Goal: Task Accomplishment & Management: Use online tool/utility

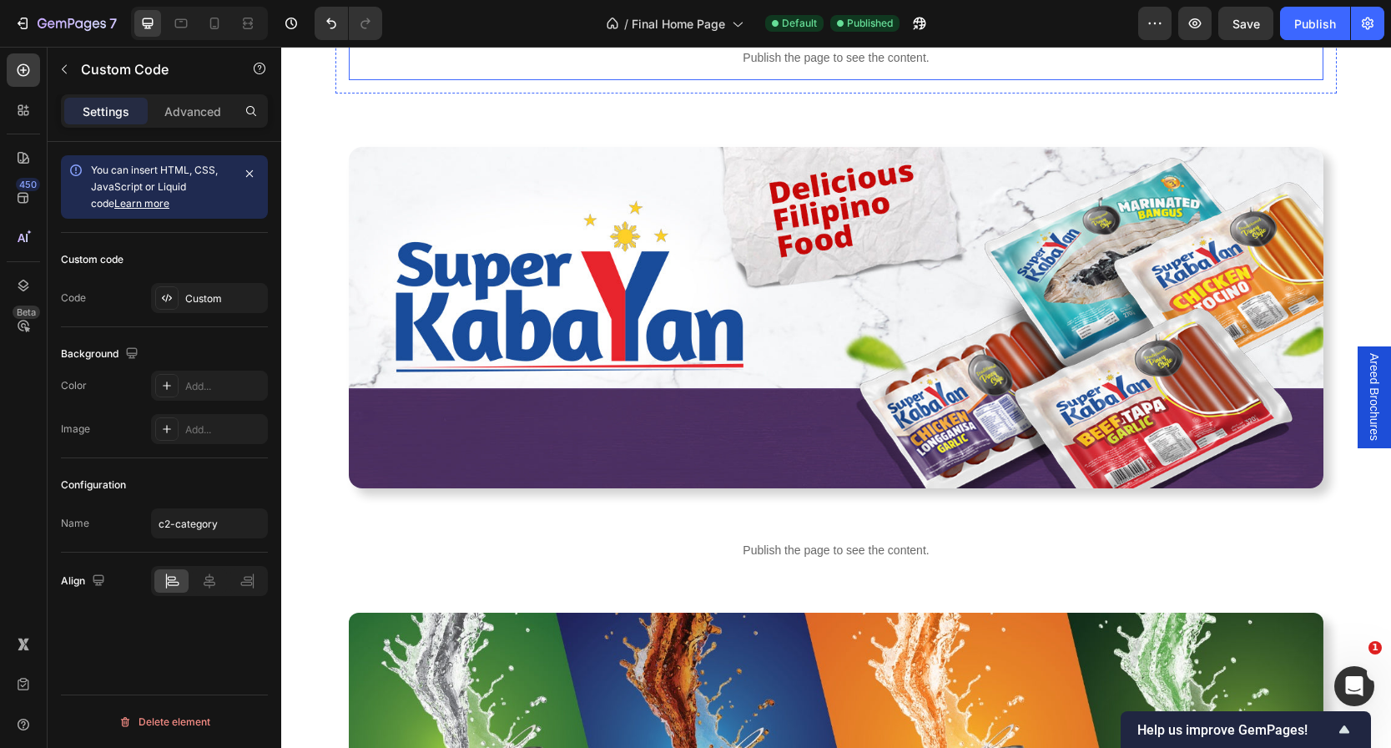
scroll to position [1458, 0]
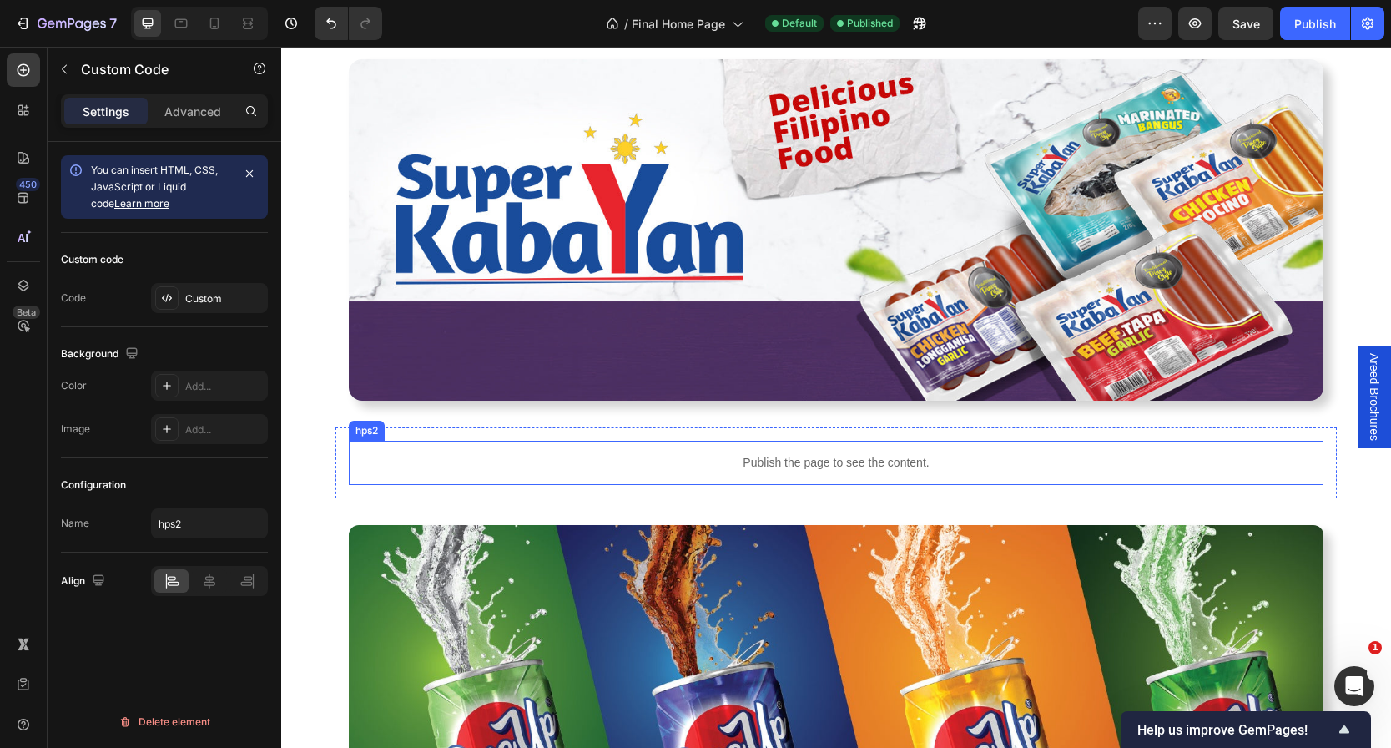
click at [756, 474] on div "Publish the page to see the content." at bounding box center [836, 463] width 975 height 44
click at [188, 315] on div "Custom code Code Custom" at bounding box center [164, 280] width 207 height 94
click at [211, 295] on div "Custom" at bounding box center [224, 298] width 78 height 15
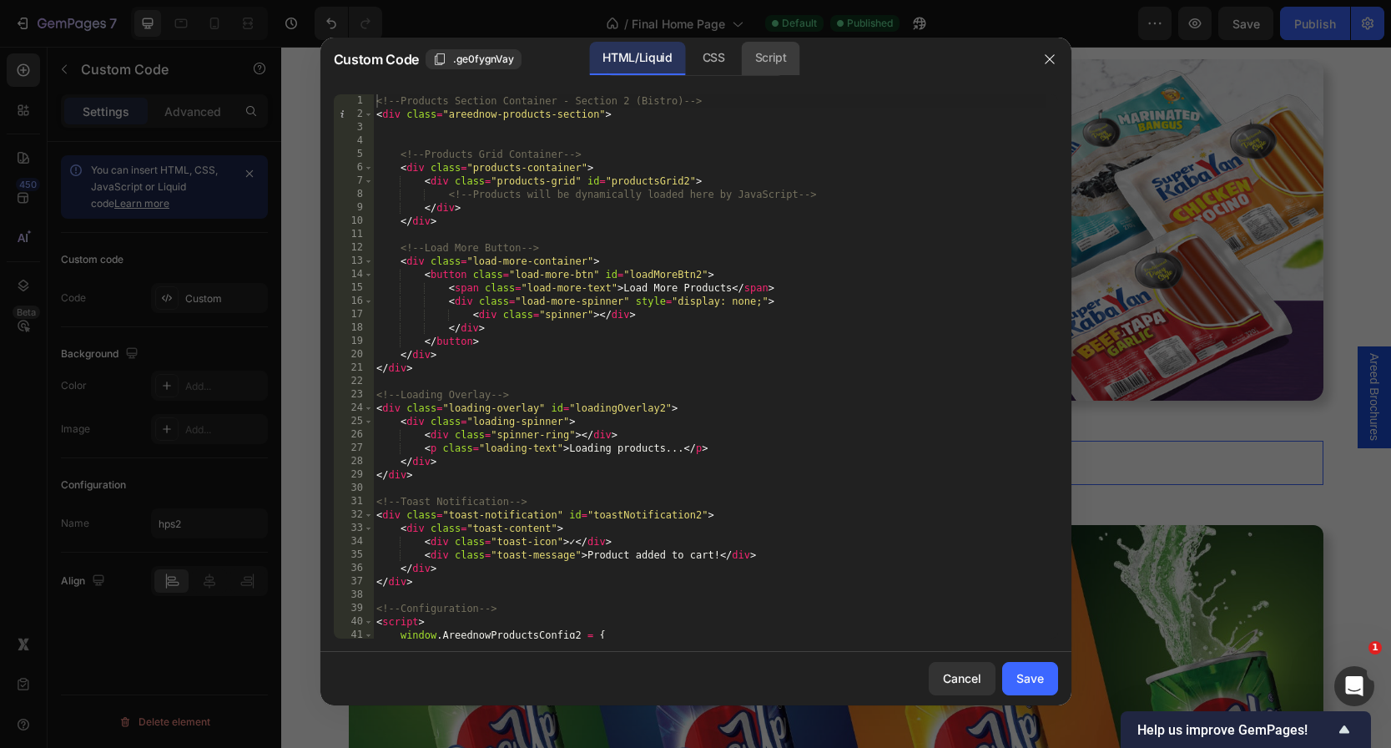
click at [767, 66] on div "Script" at bounding box center [771, 58] width 58 height 33
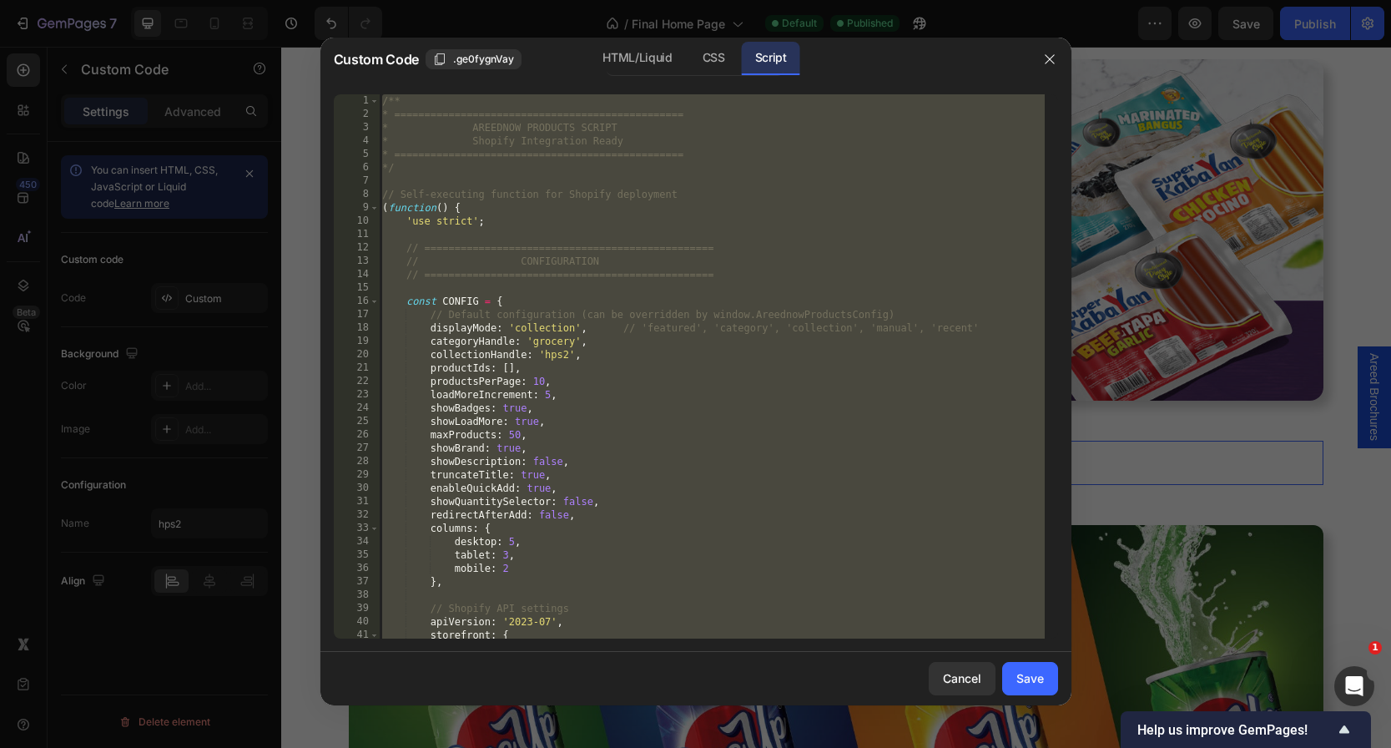
click at [720, 197] on div "/** * ================================================ * AREEDNOW PRODUCTS SCRI…" at bounding box center [712, 379] width 666 height 571
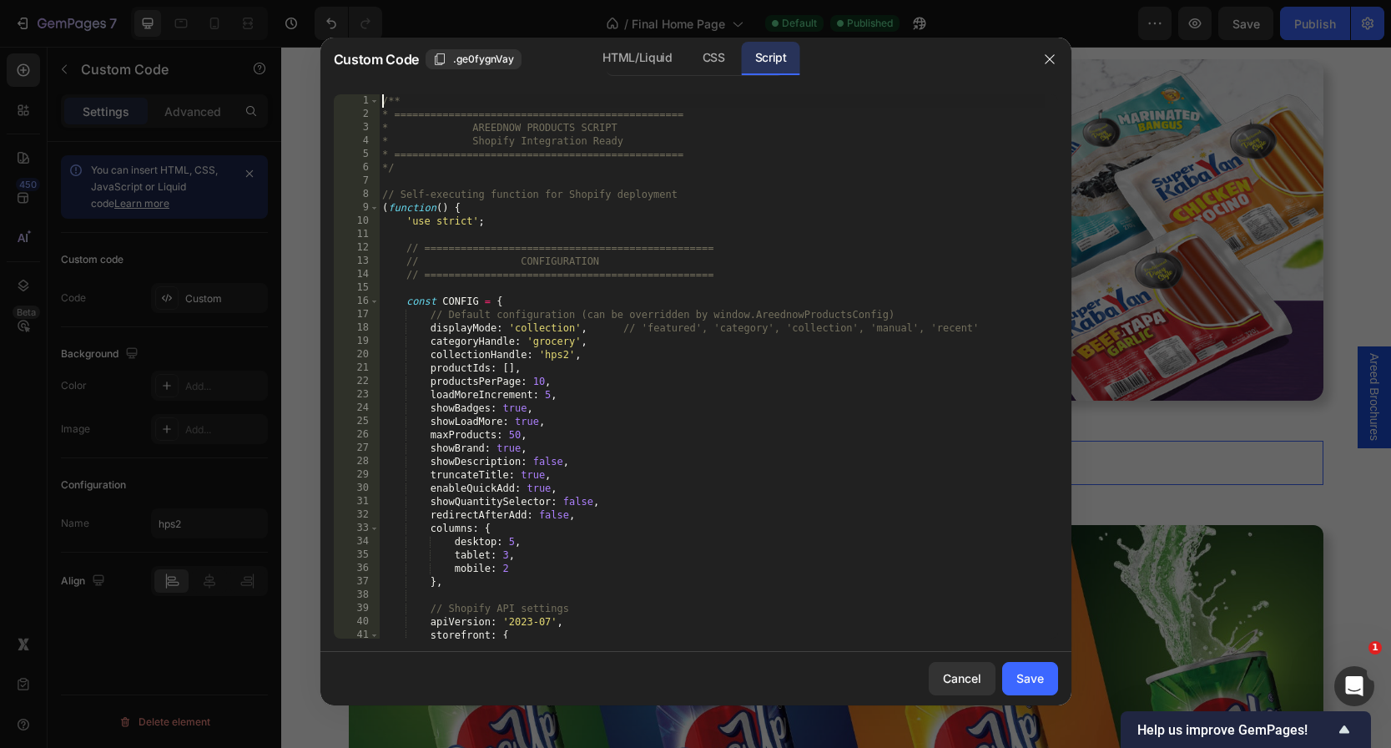
scroll to position [10845, 0]
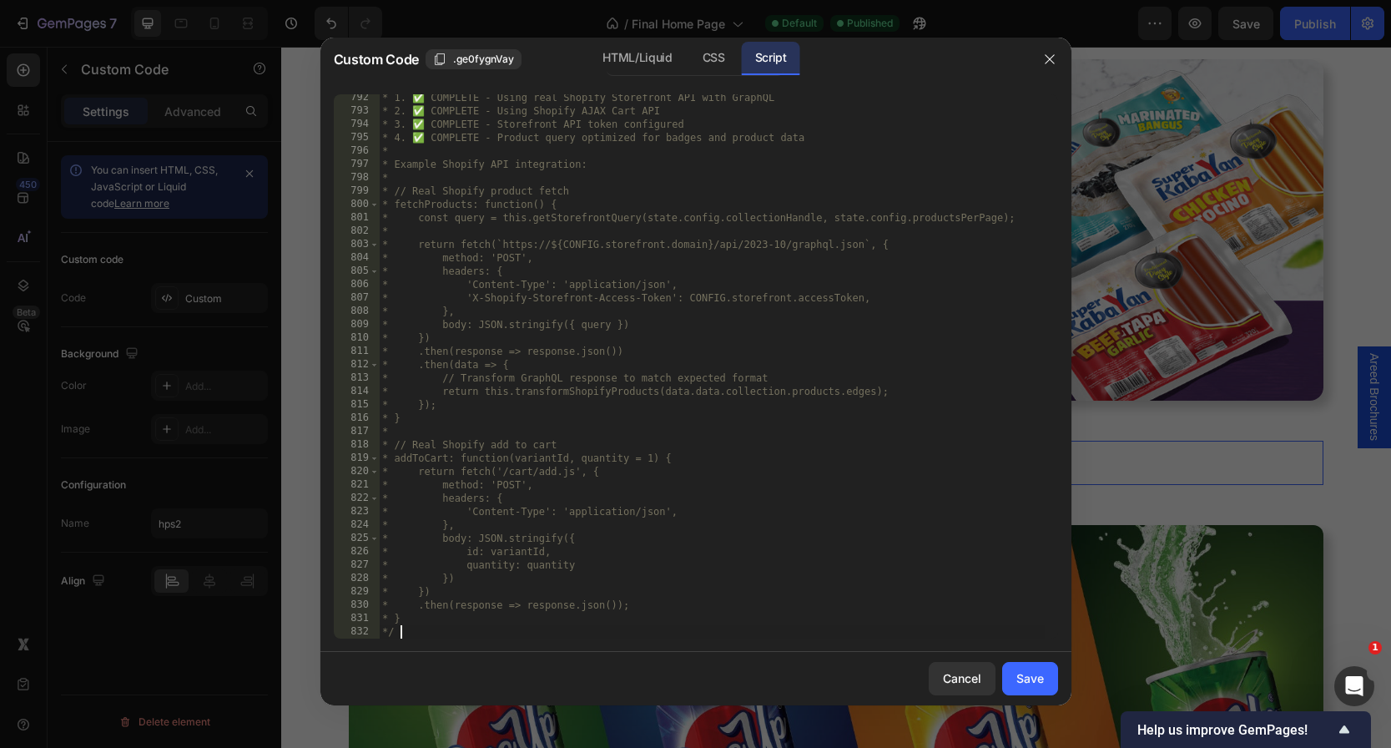
type textarea "/** * ================================================"
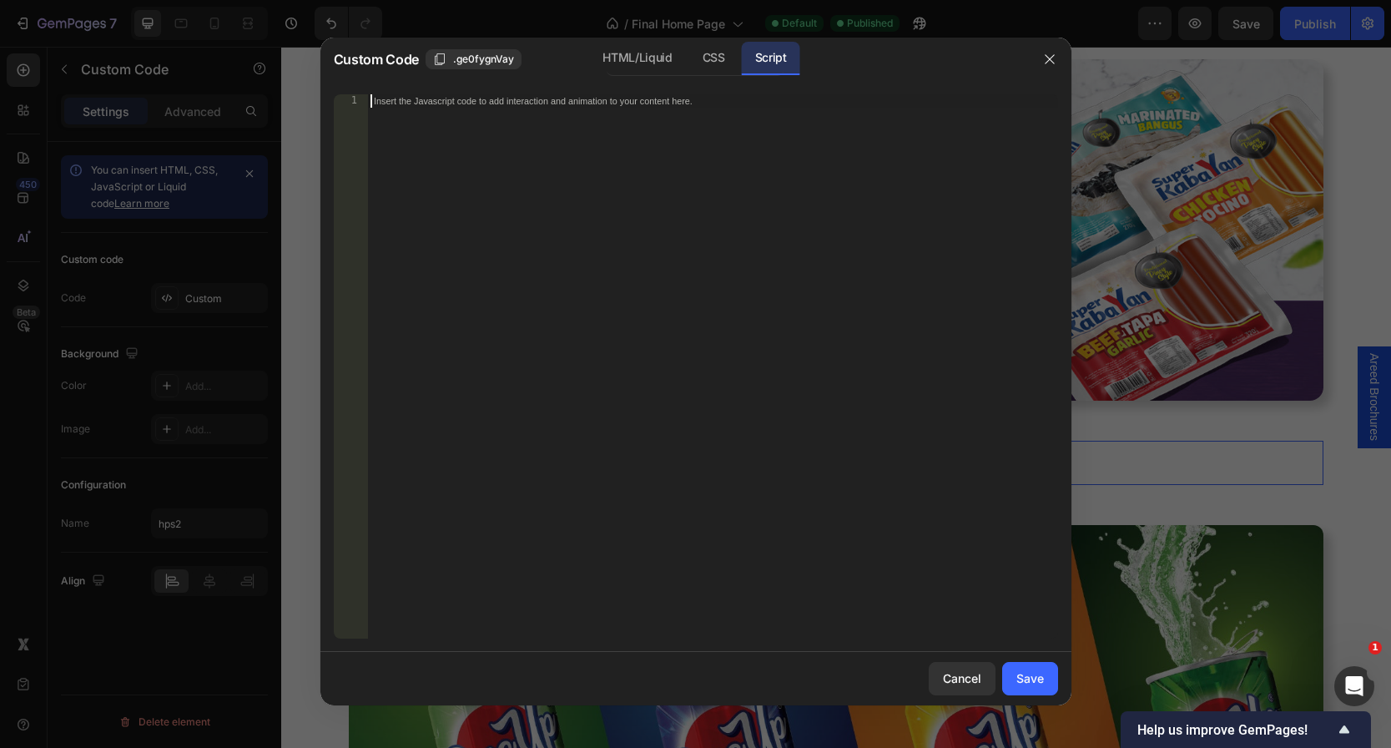
paste textarea "})();"
type textarea "})();"
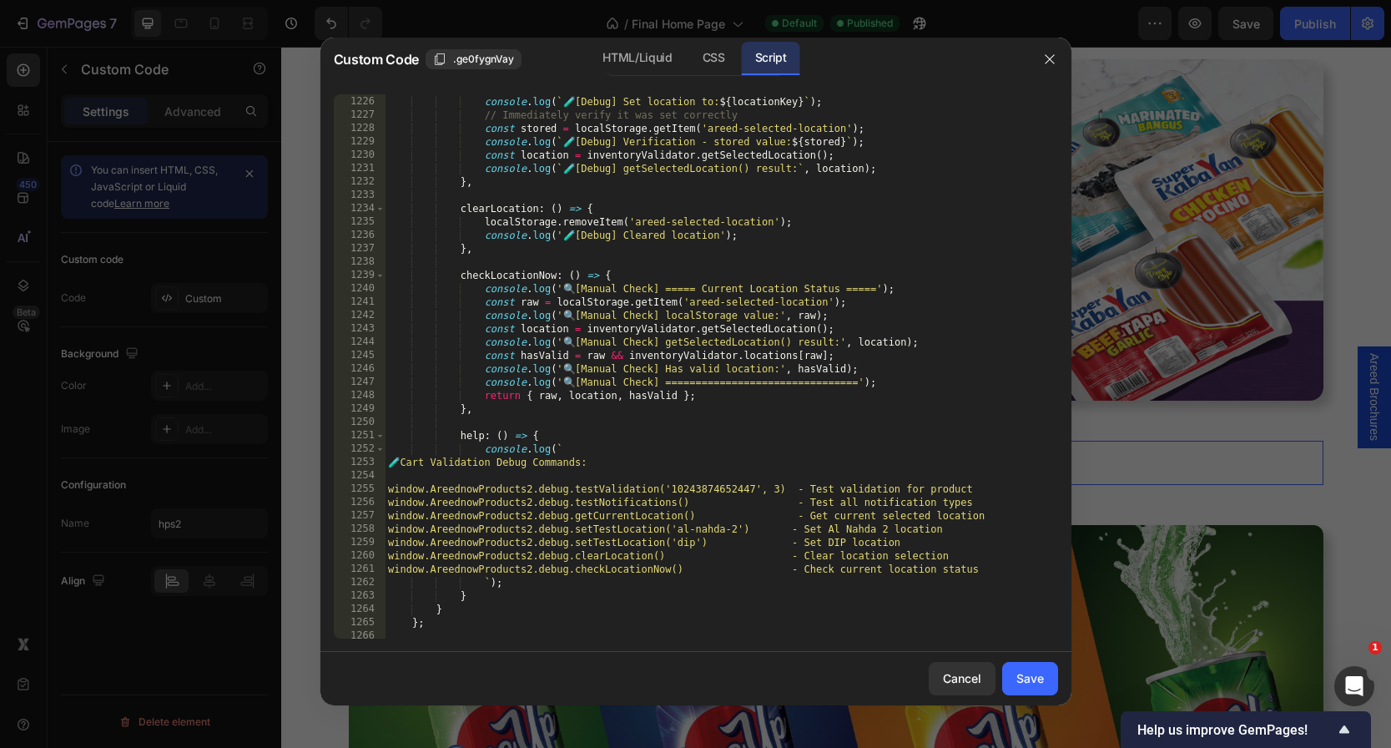
scroll to position [17134, 0]
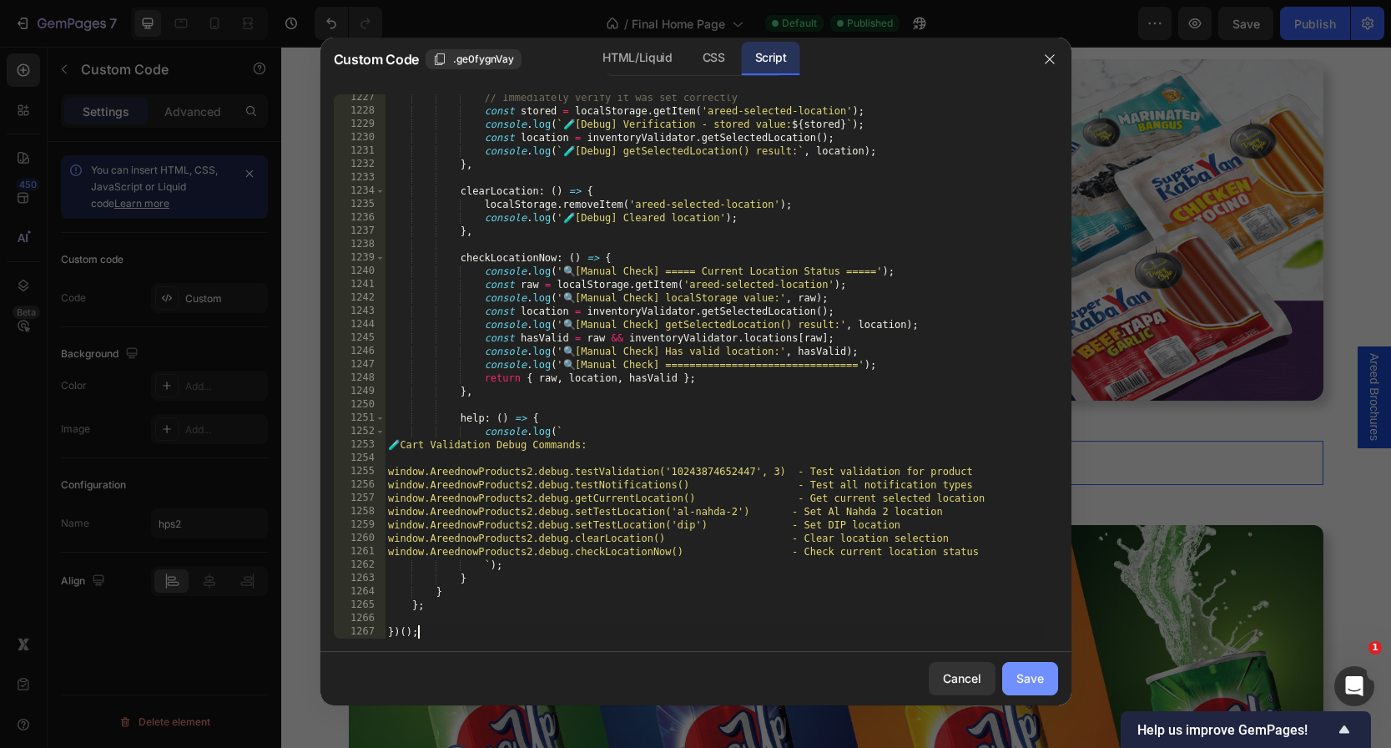
click at [1013, 679] on button "Save" at bounding box center [1030, 678] width 56 height 33
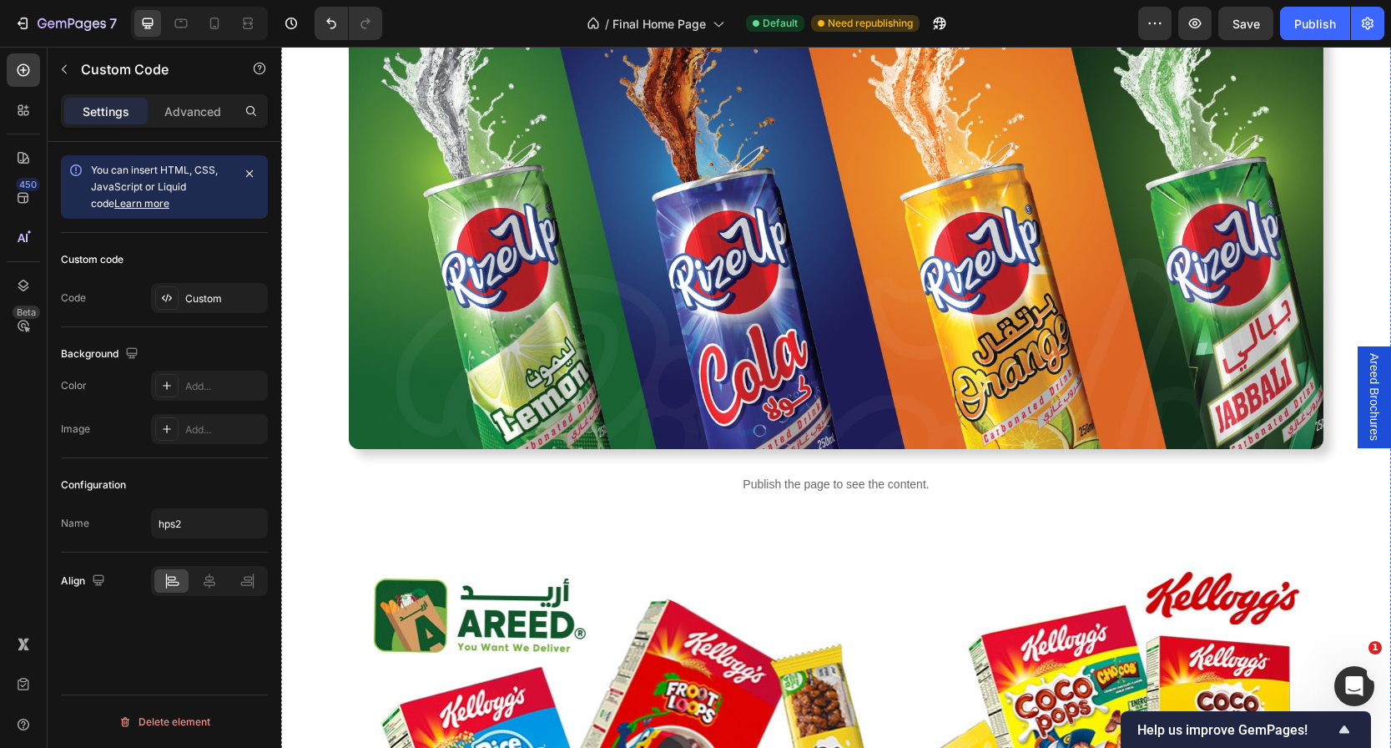
scroll to position [2078, 0]
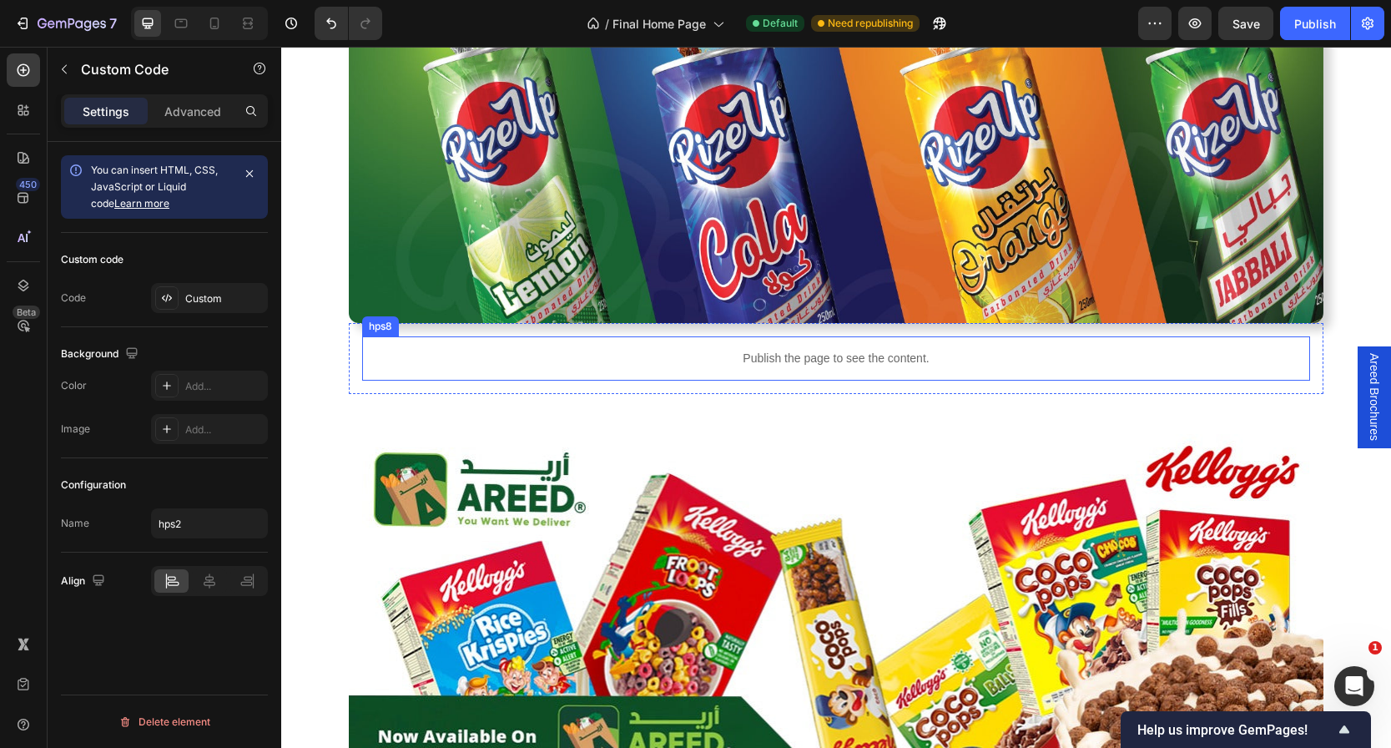
click at [679, 365] on p "Publish the page to see the content." at bounding box center [836, 359] width 948 height 18
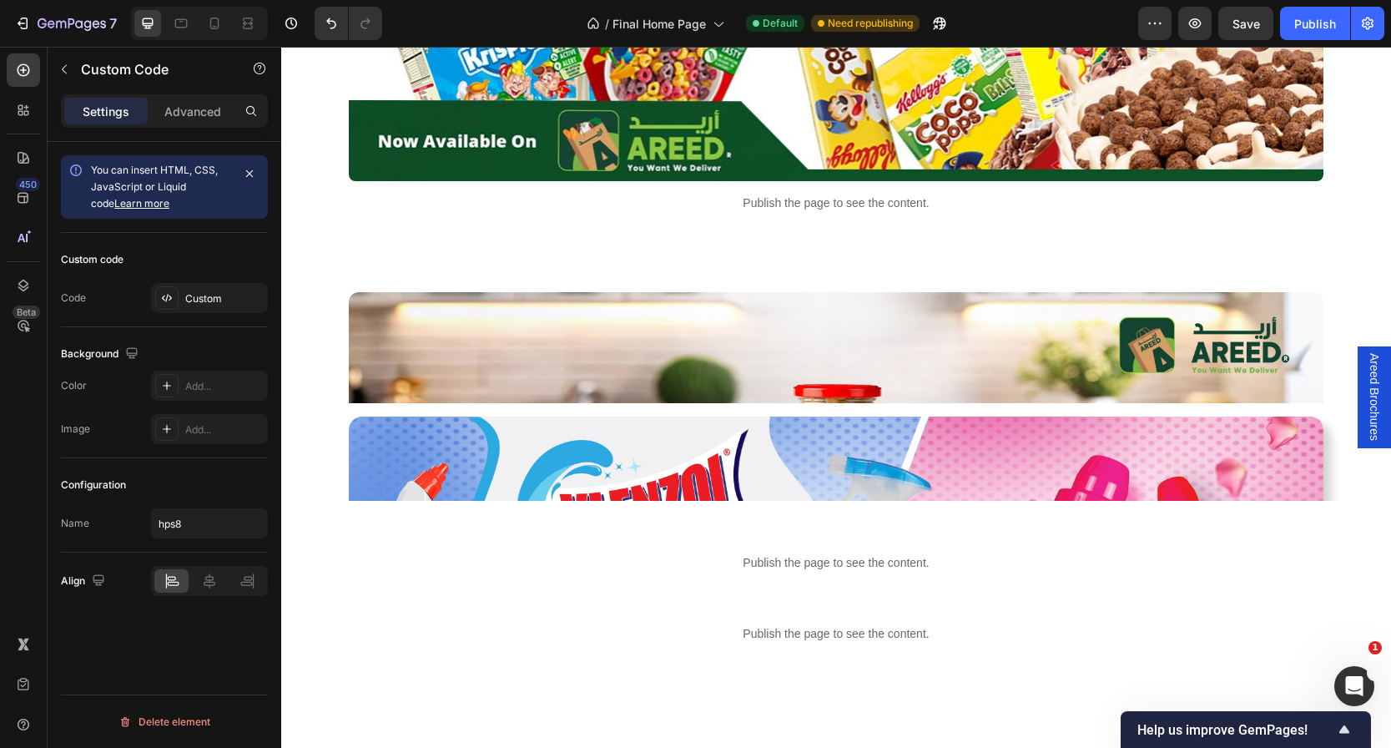
scroll to position [2698, 0]
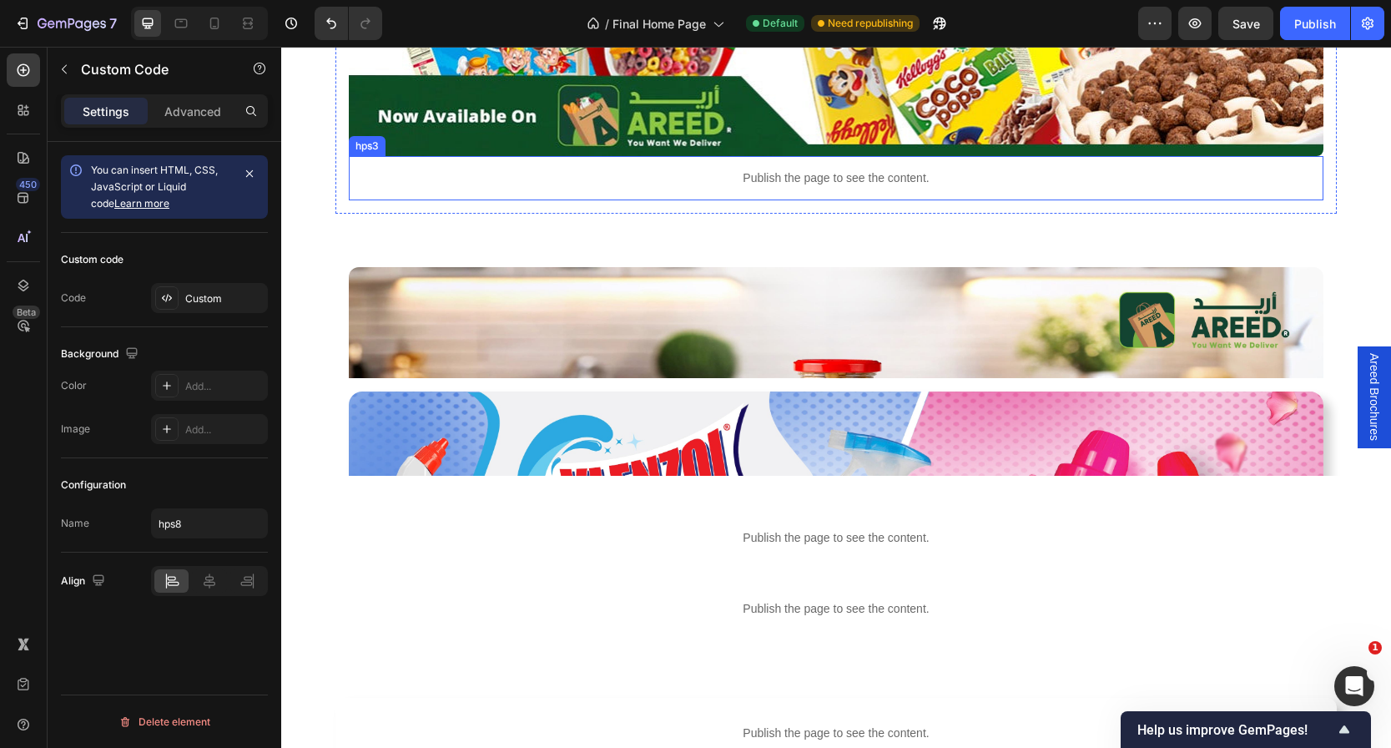
click at [643, 172] on p "Publish the page to see the content." at bounding box center [836, 178] width 975 height 18
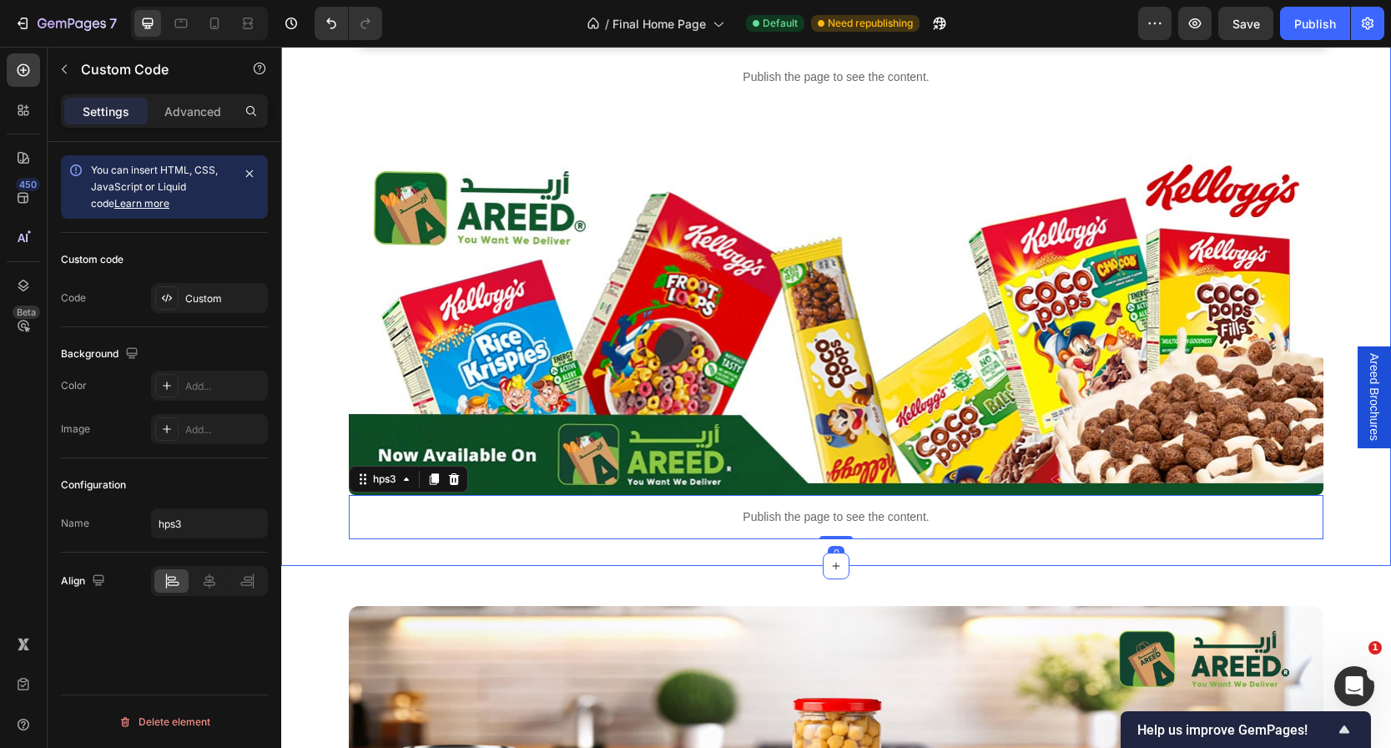
scroll to position [2334, 0]
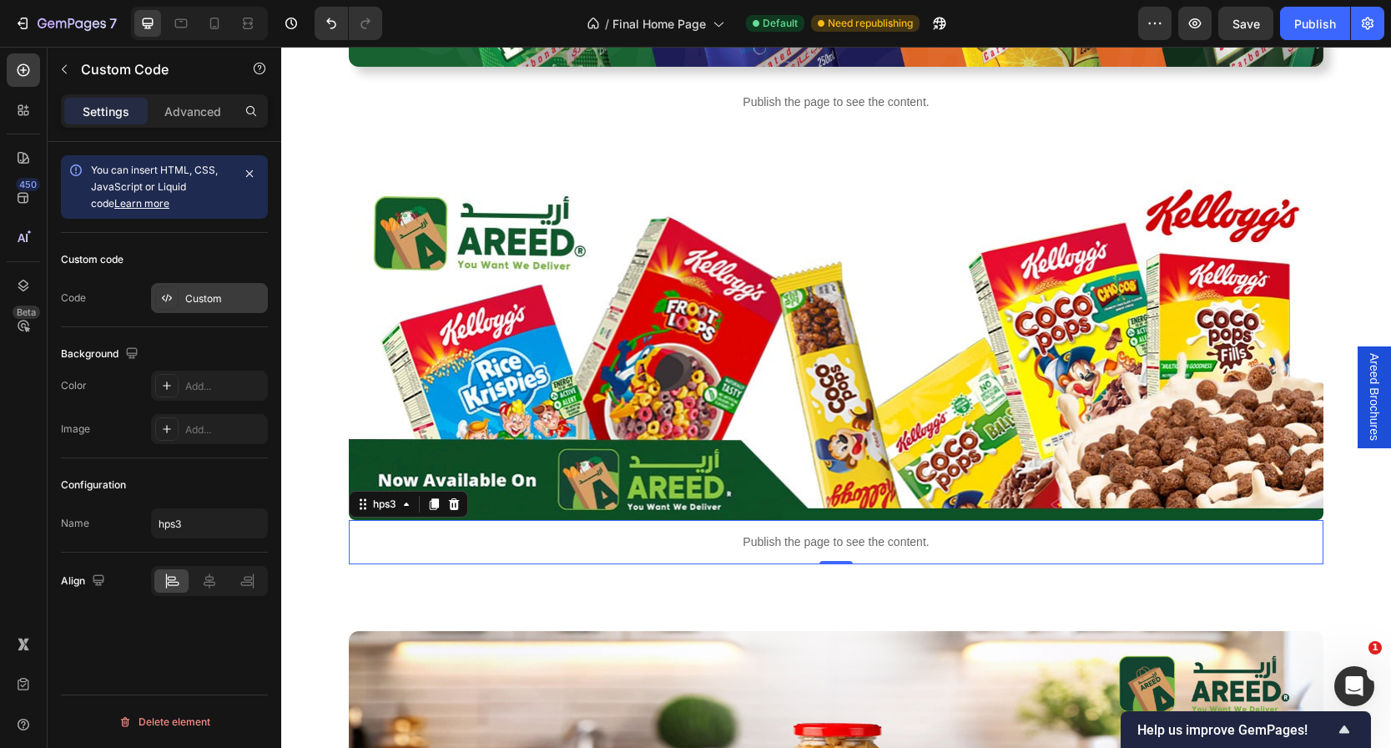
click at [192, 293] on div "Custom" at bounding box center [224, 298] width 78 height 15
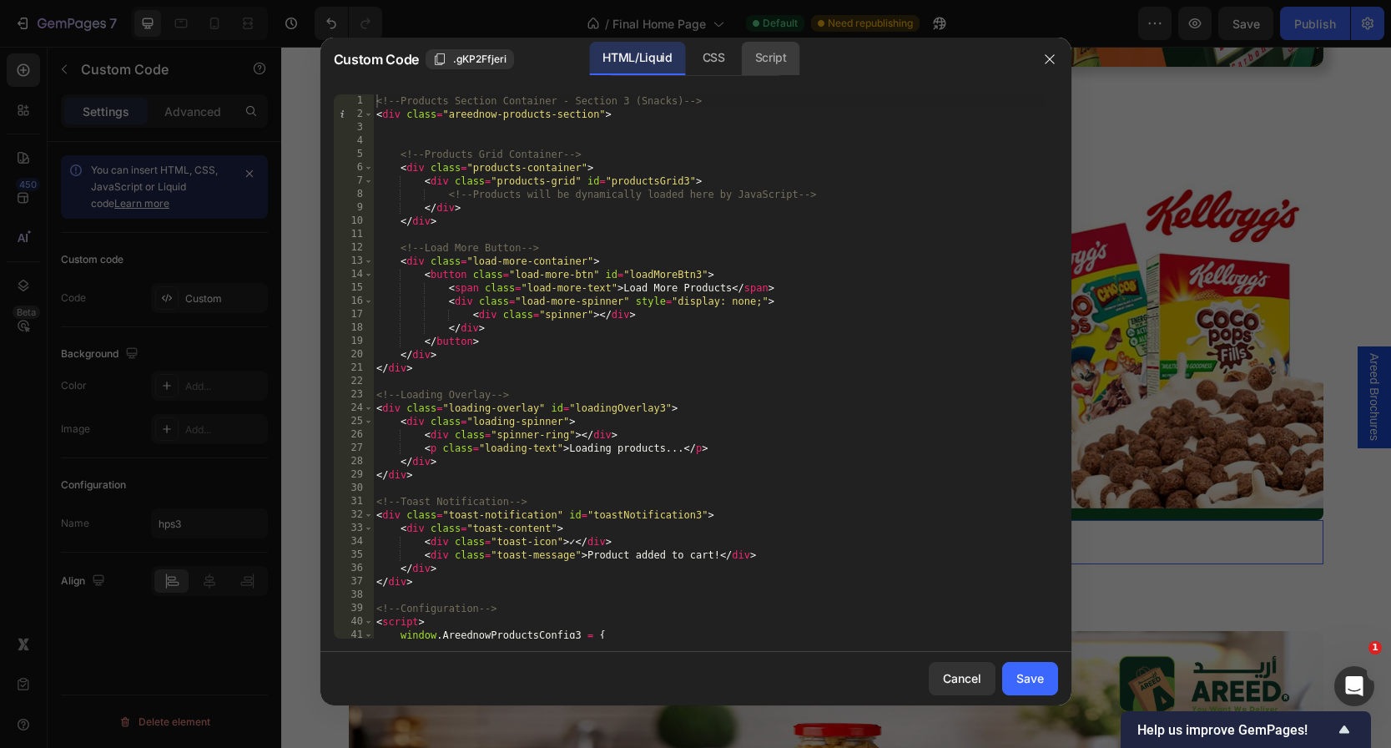
click at [775, 43] on div "Script" at bounding box center [771, 58] width 58 height 33
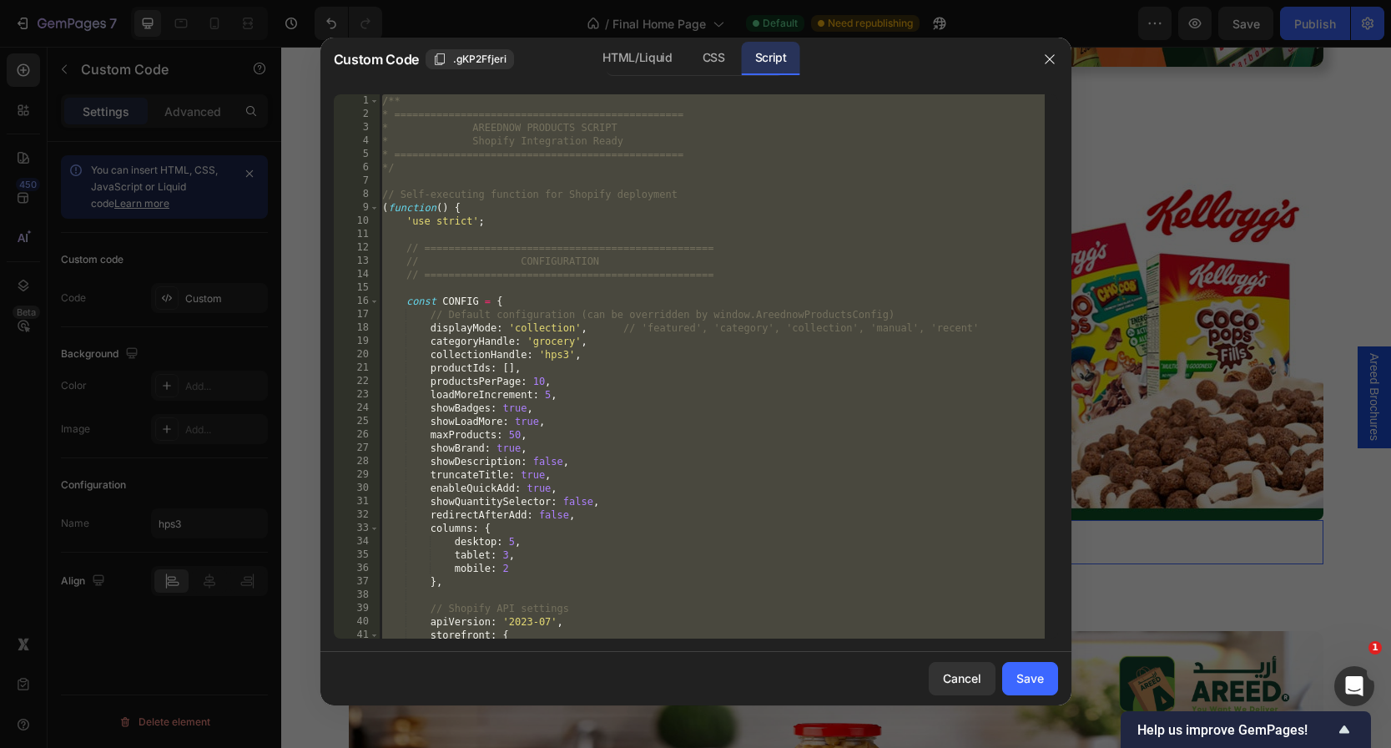
click at [672, 156] on div "/** * ================================================ * AREEDNOW PRODUCTS SCRI…" at bounding box center [712, 379] width 666 height 571
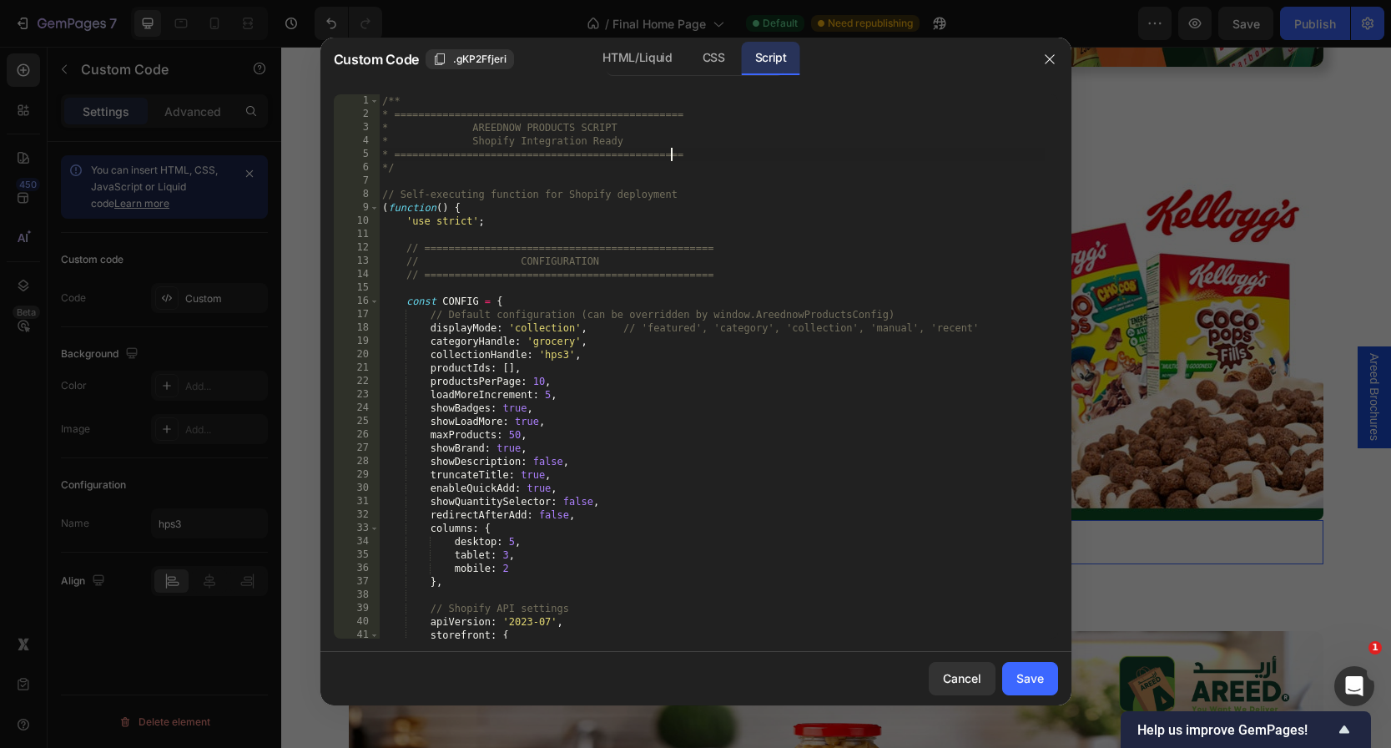
type textarea "* } */"
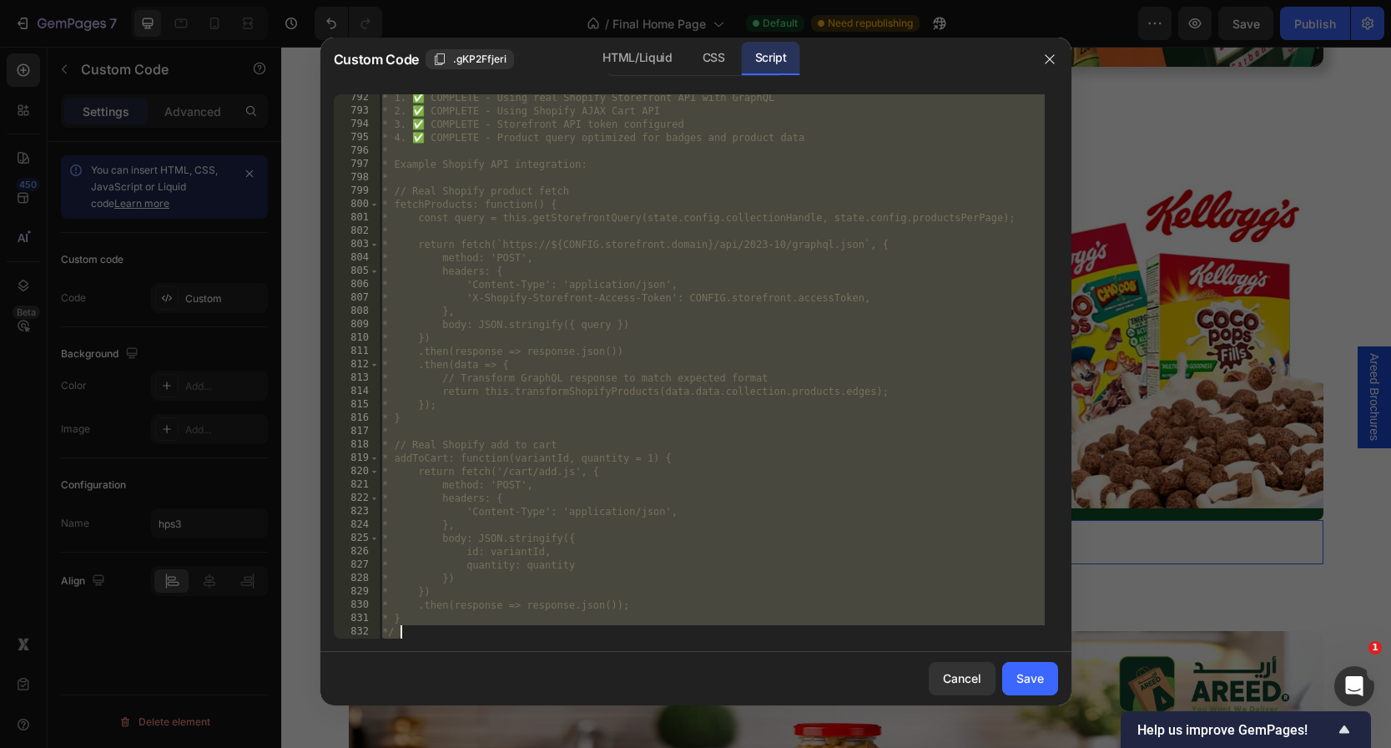
paste textarea "})();"
type textarea "})();"
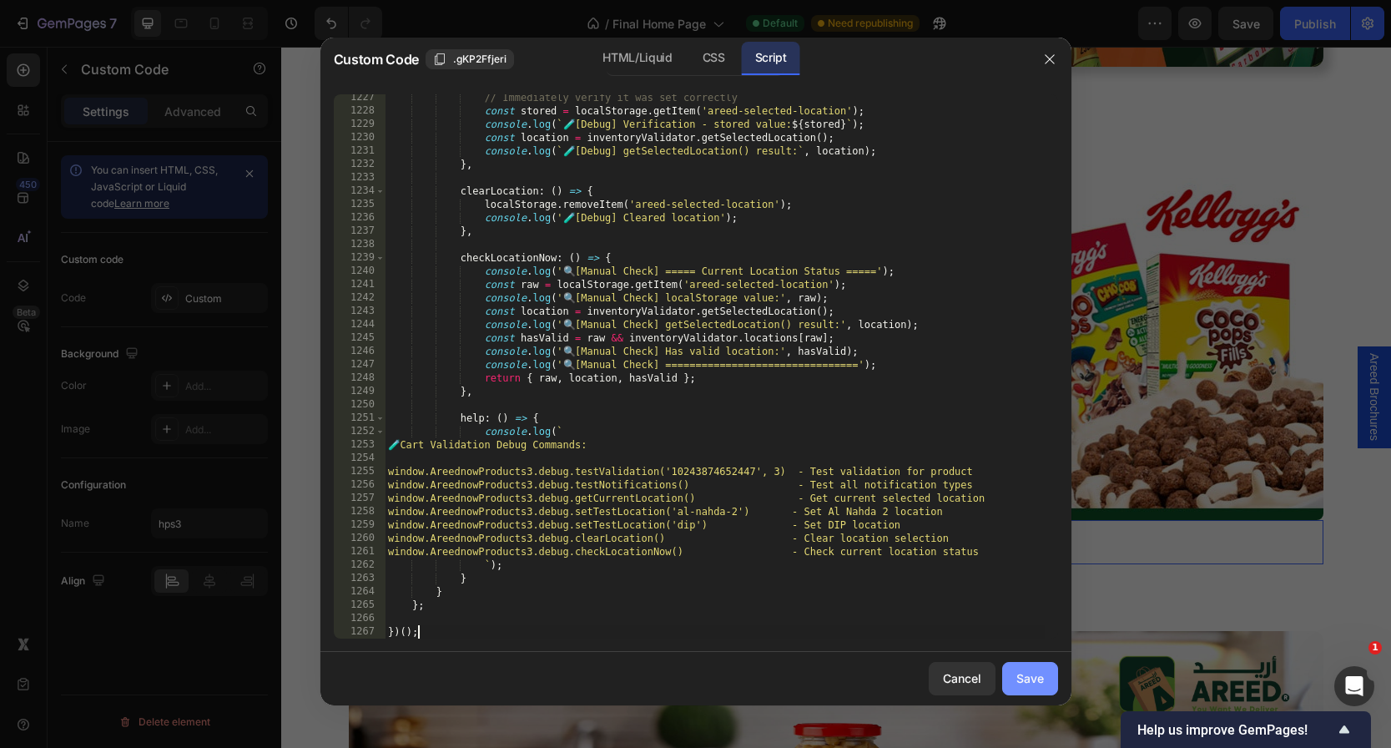
scroll to position [17134, 0]
click at [1036, 683] on div "Save" at bounding box center [1030, 678] width 28 height 18
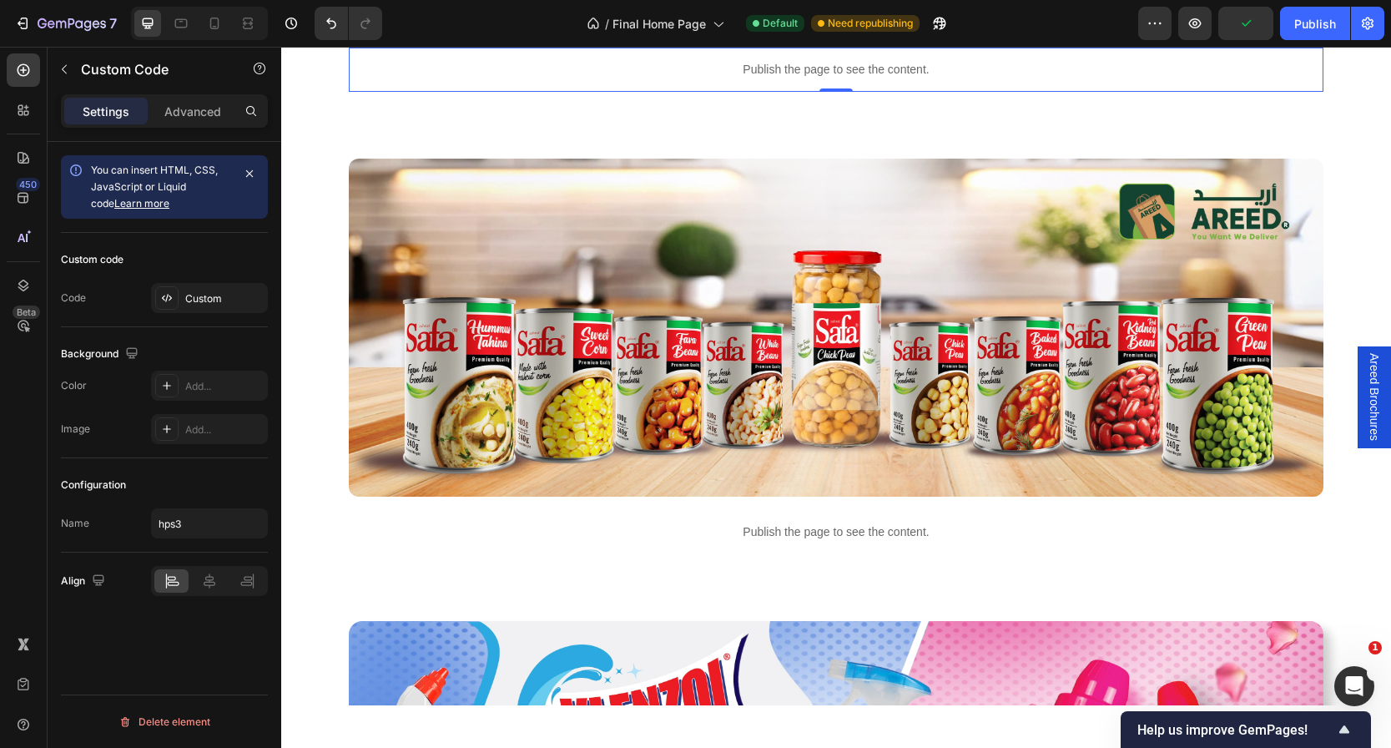
scroll to position [2845, 0]
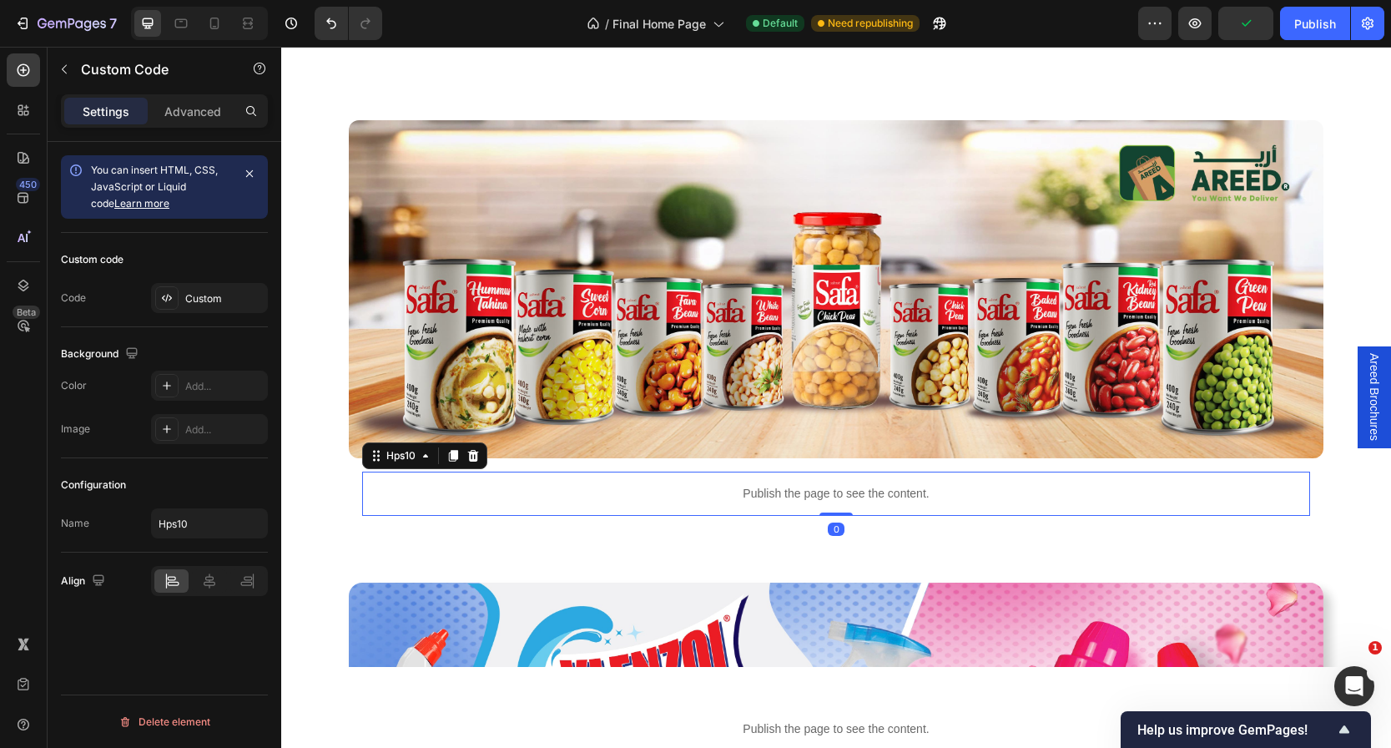
click at [707, 490] on p "Publish the page to see the content." at bounding box center [836, 494] width 948 height 18
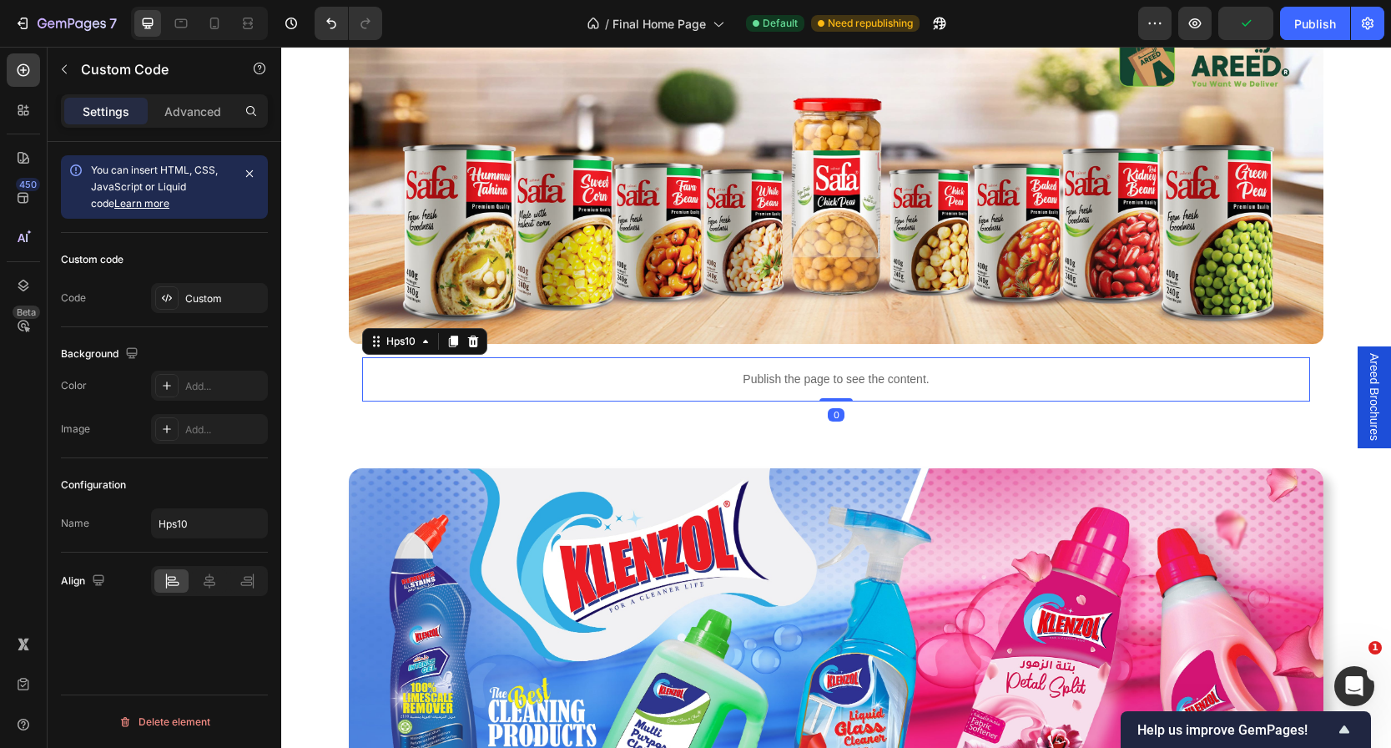
scroll to position [3149, 0]
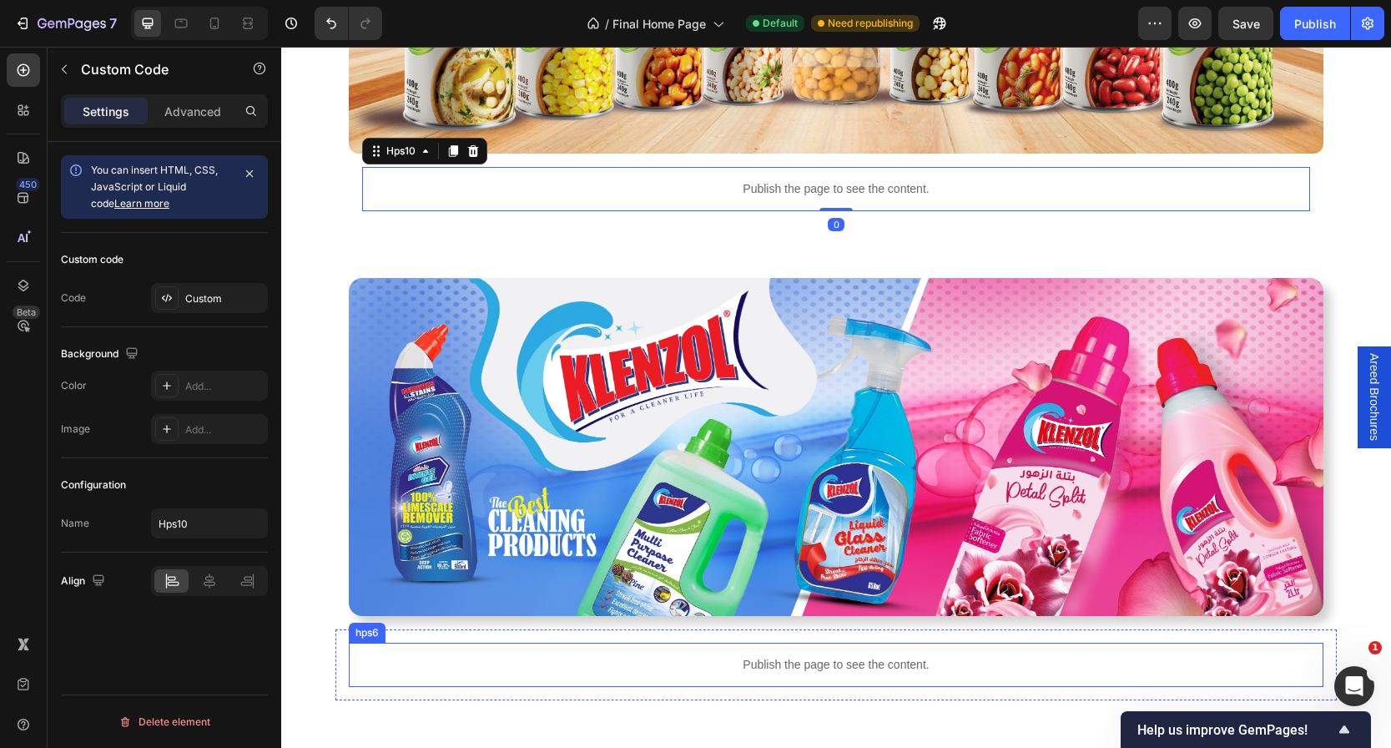
click at [689, 669] on p "Publish the page to see the content." at bounding box center [836, 665] width 975 height 18
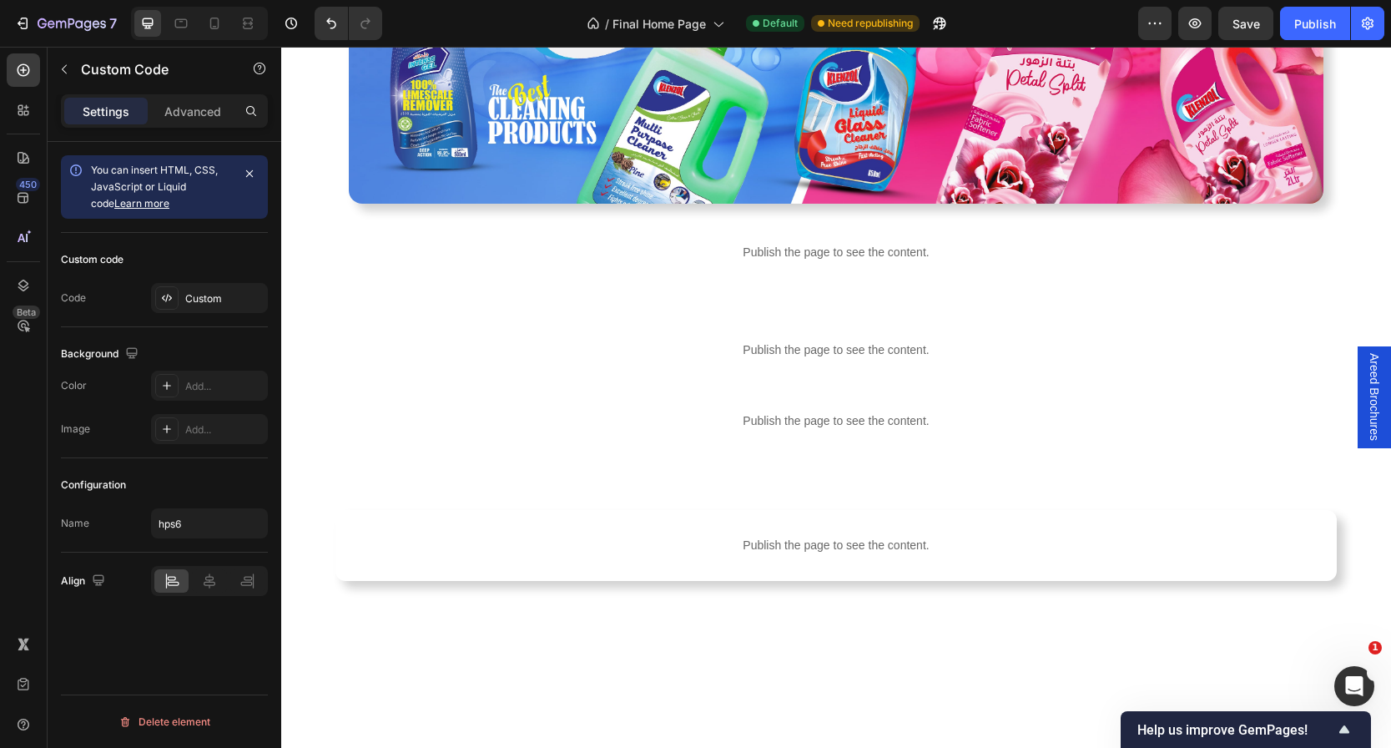
scroll to position [3567, 0]
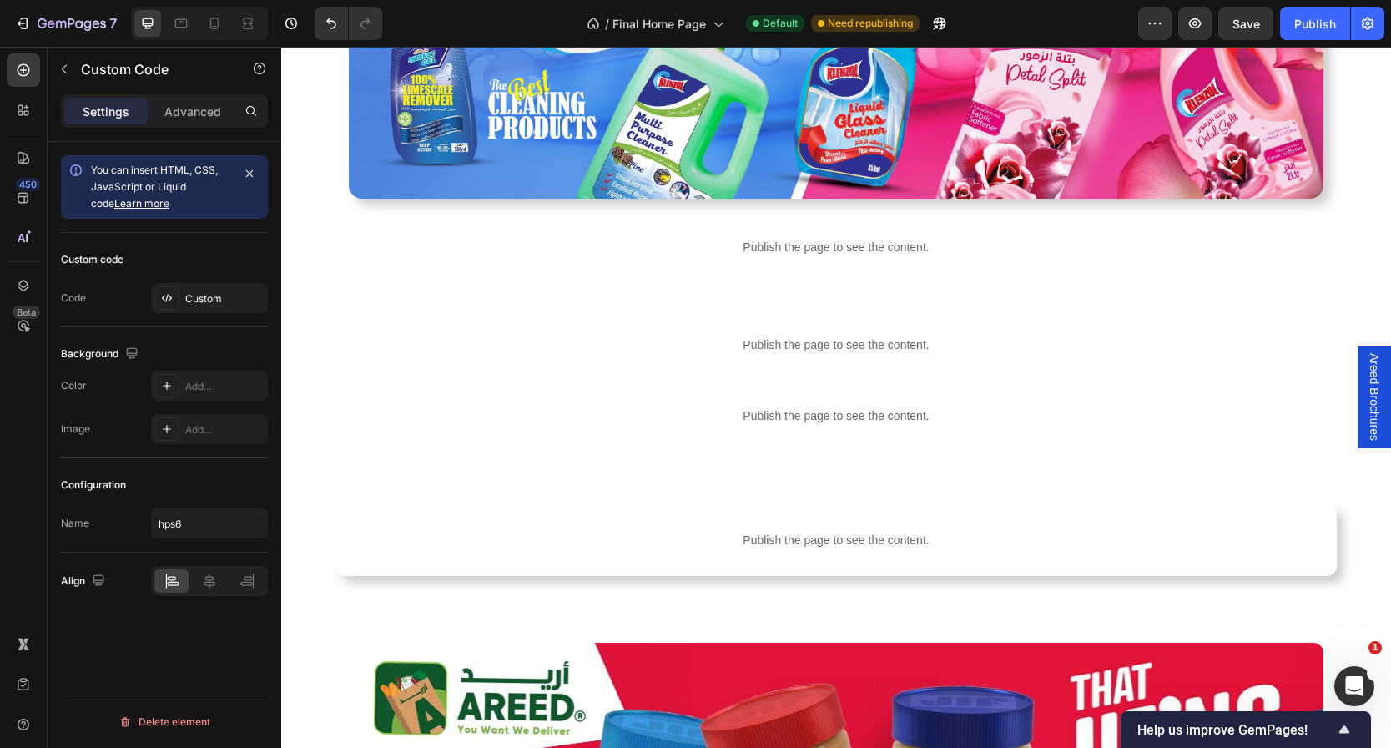
click at [826, 265] on div "Publish the page to see the content." at bounding box center [836, 247] width 975 height 44
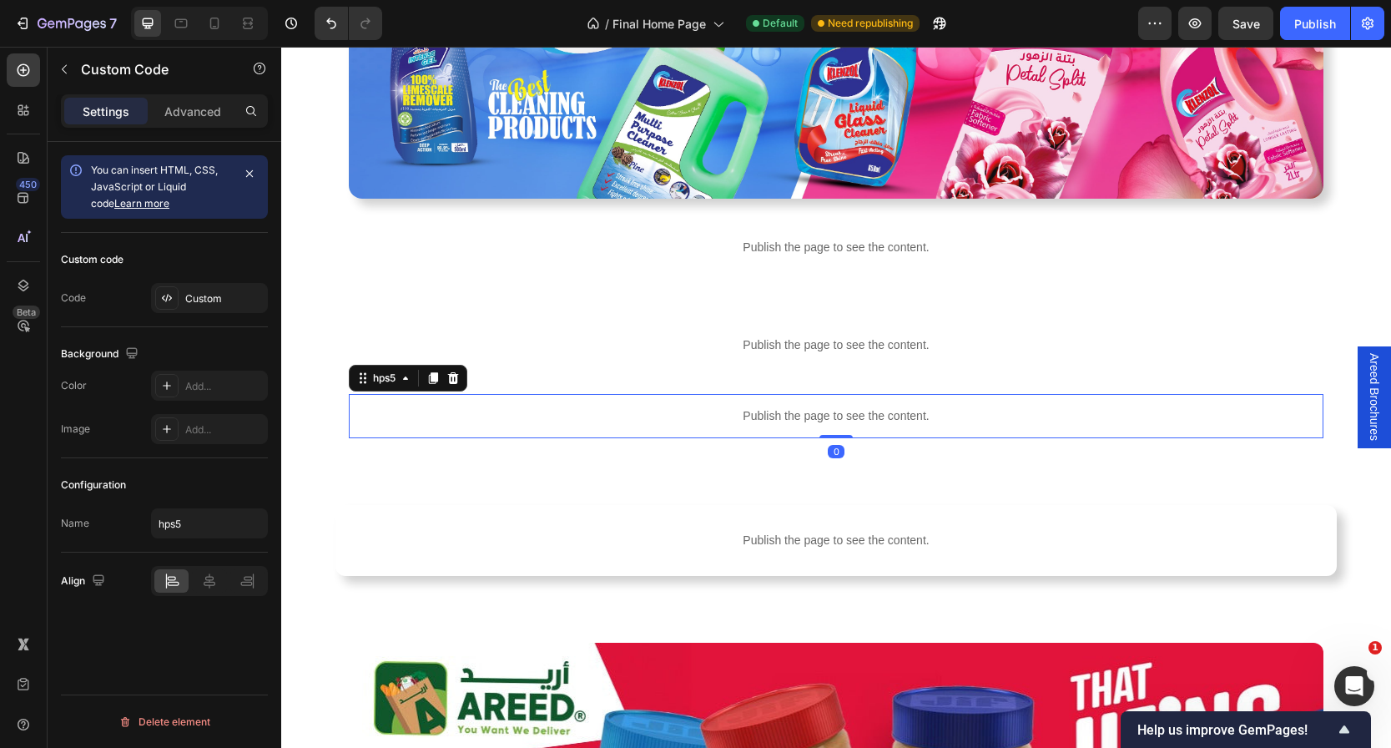
click at [818, 412] on p "Publish the page to see the content." at bounding box center [836, 416] width 975 height 18
click at [198, 283] on div "Custom" at bounding box center [209, 298] width 117 height 30
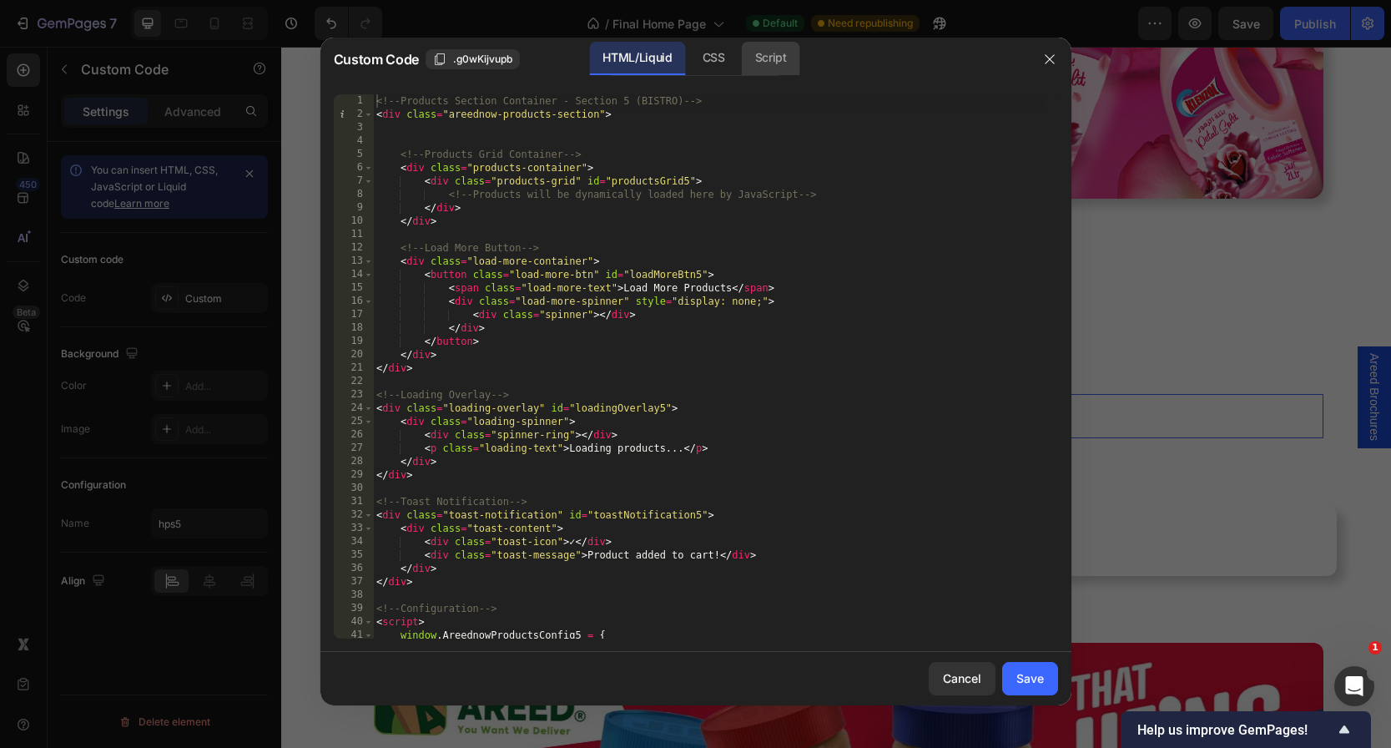
click at [742, 63] on div "Script" at bounding box center [771, 58] width 58 height 33
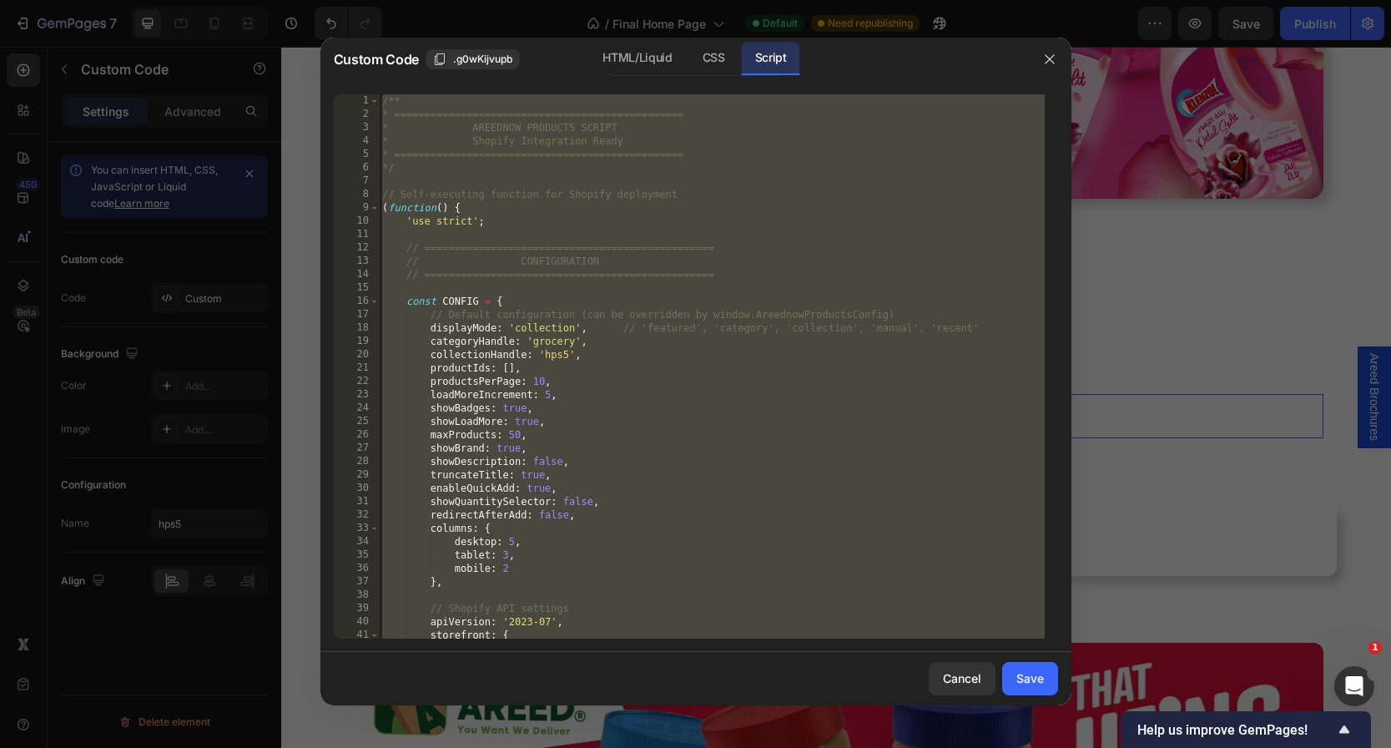
click at [749, 63] on div "Script" at bounding box center [771, 58] width 58 height 33
click at [669, 261] on div "/** * ================================================ * AREEDNOW PRODUCTS SCRI…" at bounding box center [712, 379] width 666 height 571
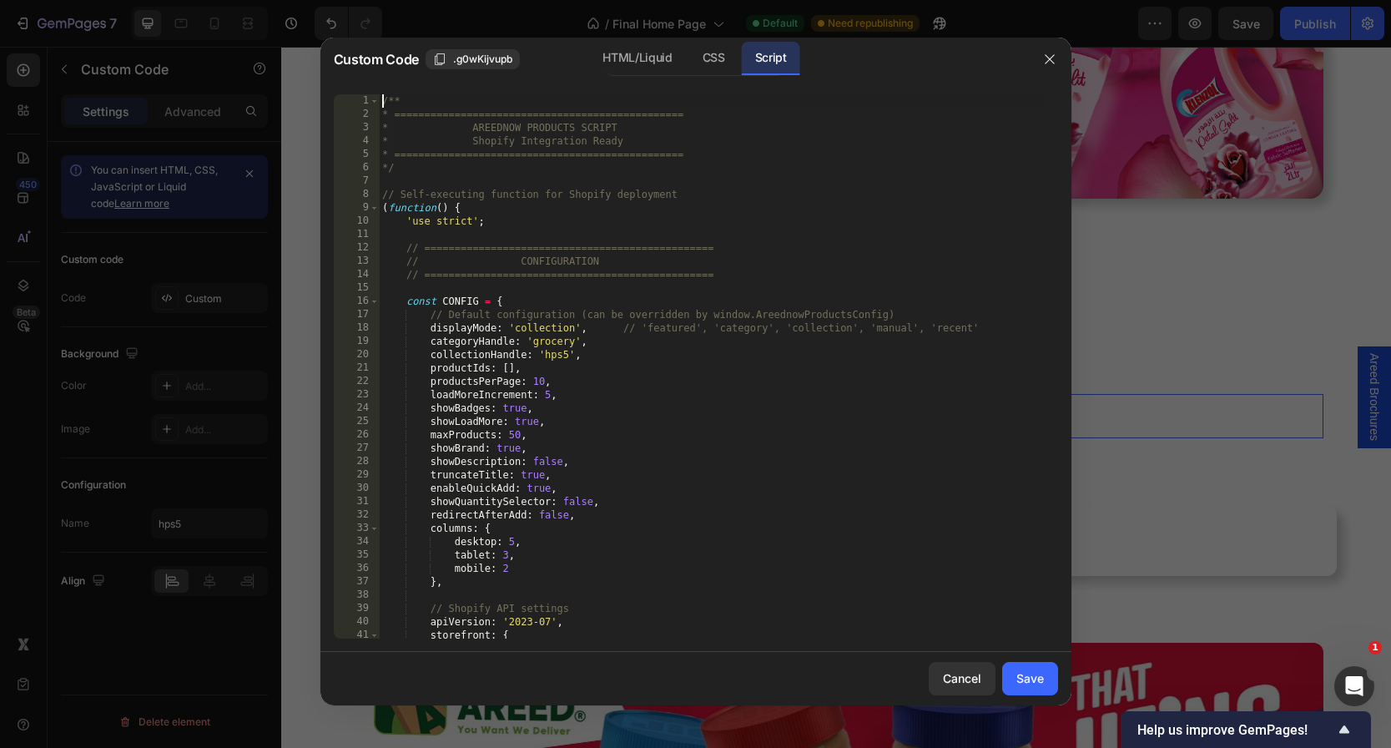
type textarea "* } */"
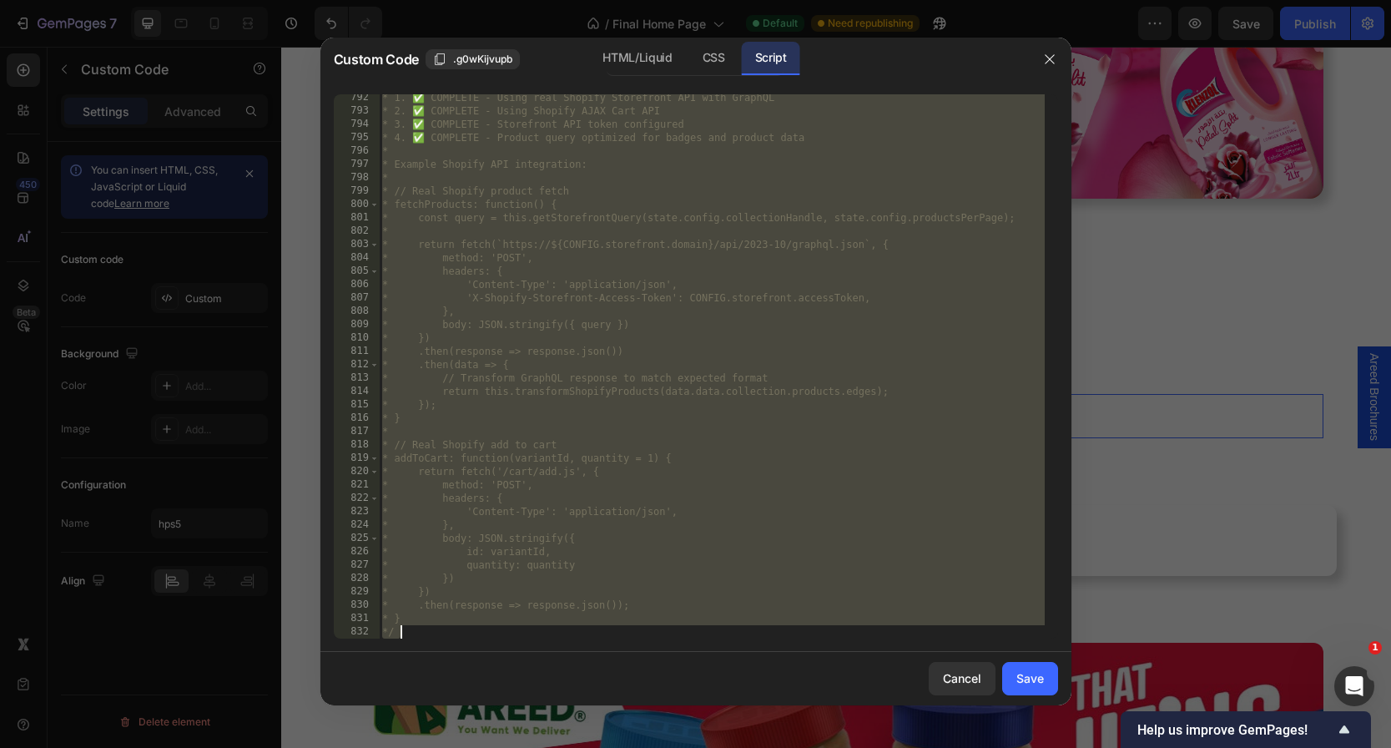
paste textarea "*/"
type textarea "*/"
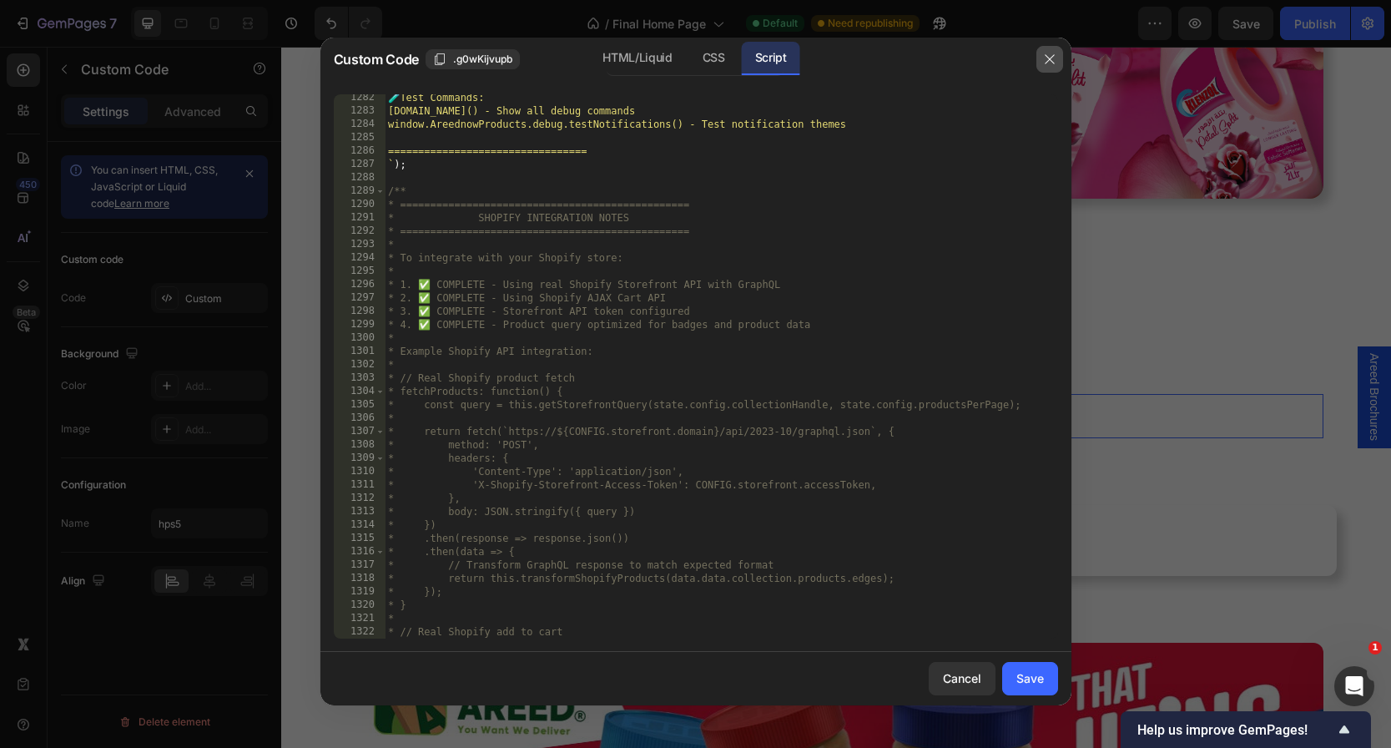
click at [1045, 54] on icon "button" at bounding box center [1049, 58] width 9 height 9
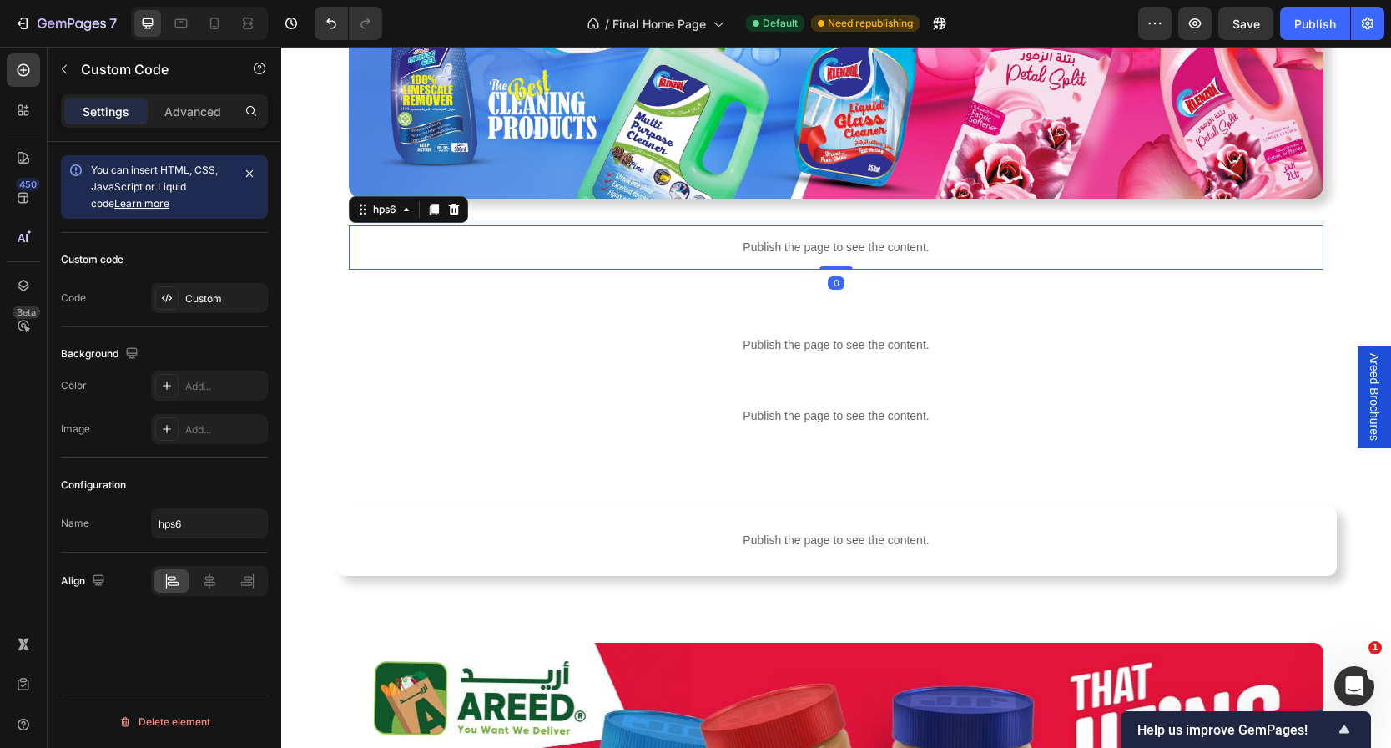
click at [757, 249] on p "Publish the page to see the content." at bounding box center [836, 248] width 975 height 18
click at [217, 306] on div "Custom" at bounding box center [209, 298] width 117 height 30
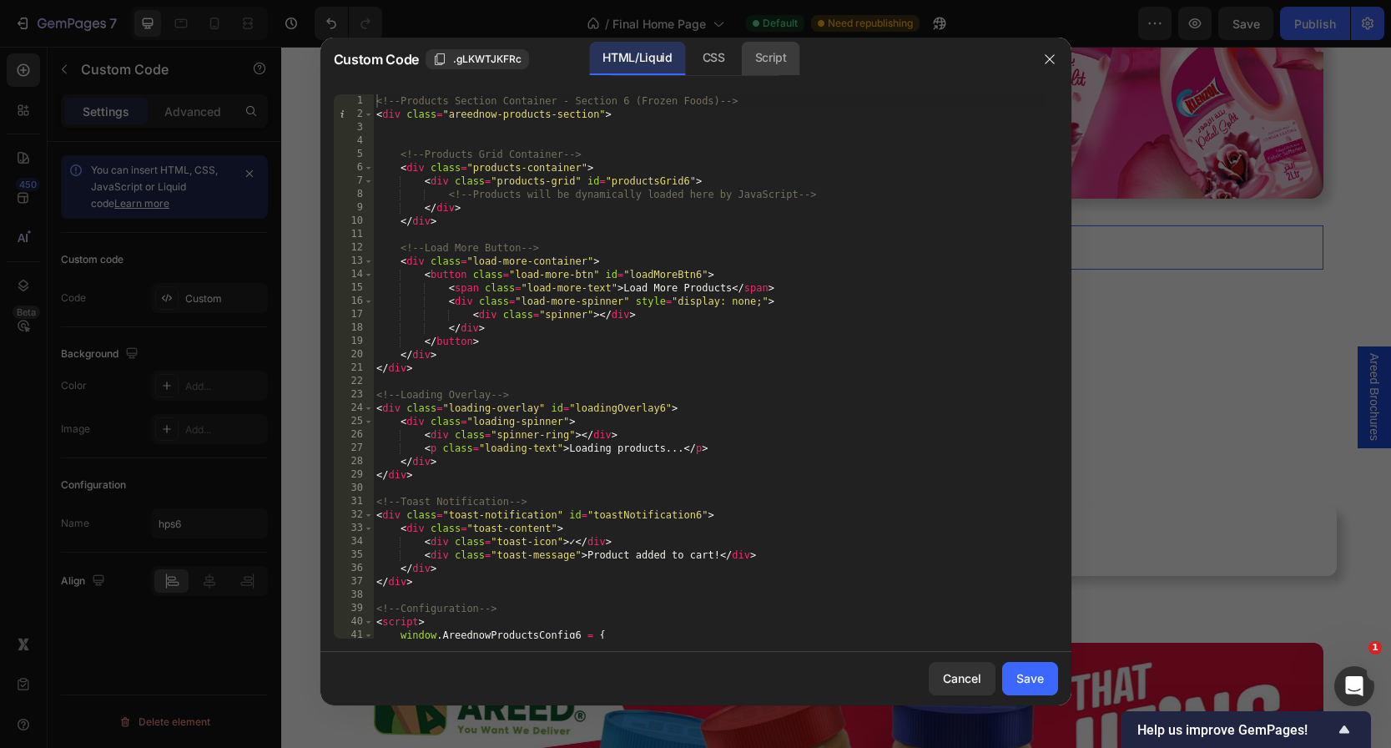
click at [773, 53] on div "Script" at bounding box center [771, 58] width 58 height 33
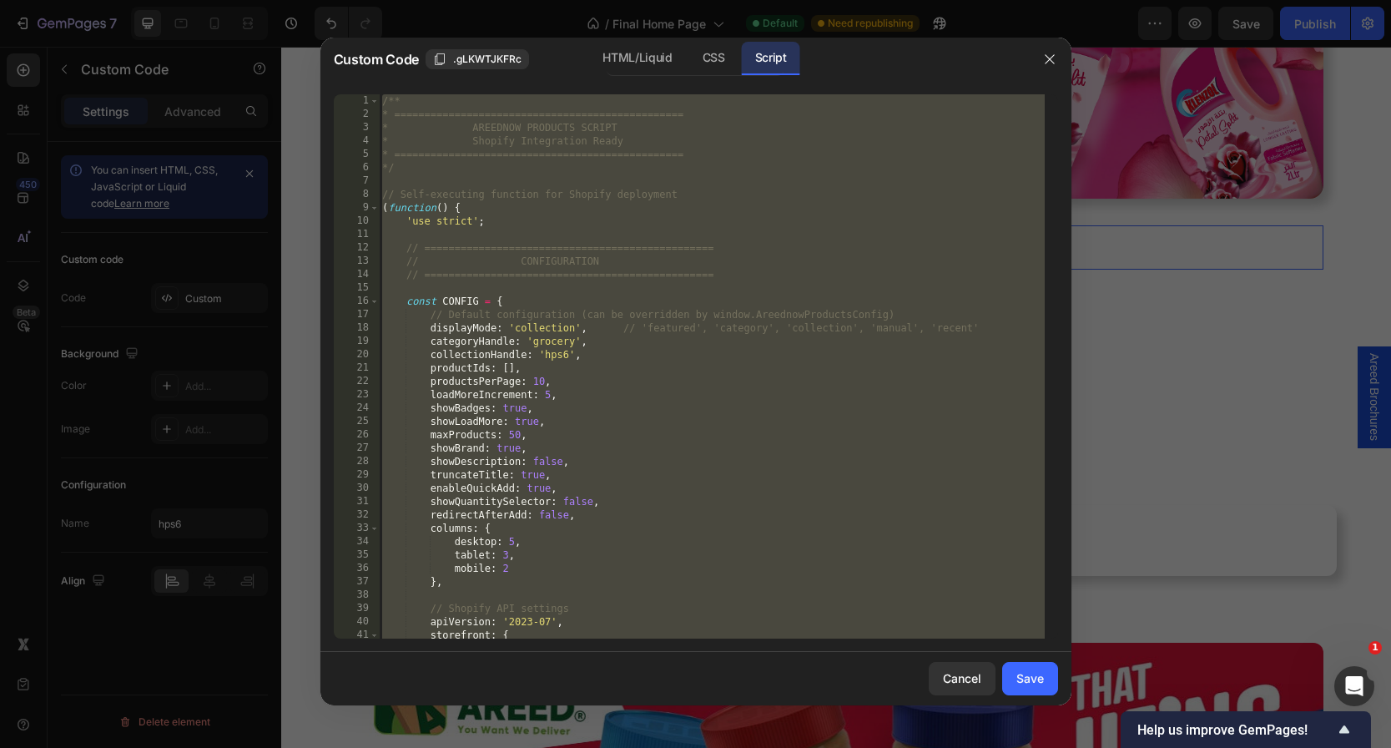
type textarea "* } */"
click at [662, 185] on div "/** * ================================================ * AREEDNOW PRODUCTS SCRI…" at bounding box center [712, 379] width 666 height 571
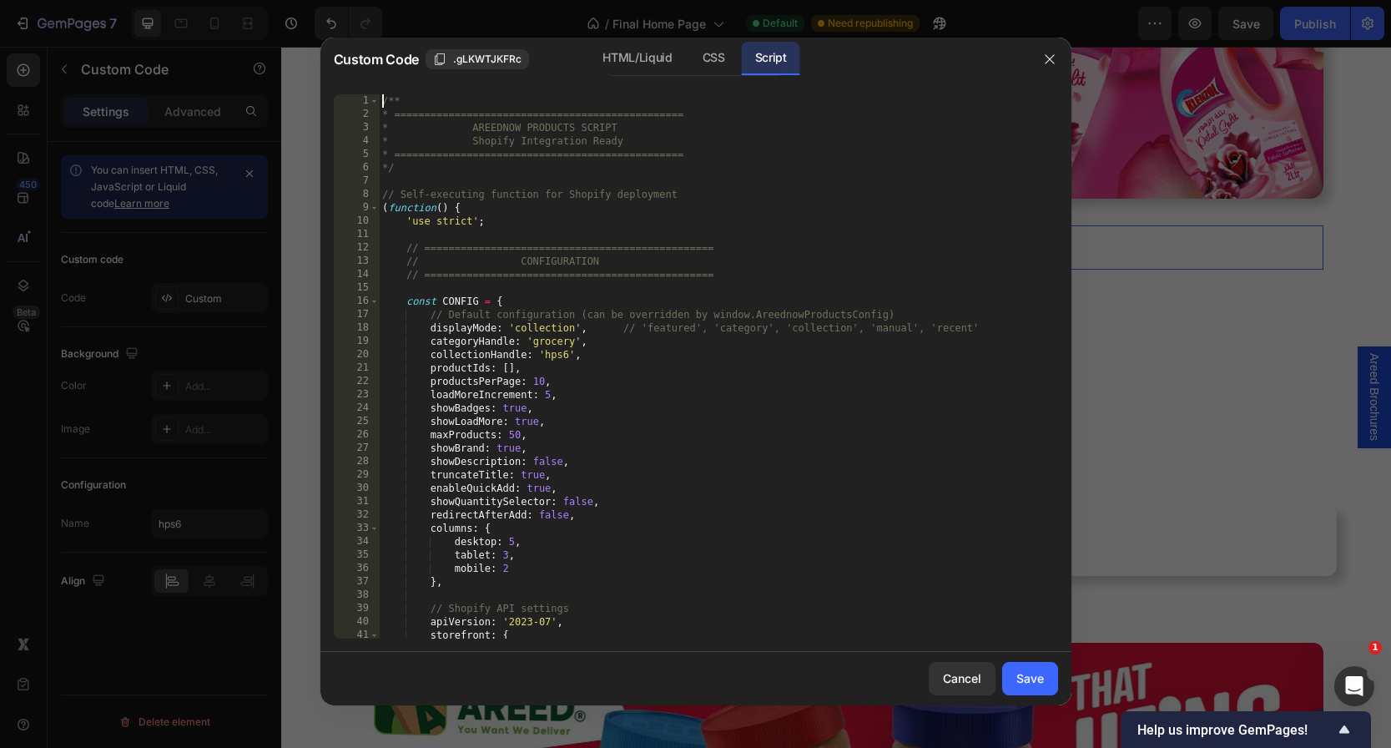
type textarea "* } */"
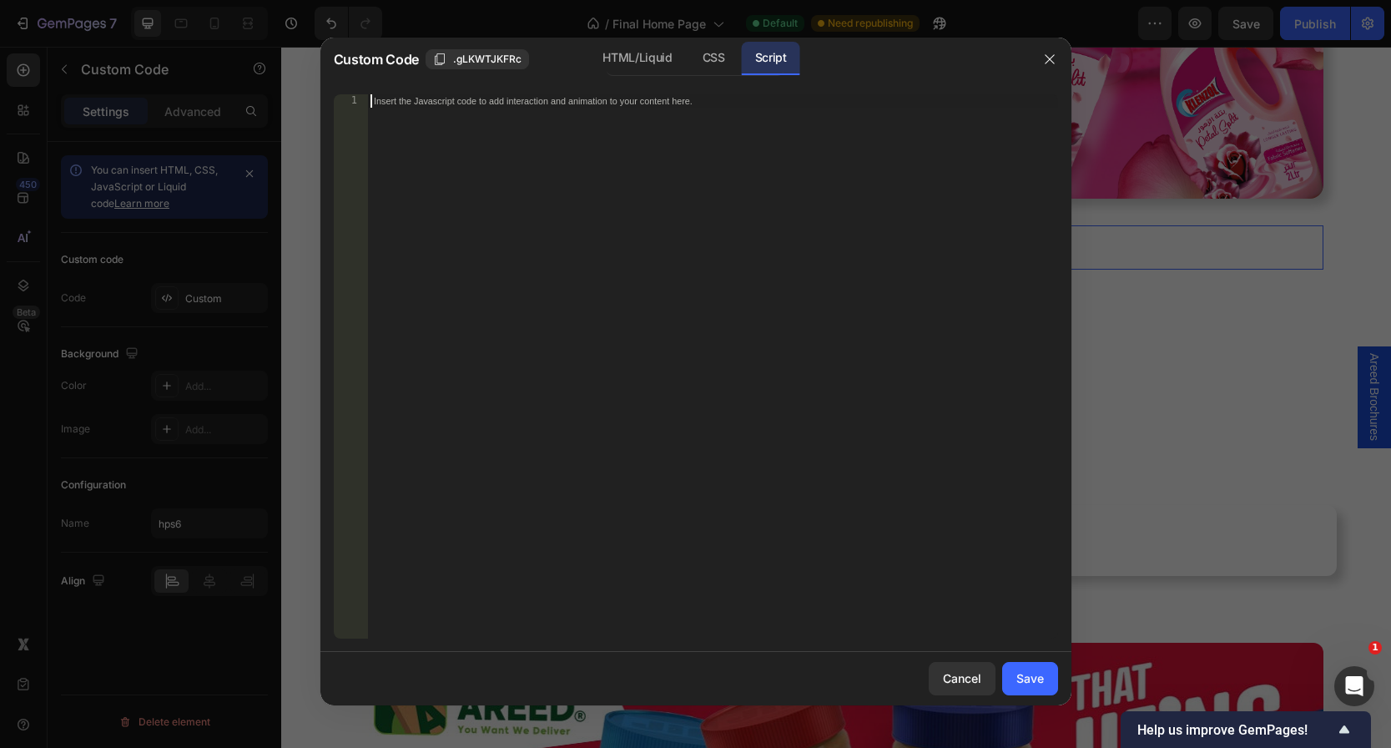
paste textarea "*/"
type textarea "*/"
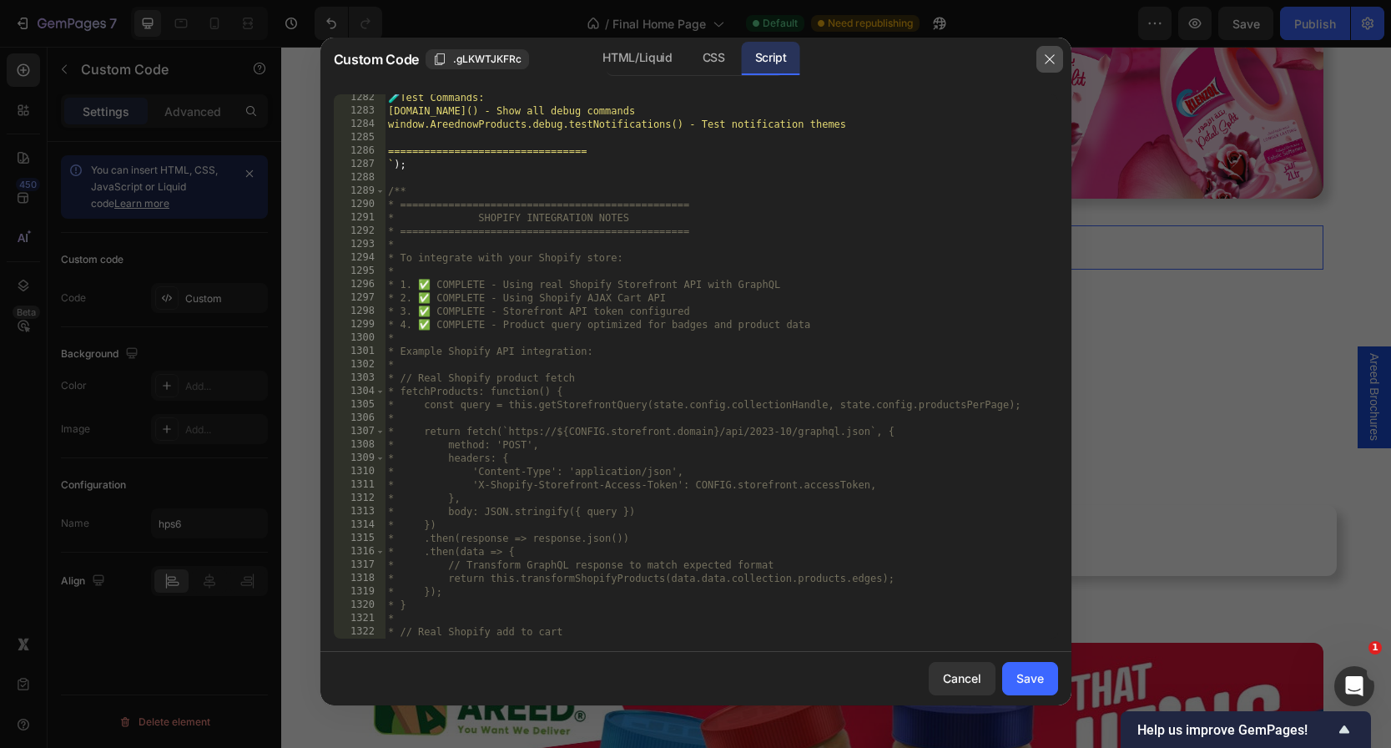
click at [1058, 63] on button "button" at bounding box center [1049, 59] width 27 height 27
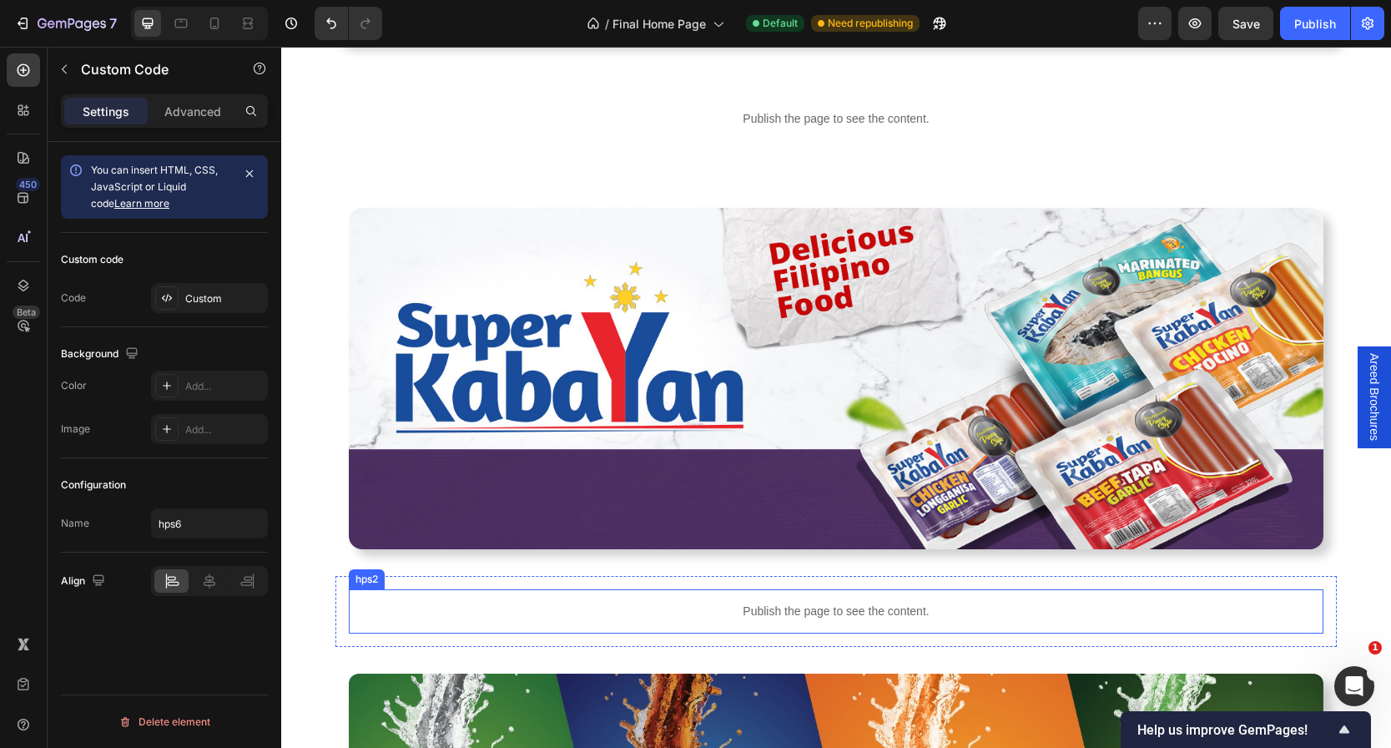
scroll to position [1271, 0]
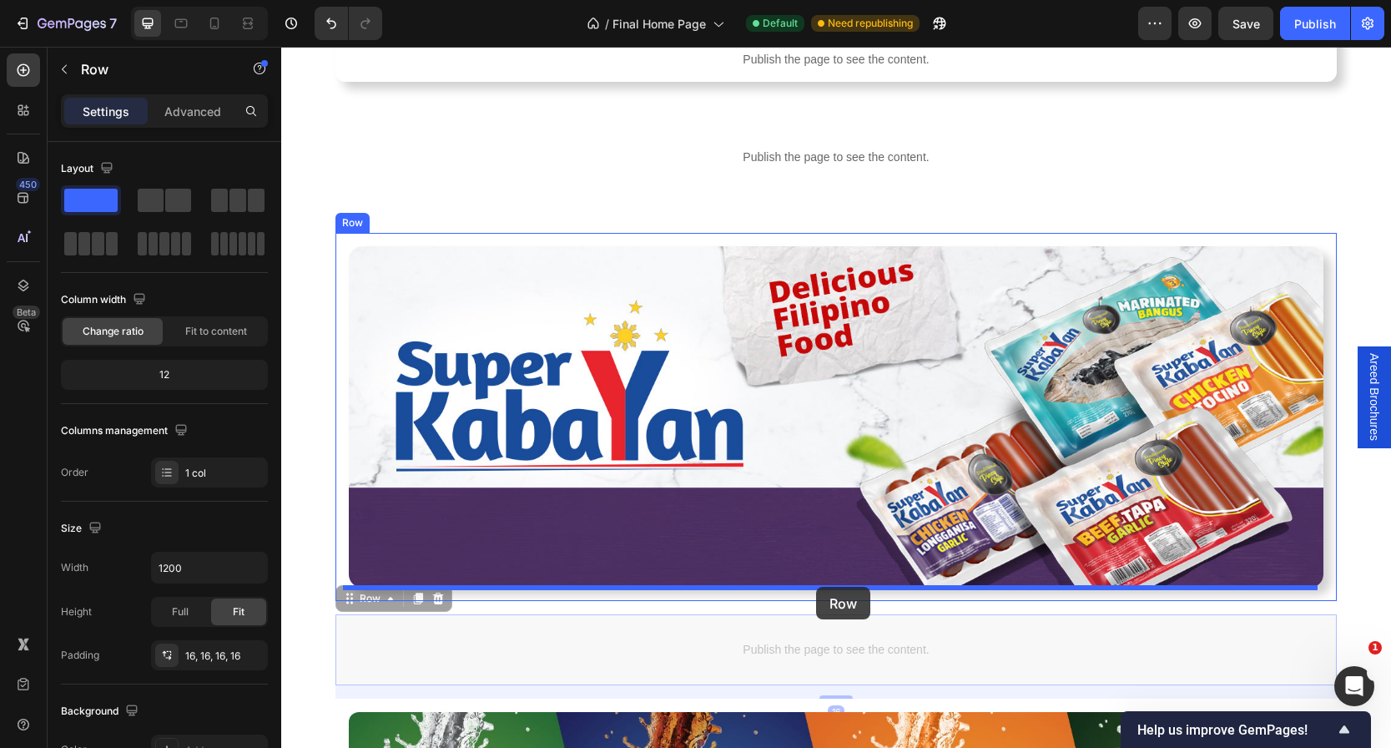
drag, startPoint x: 814, startPoint y: 619, endPoint x: 816, endPoint y: 587, distance: 32.6
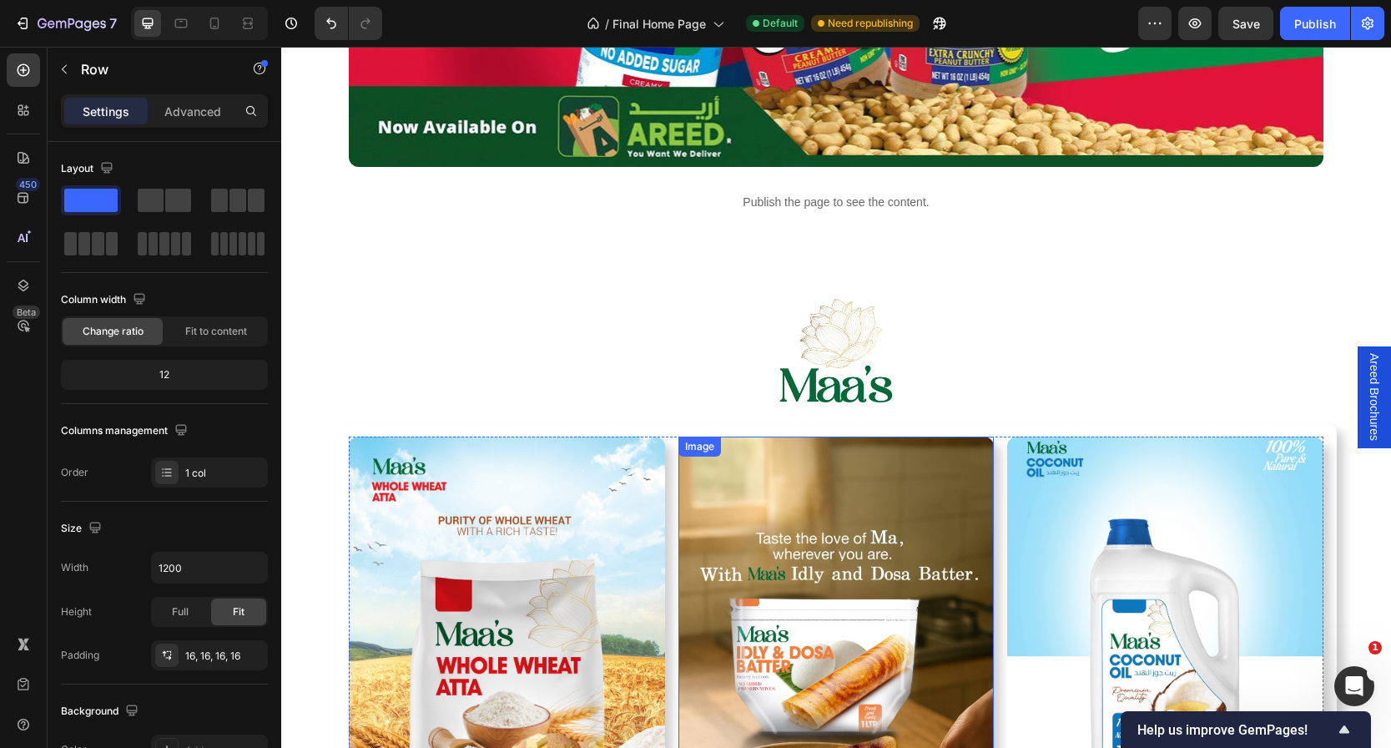
scroll to position [4299, 0]
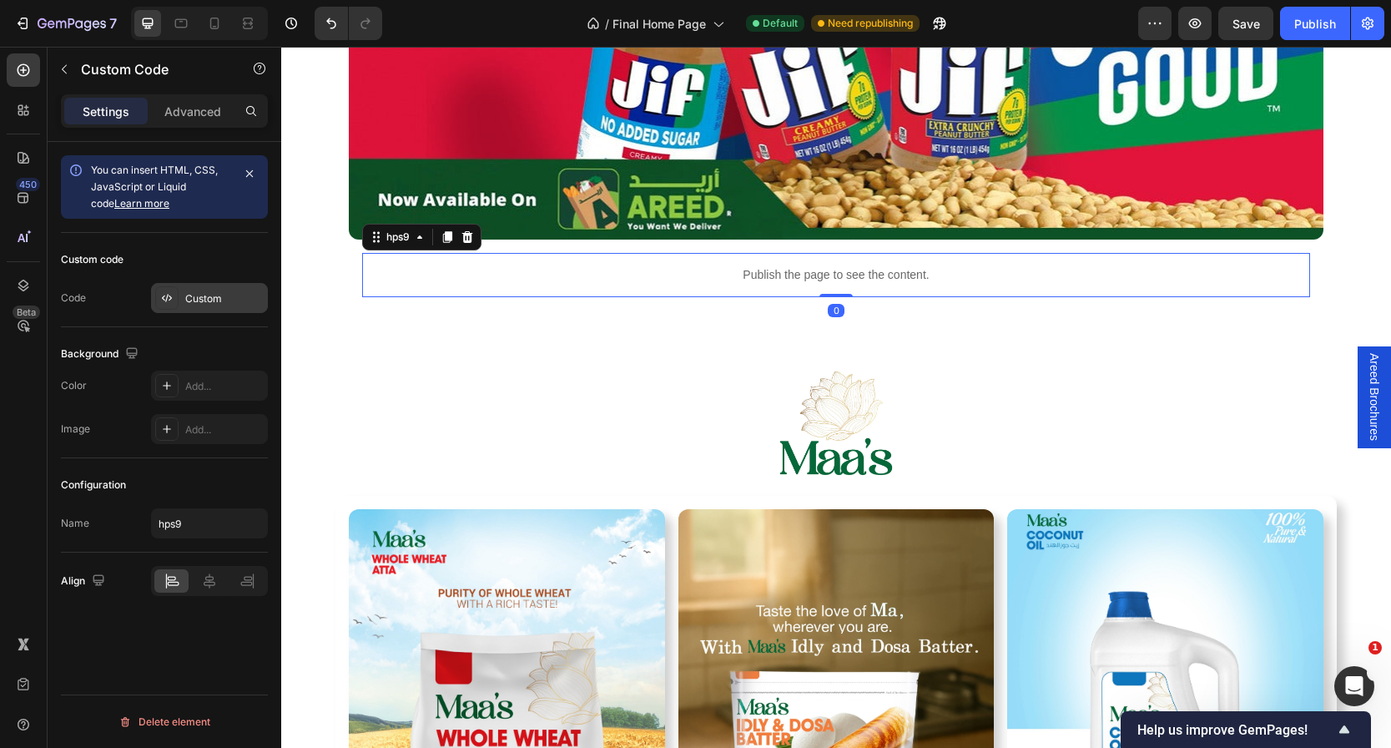
click at [217, 297] on div "Custom" at bounding box center [224, 298] width 78 height 15
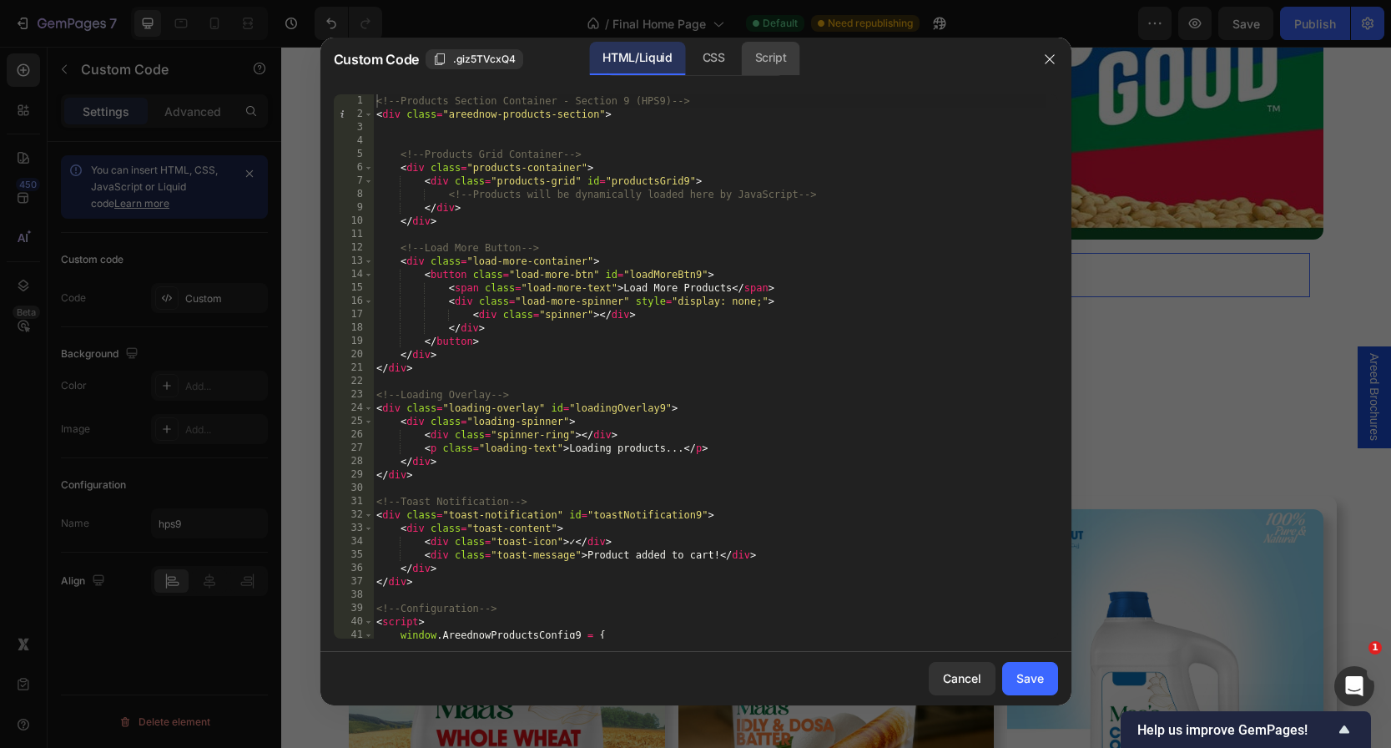
click at [757, 65] on div "Script" at bounding box center [771, 58] width 58 height 33
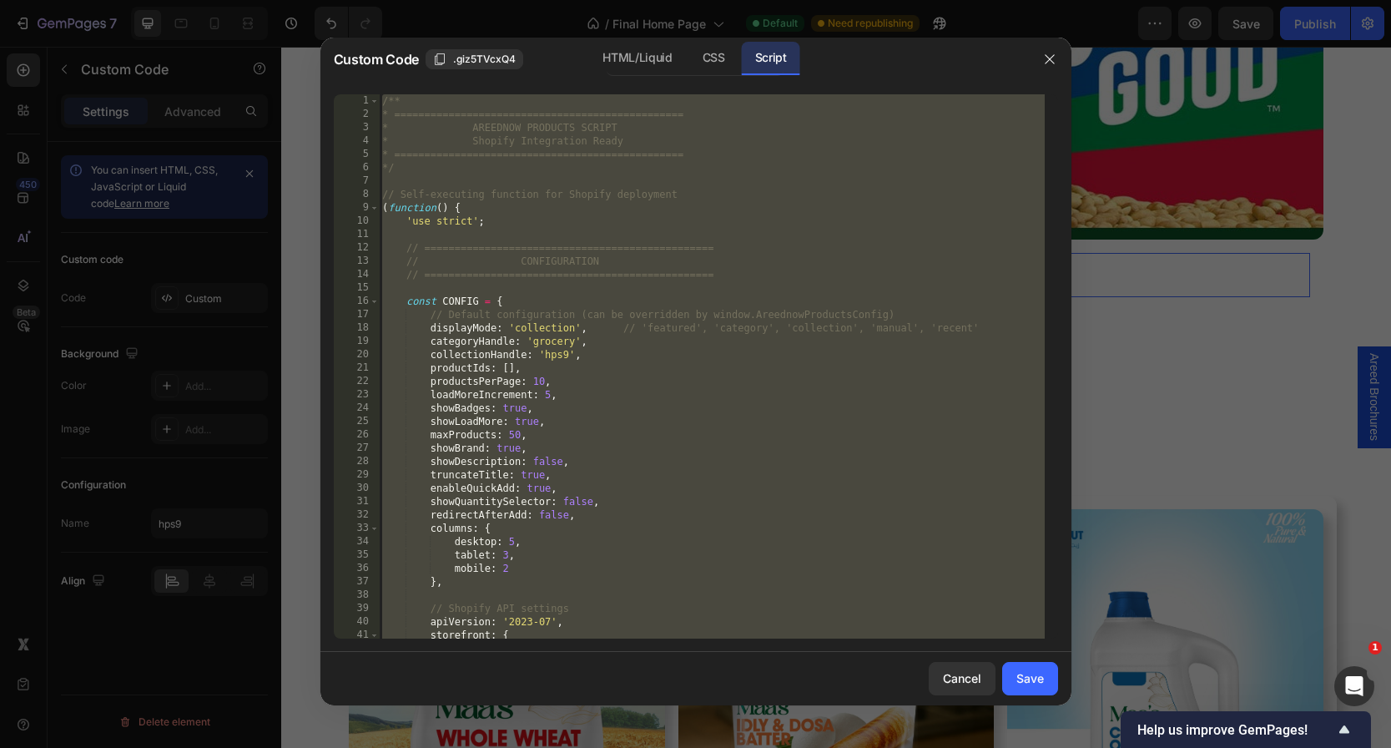
drag, startPoint x: 740, startPoint y: 216, endPoint x: 744, endPoint y: 189, distance: 27.0
click at [740, 217] on div "/** * ================================================ * AREEDNOW PRODUCTS SCRI…" at bounding box center [712, 379] width 666 height 571
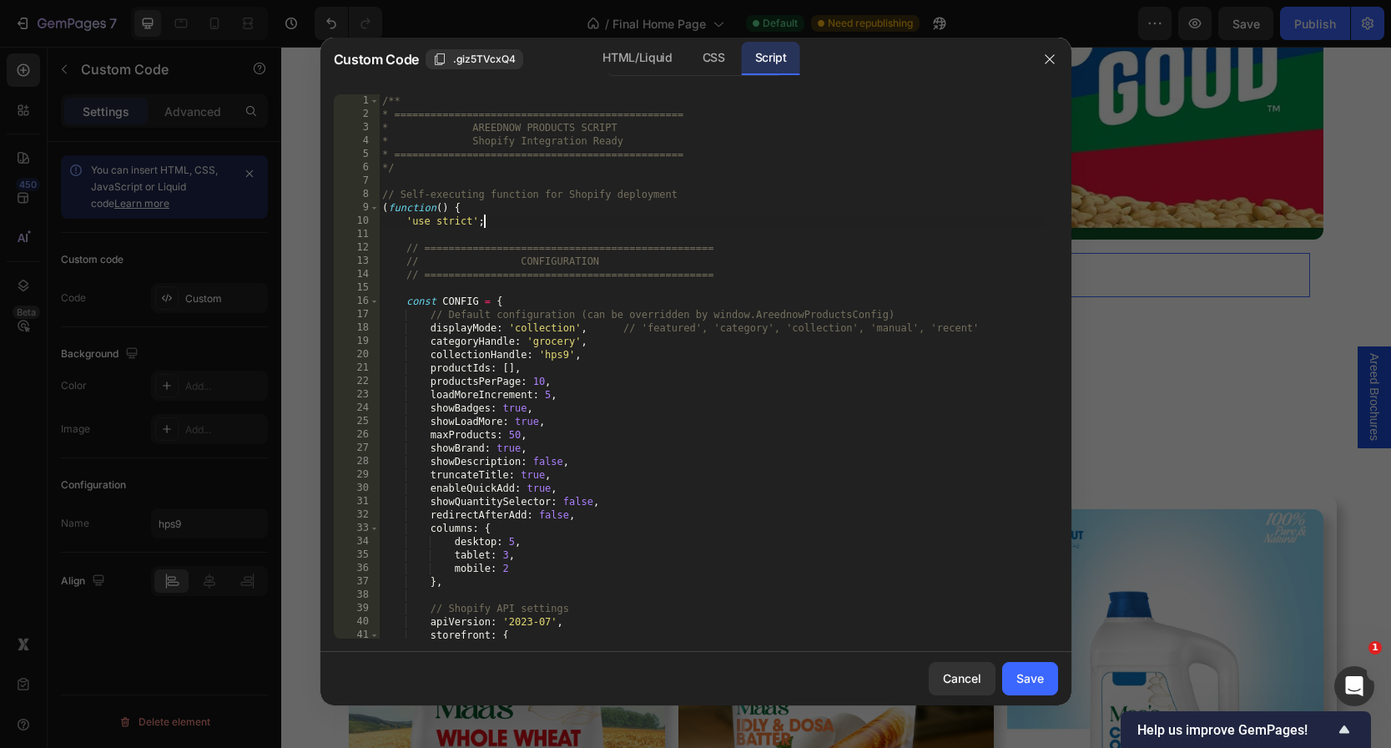
type textarea "* } */"
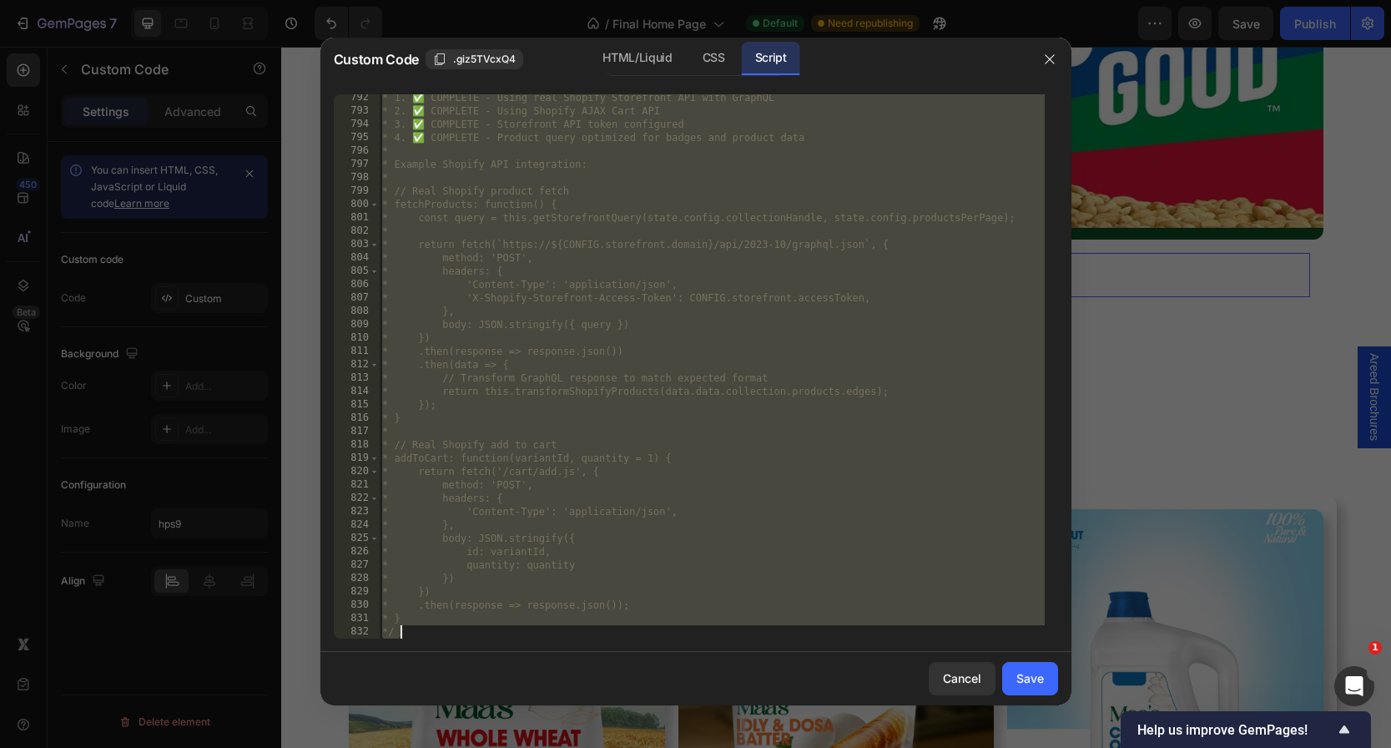
scroll to position [10845, 0]
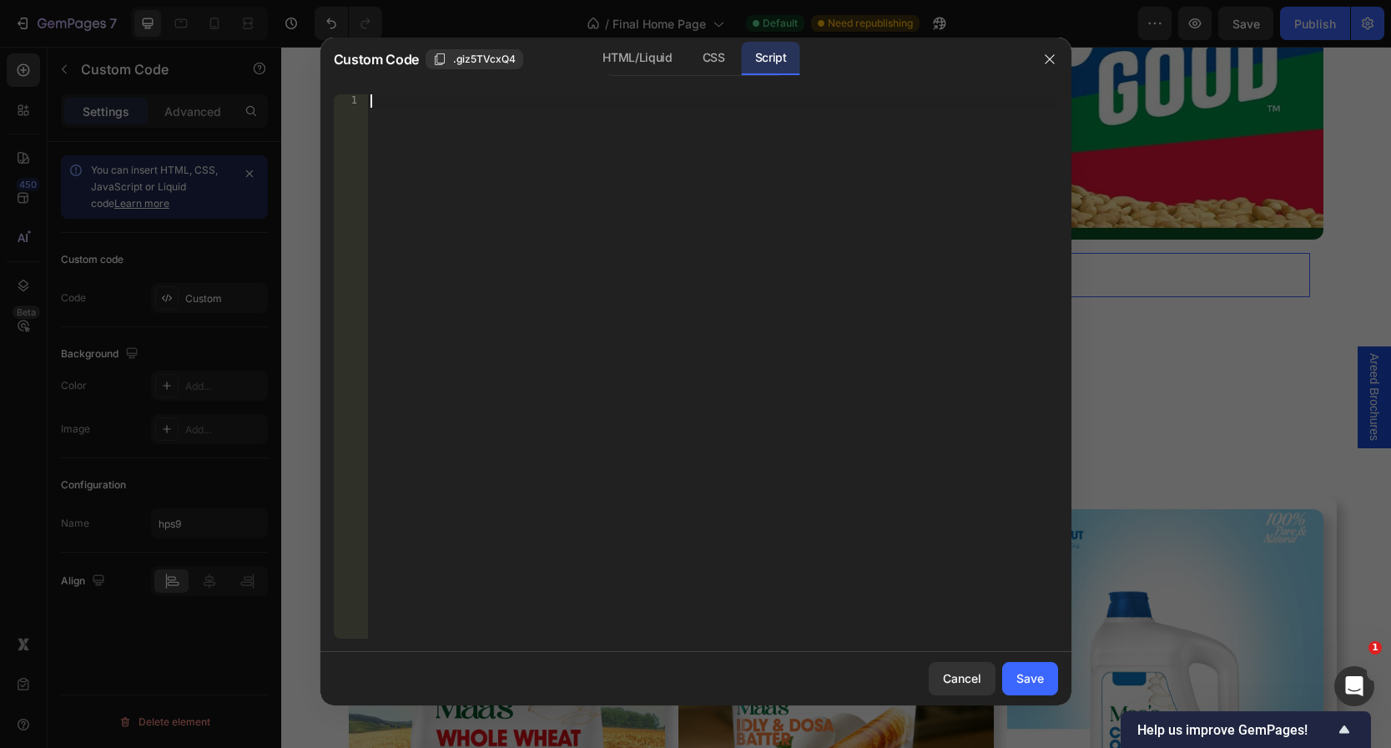
paste textarea "*/"
type textarea "*/"
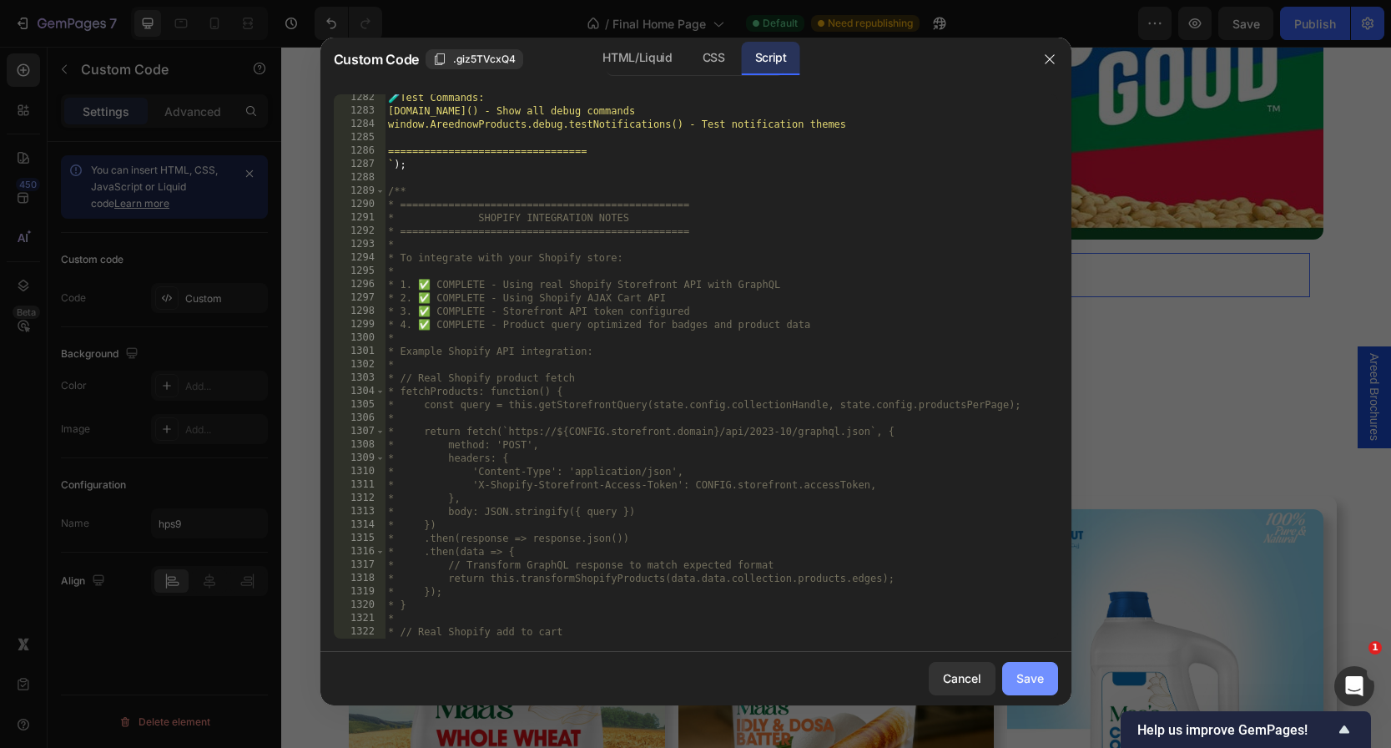
click at [1032, 678] on div "Save" at bounding box center [1030, 678] width 28 height 18
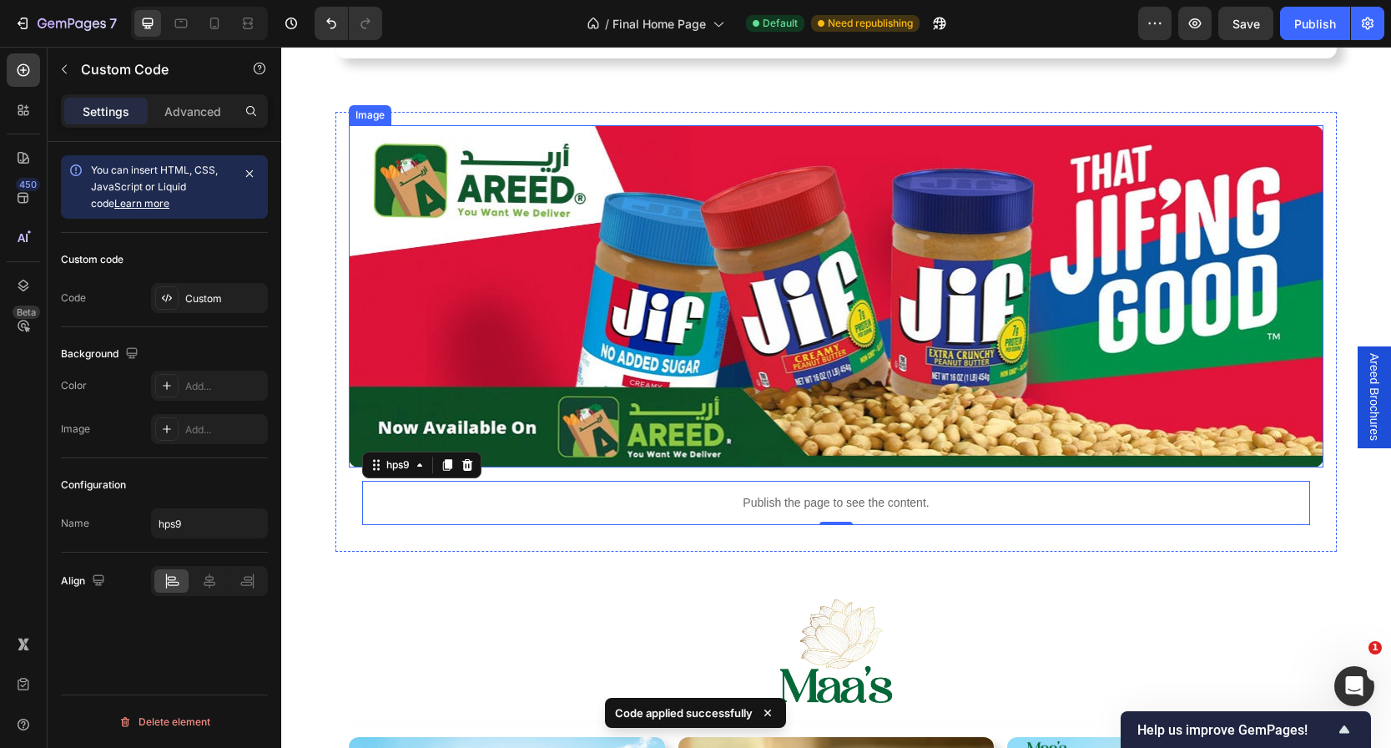
scroll to position [3614, 0]
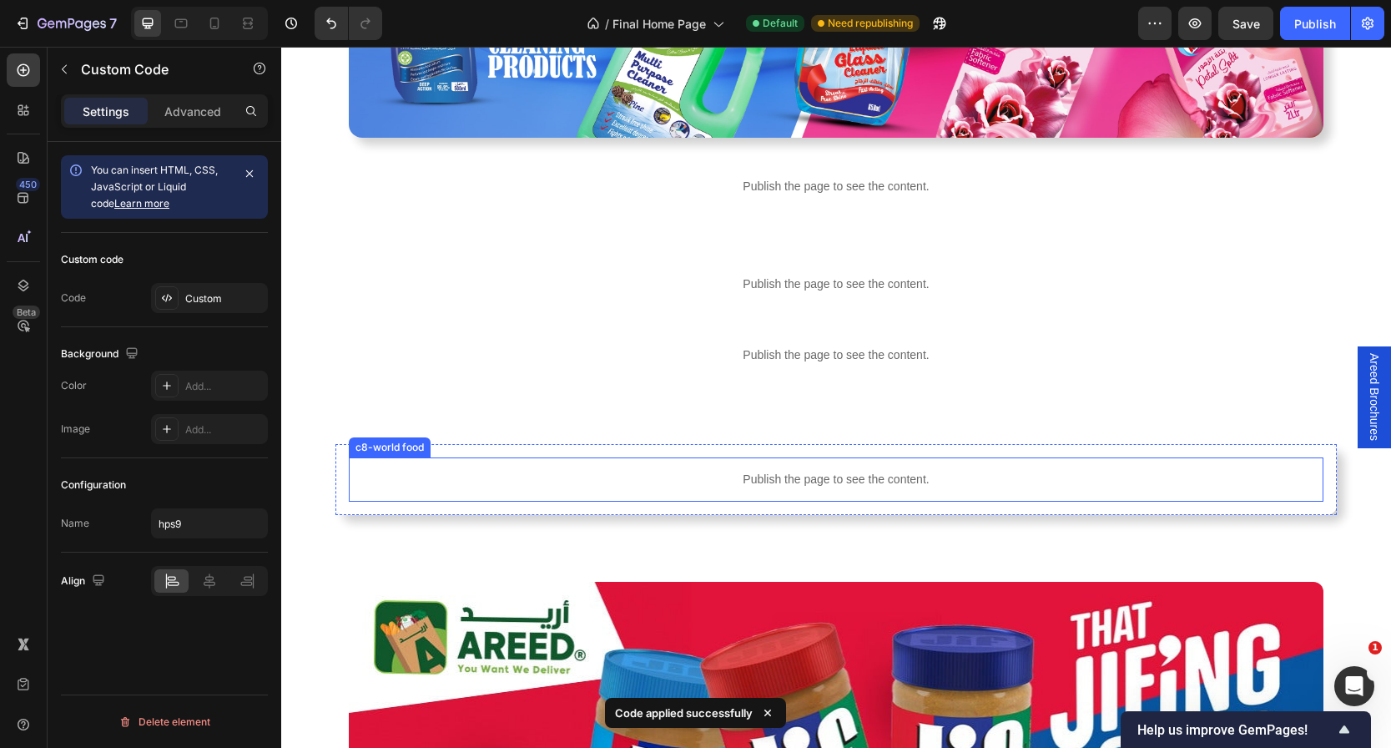
click at [814, 478] on p "Publish the page to see the content." at bounding box center [836, 480] width 975 height 18
click at [836, 325] on div "Publish the page to see the content. hps5 Row" at bounding box center [835, 355] width 1001 height 71
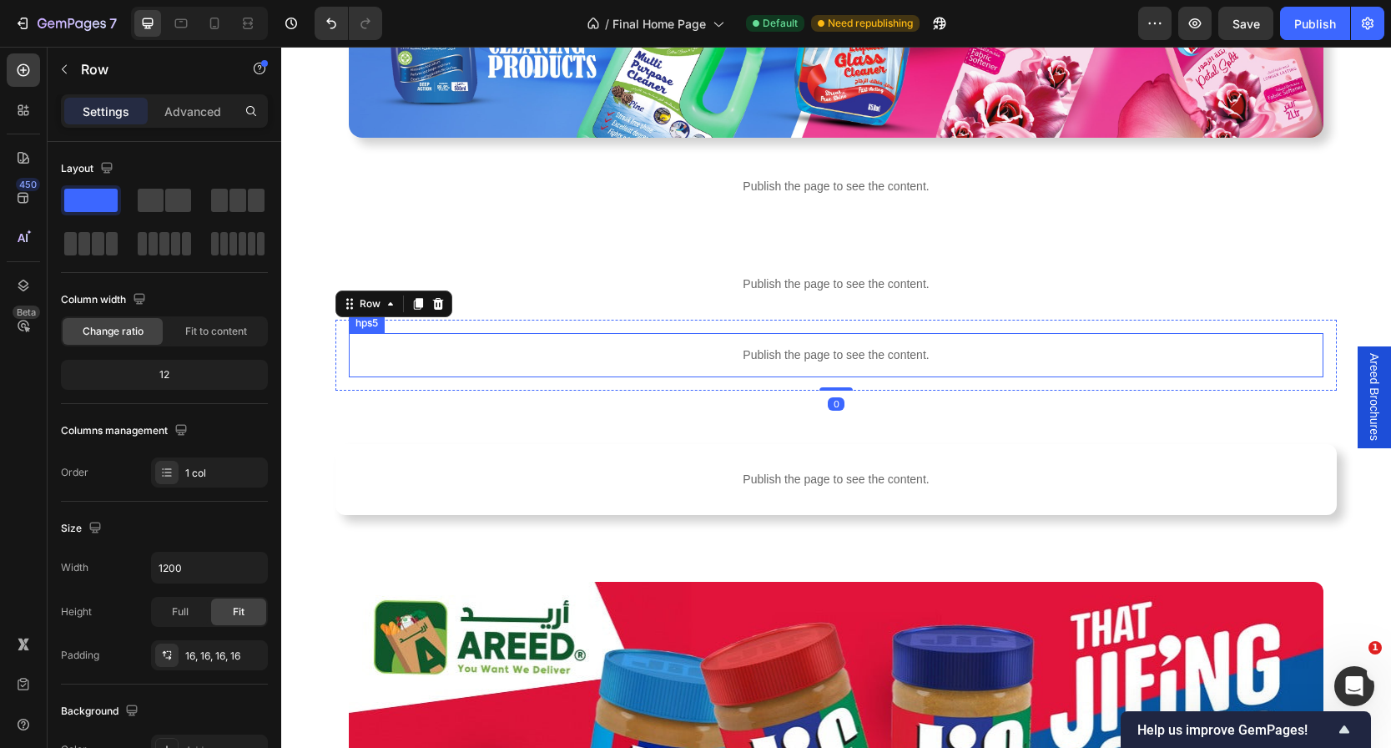
click at [835, 361] on p "Publish the page to see the content." at bounding box center [836, 355] width 975 height 18
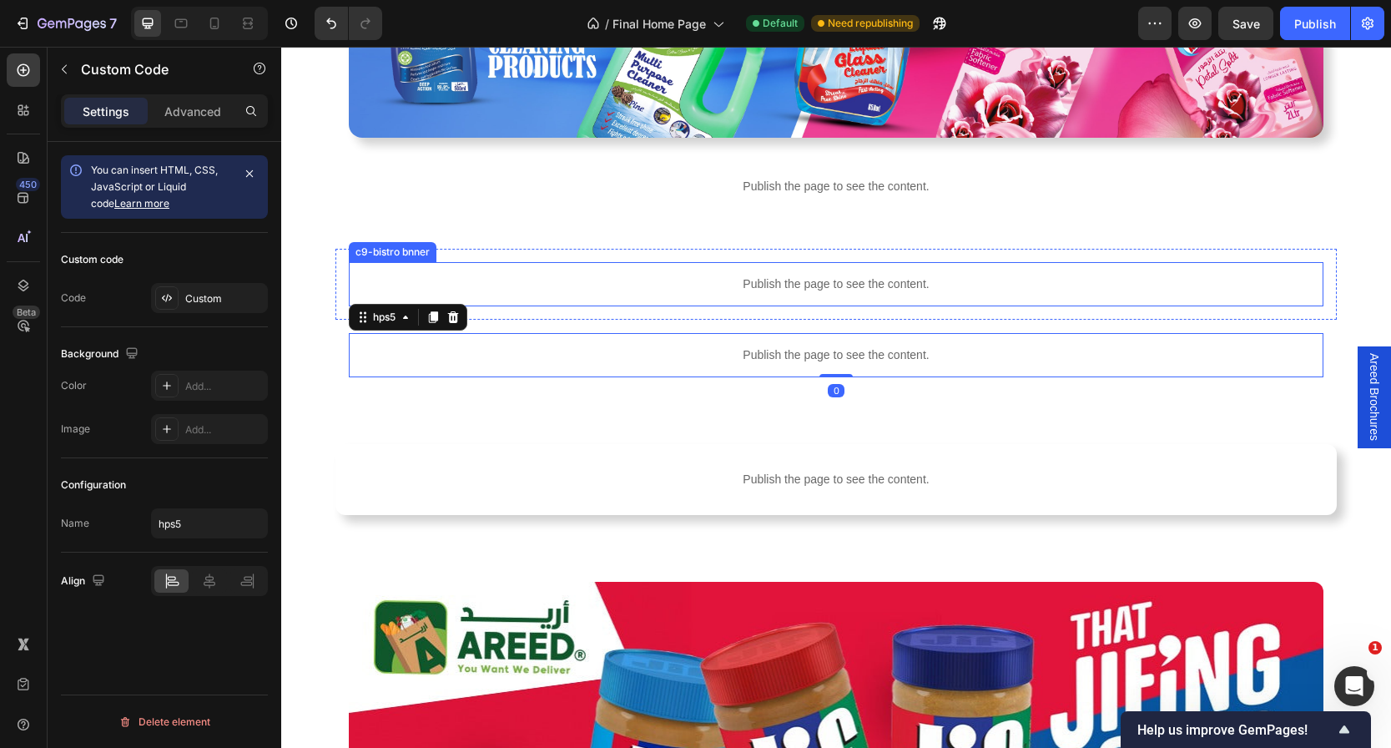
click at [845, 259] on div "Publish the page to see the content. c9-bistro bnner Row" at bounding box center [835, 284] width 1001 height 71
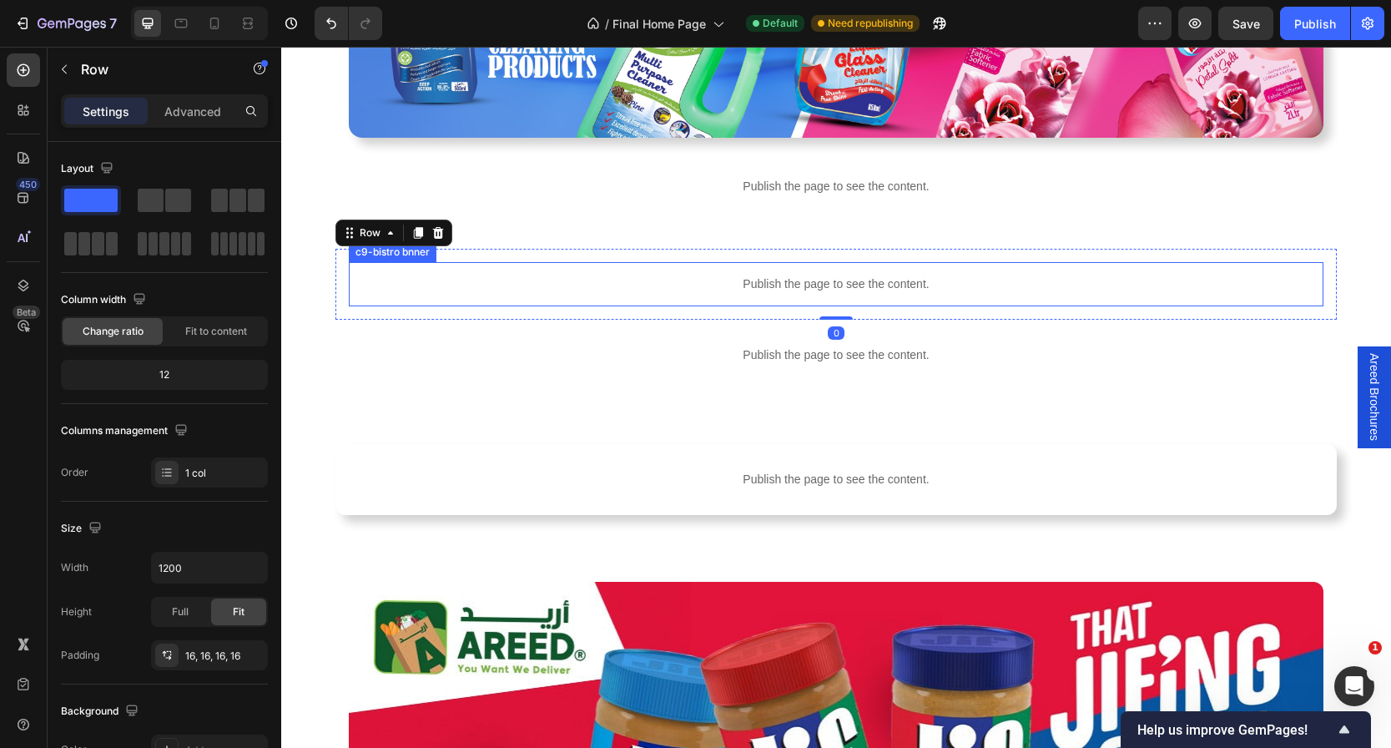
click at [842, 284] on p "Publish the page to see the content." at bounding box center [836, 284] width 975 height 18
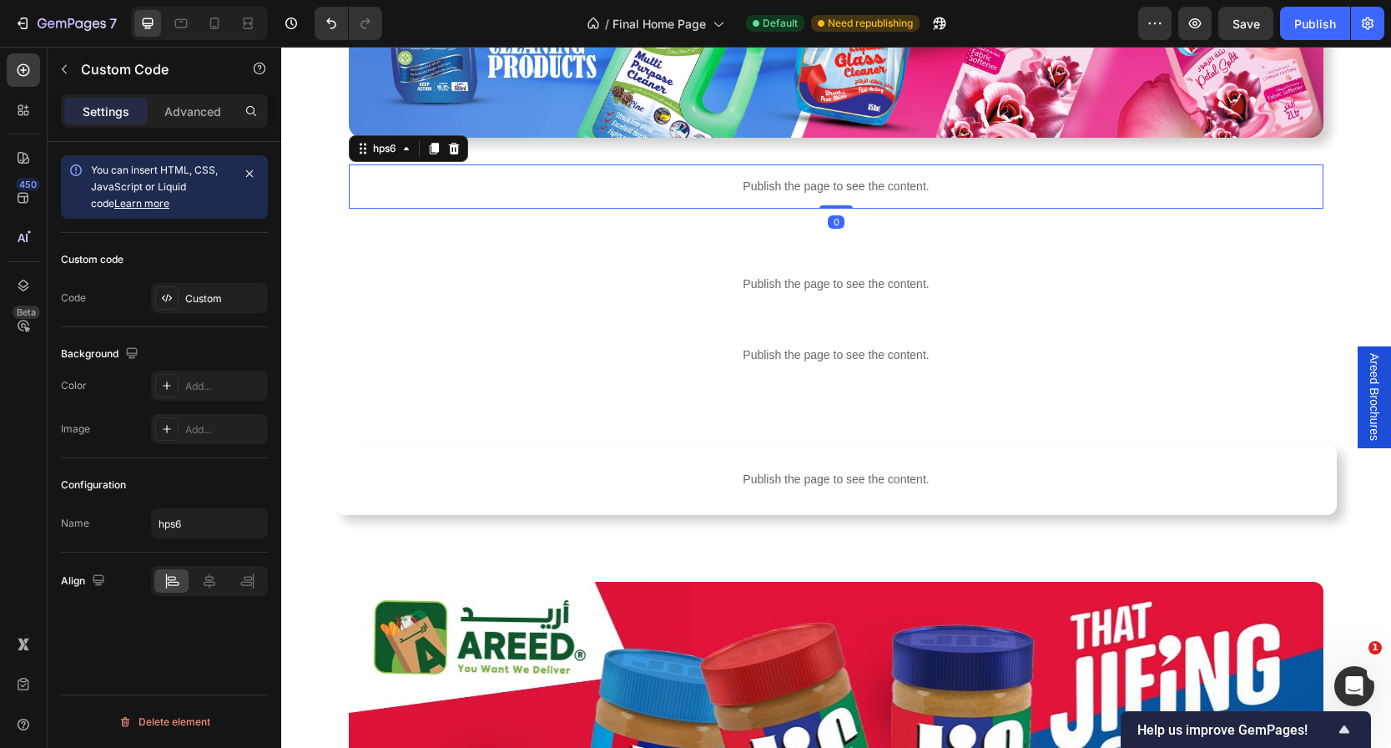
click at [861, 199] on div "Publish the page to see the content." at bounding box center [836, 186] width 975 height 44
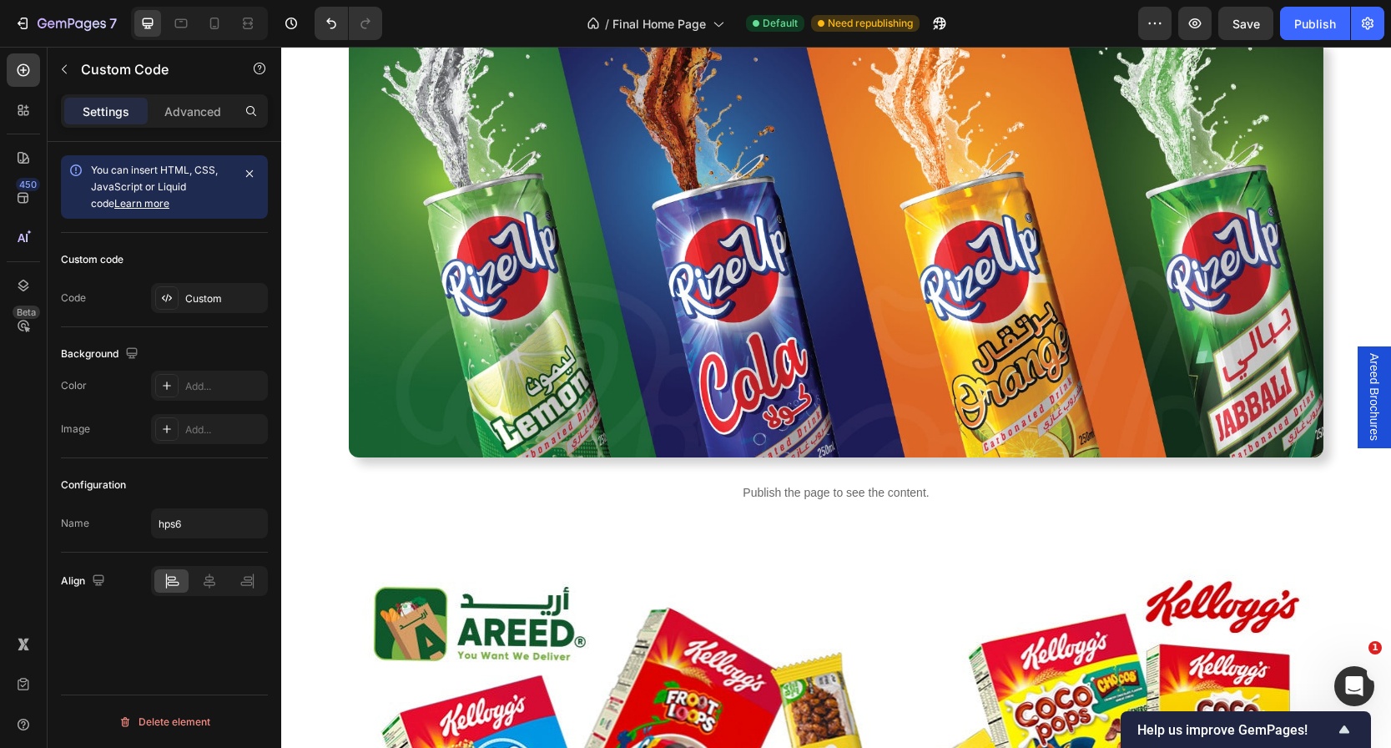
scroll to position [1962, 0]
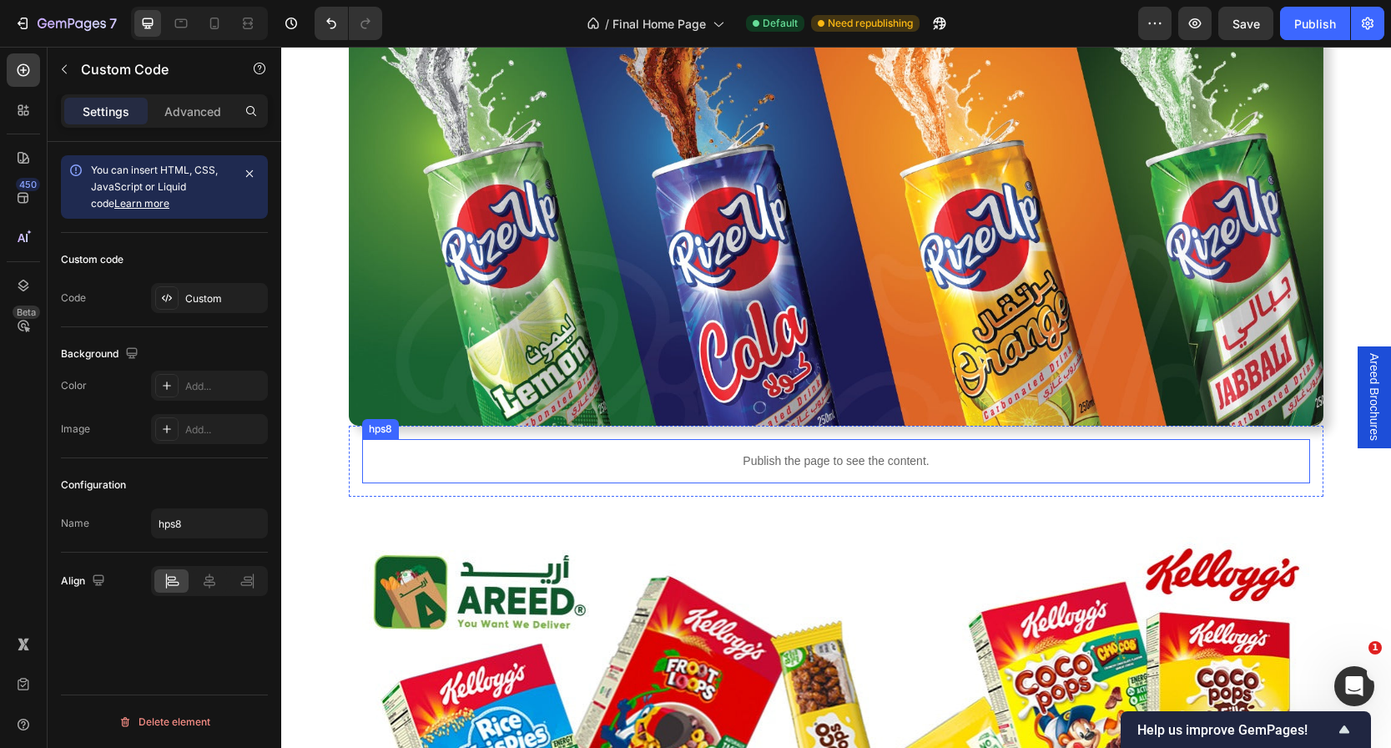
click at [819, 474] on div "Publish the page to see the content." at bounding box center [836, 461] width 948 height 44
click at [199, 285] on div "Custom" at bounding box center [209, 298] width 117 height 30
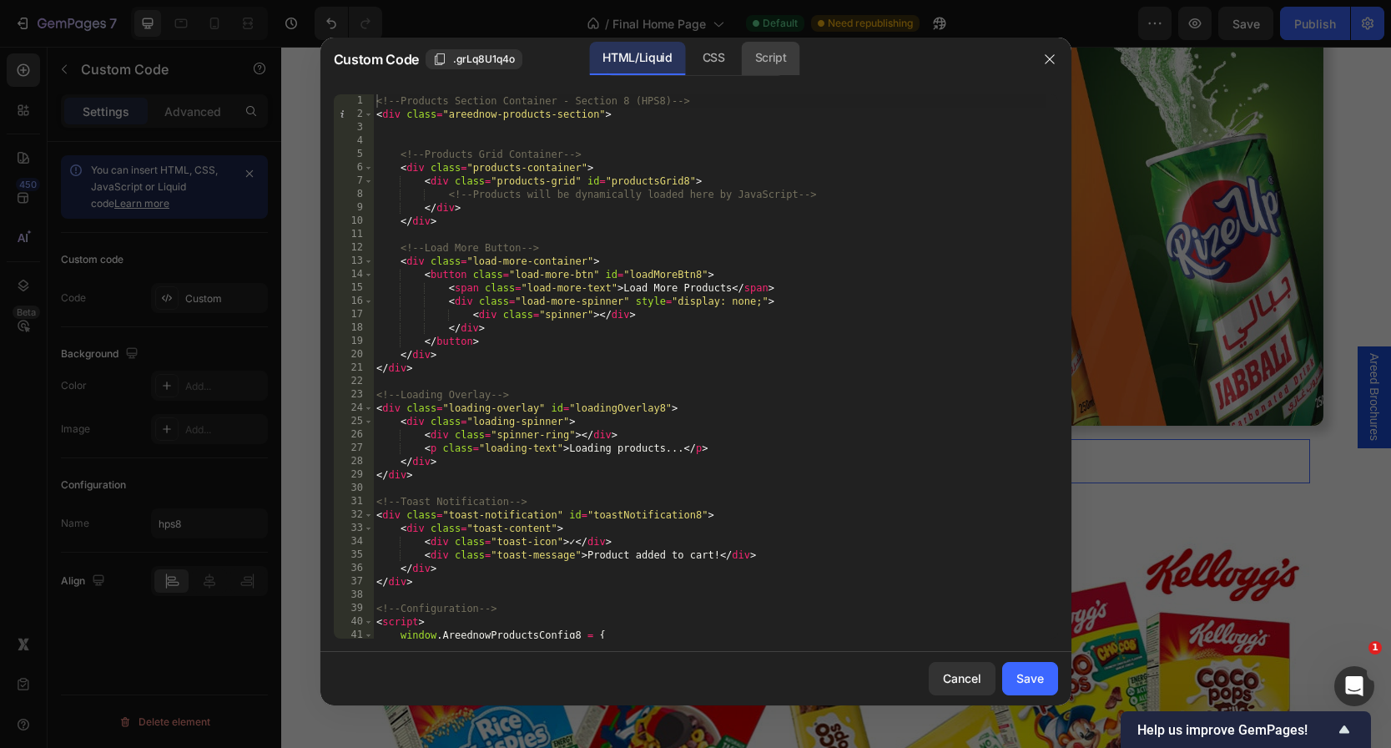
click at [770, 61] on div "Script" at bounding box center [771, 58] width 58 height 33
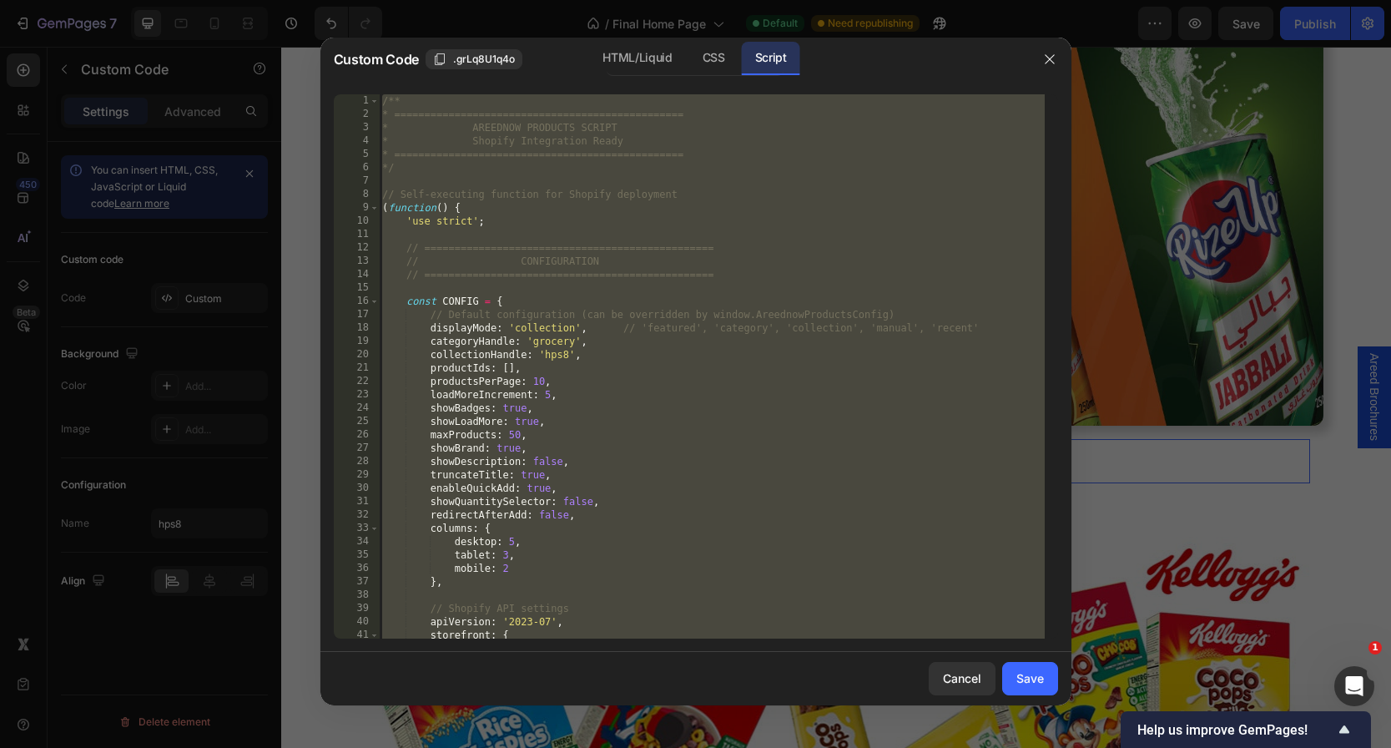
click at [759, 150] on div "/** * ================================================ * AREEDNOW PRODUCTS SCRI…" at bounding box center [712, 379] width 666 height 571
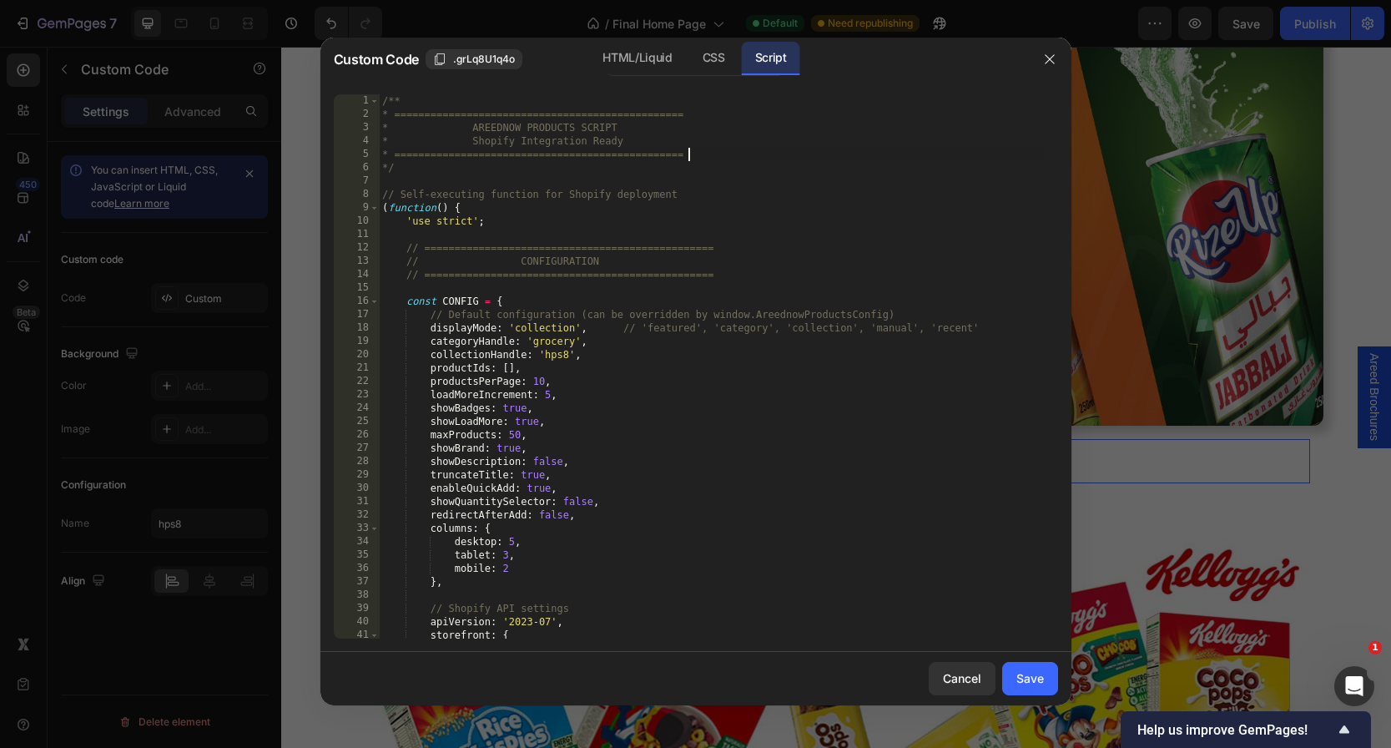
type textarea "* } */"
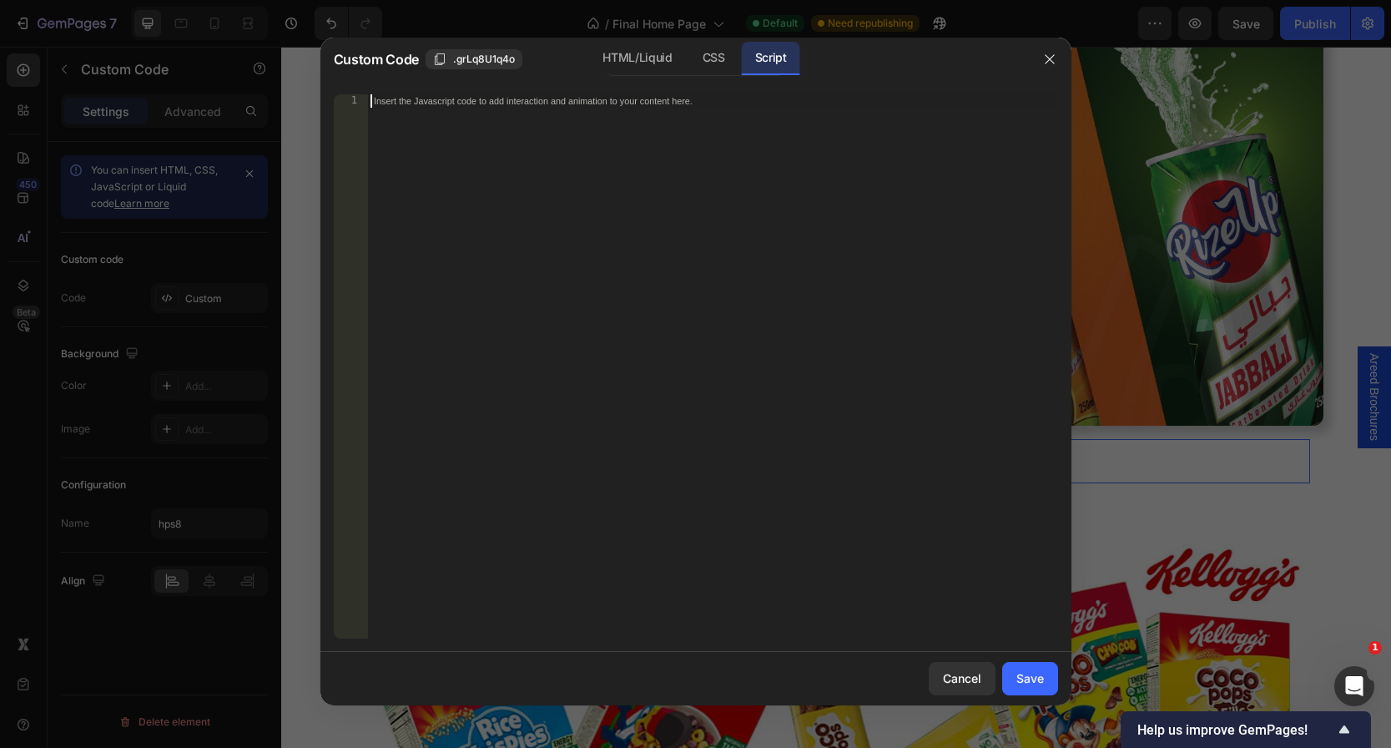
paste textarea "*/"
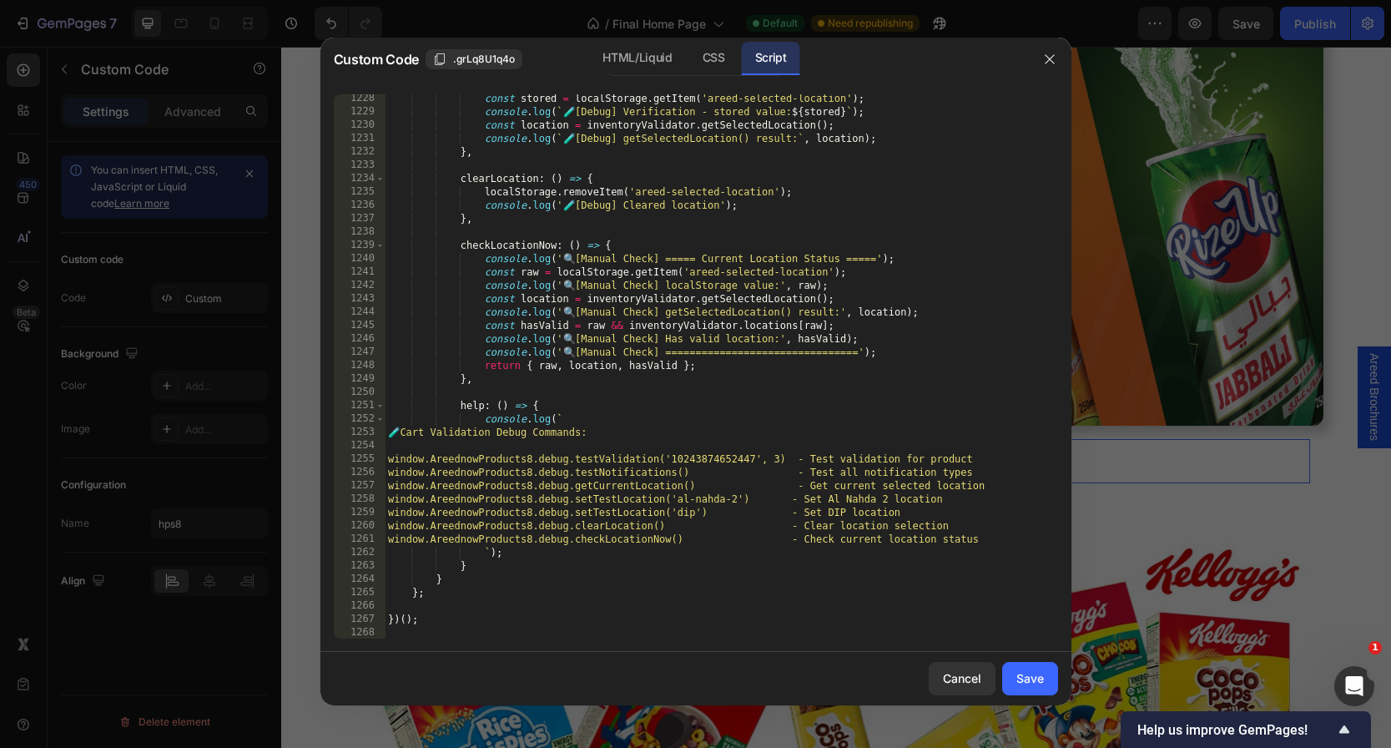
scroll to position [17098, 0]
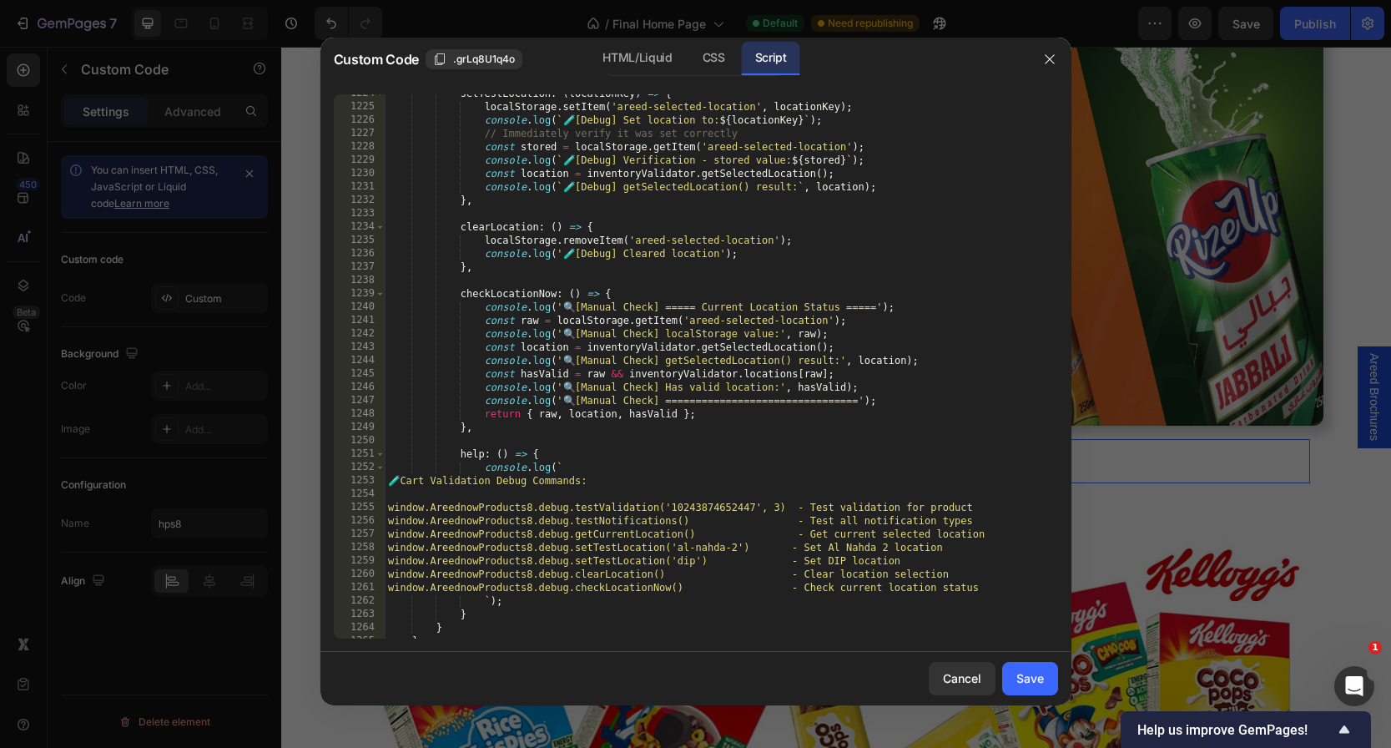
type textarea "/**"
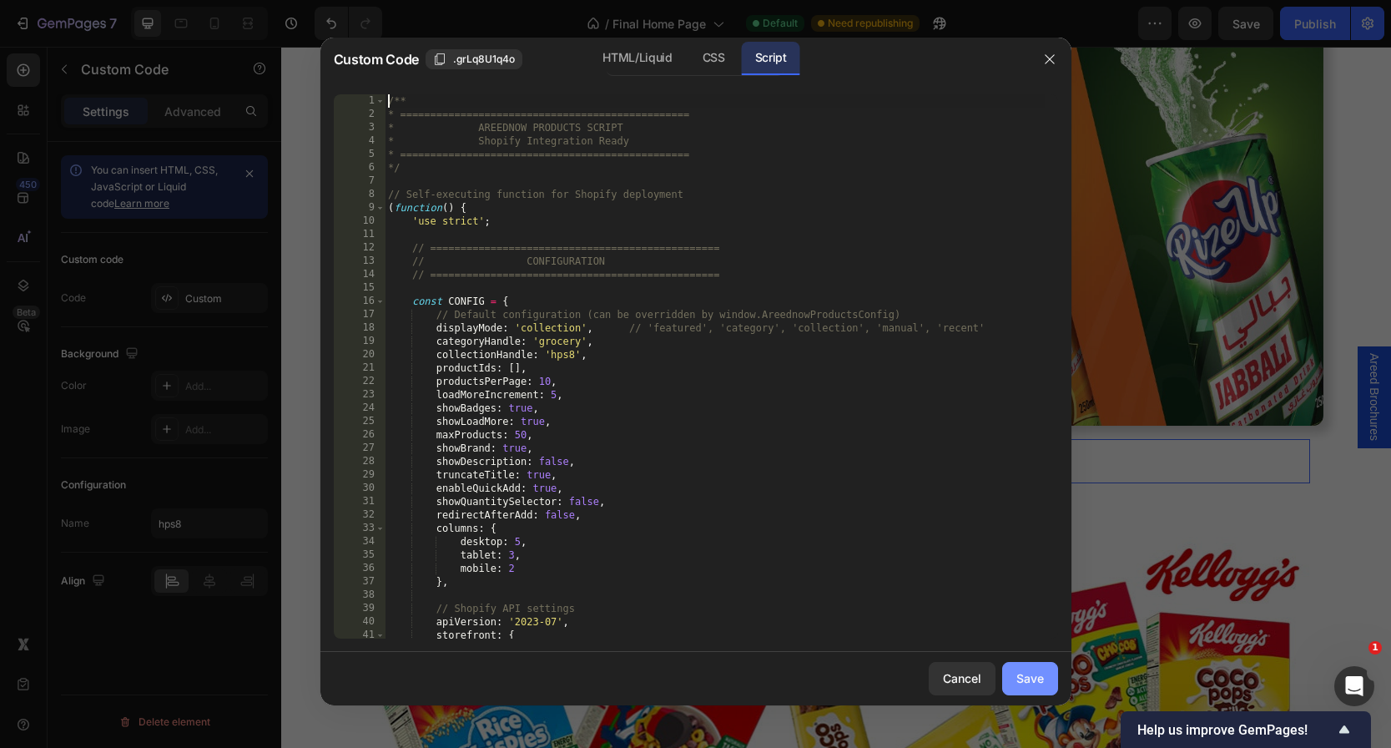
click at [1039, 672] on div "Save" at bounding box center [1030, 678] width 28 height 18
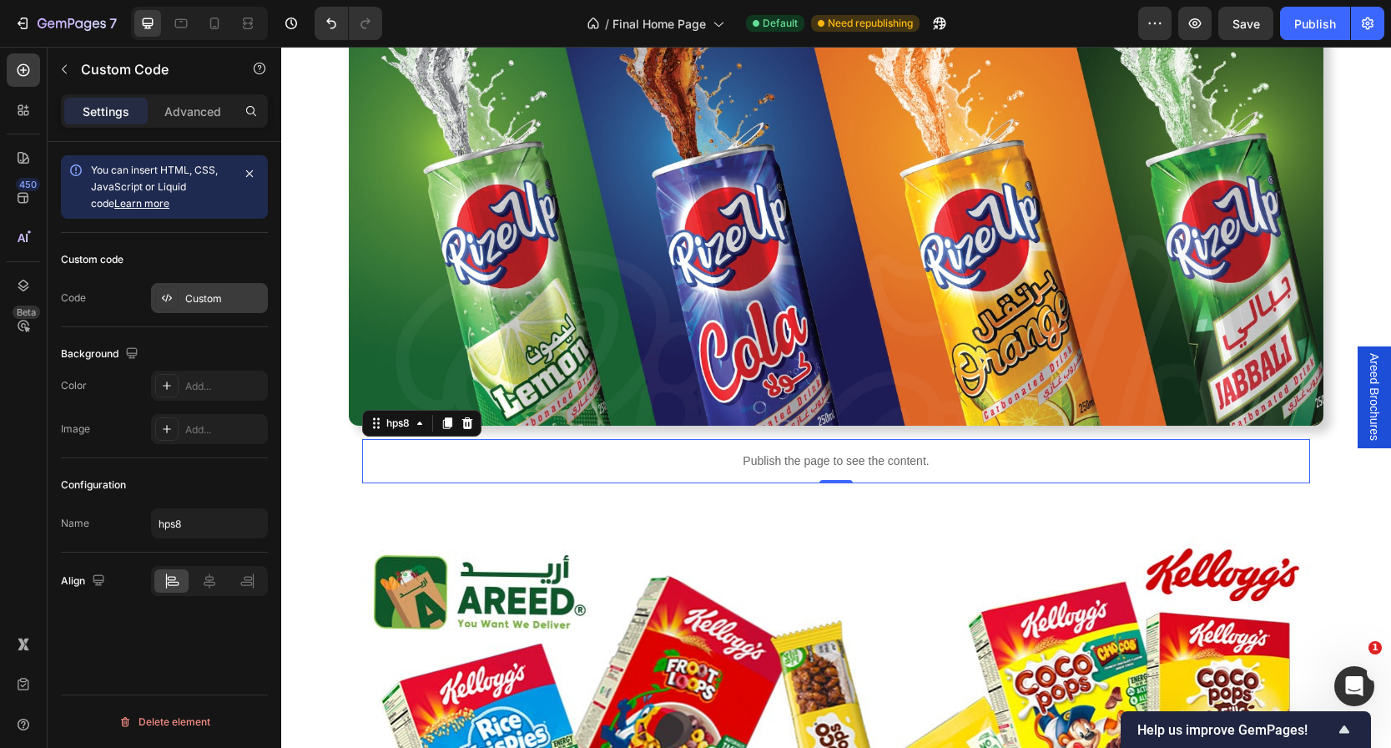
click at [198, 297] on div "Custom" at bounding box center [224, 298] width 78 height 15
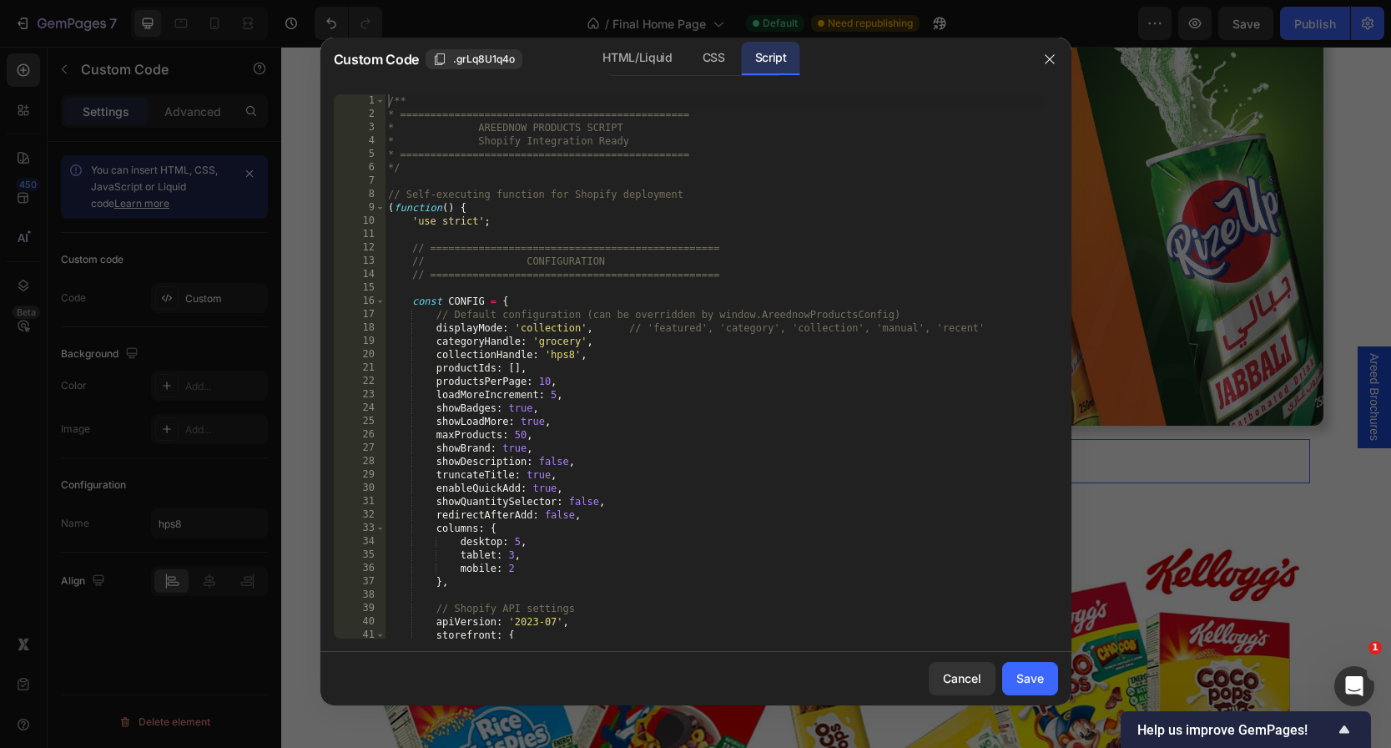
click at [617, 411] on div "/** * ================================================ * AREEDNOW PRODUCTS SCRI…" at bounding box center [715, 379] width 660 height 571
type textarea "* } */"
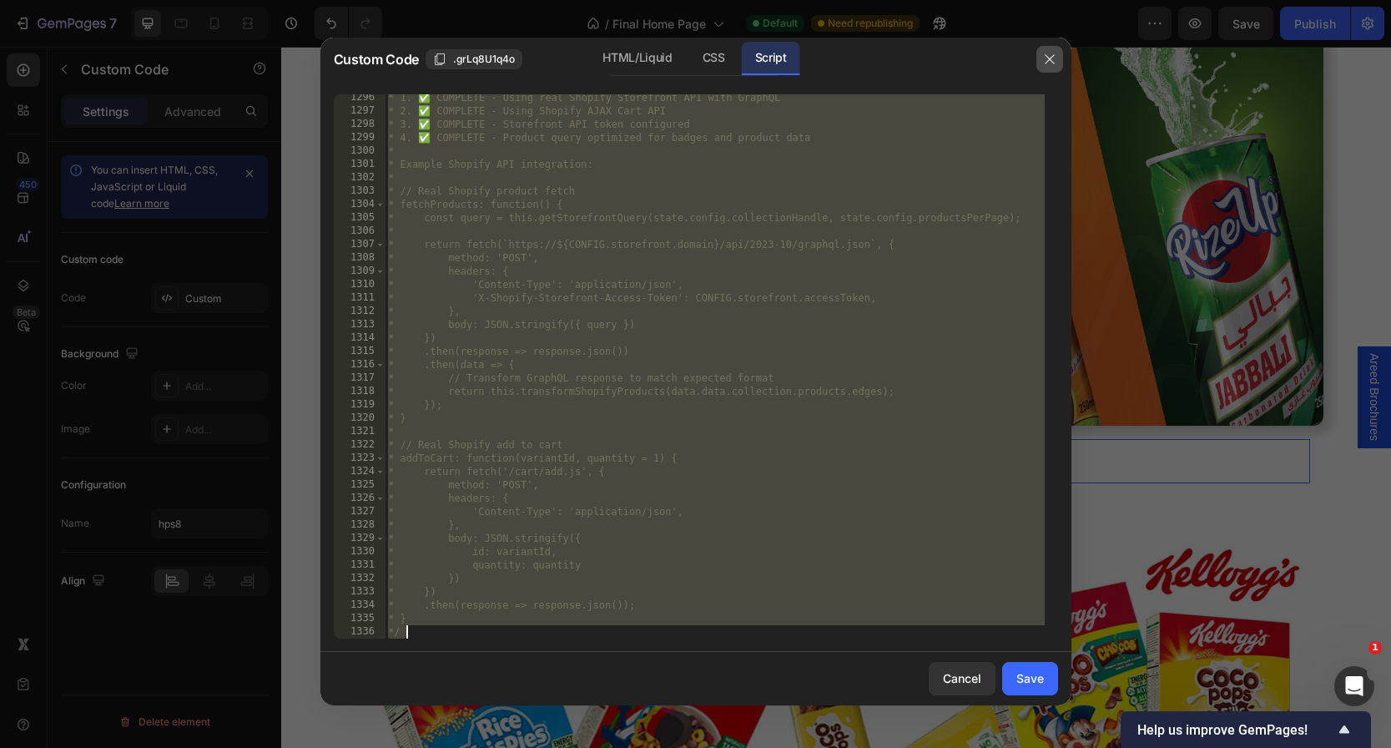
click at [1053, 62] on icon "button" at bounding box center [1049, 59] width 13 height 13
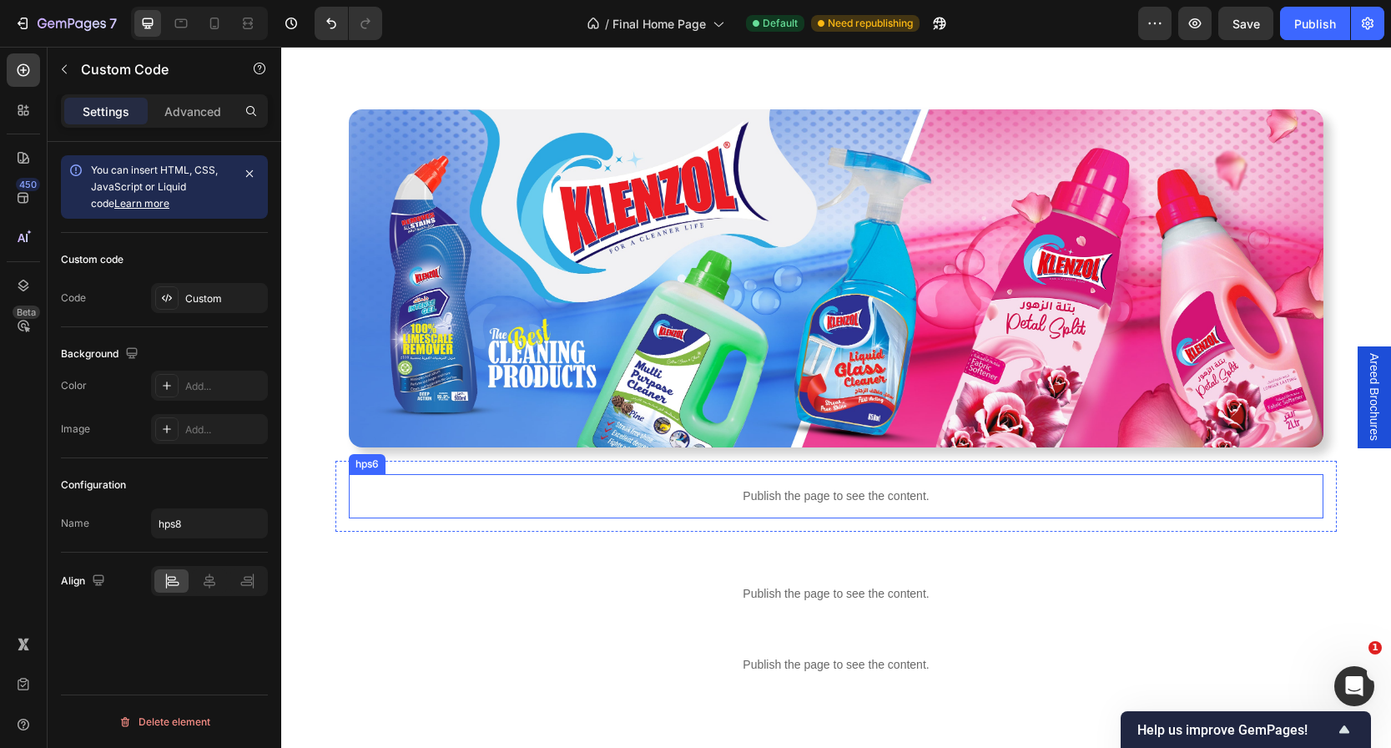
scroll to position [3044, 0]
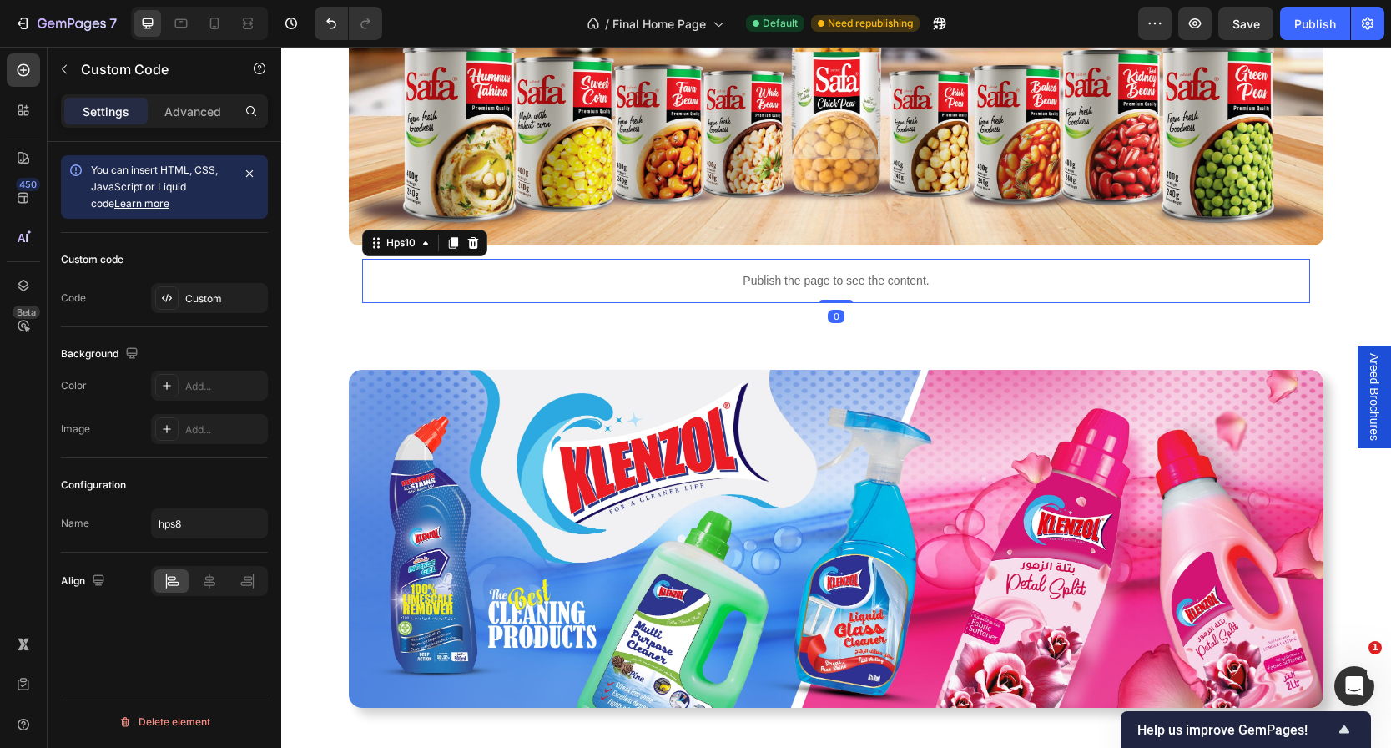
click at [868, 277] on p "Publish the page to see the content." at bounding box center [836, 281] width 948 height 18
click at [190, 292] on div "Custom" at bounding box center [224, 298] width 78 height 15
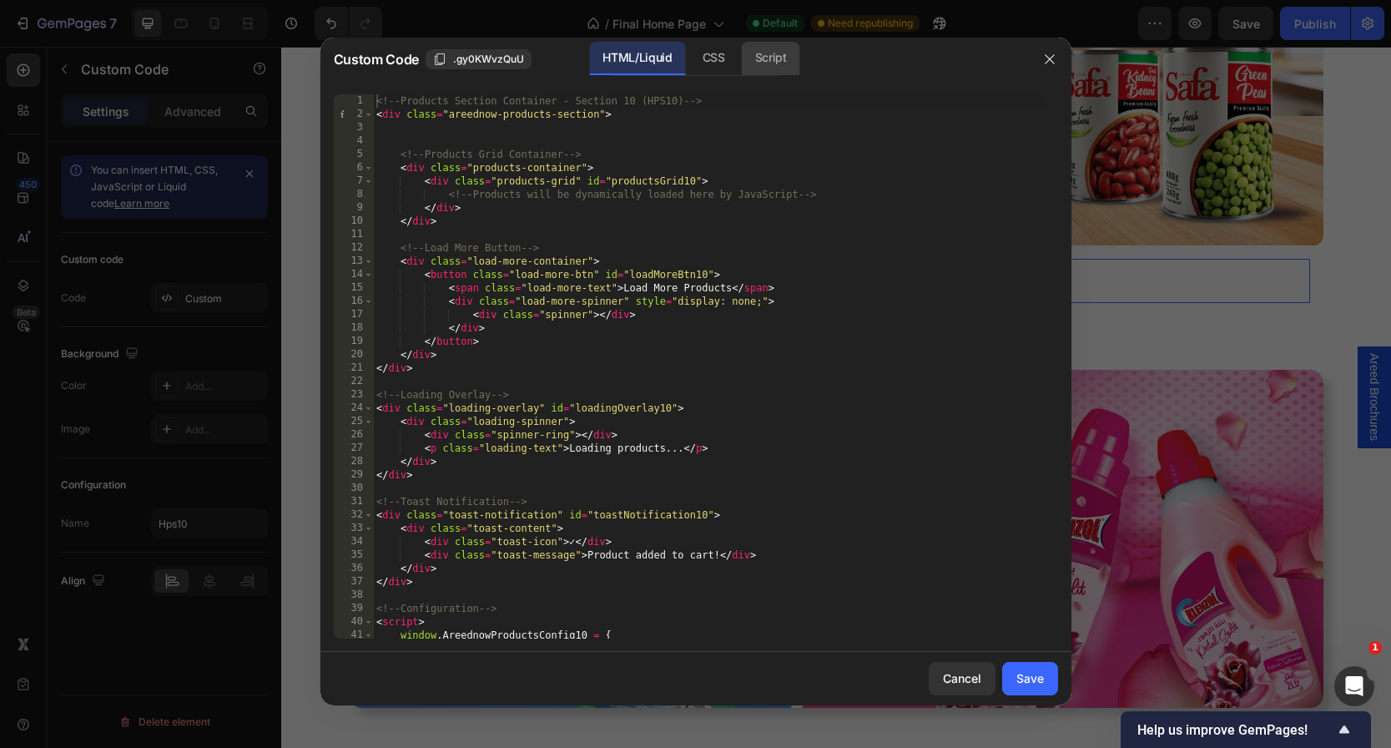
click at [775, 46] on div "Script" at bounding box center [771, 58] width 58 height 33
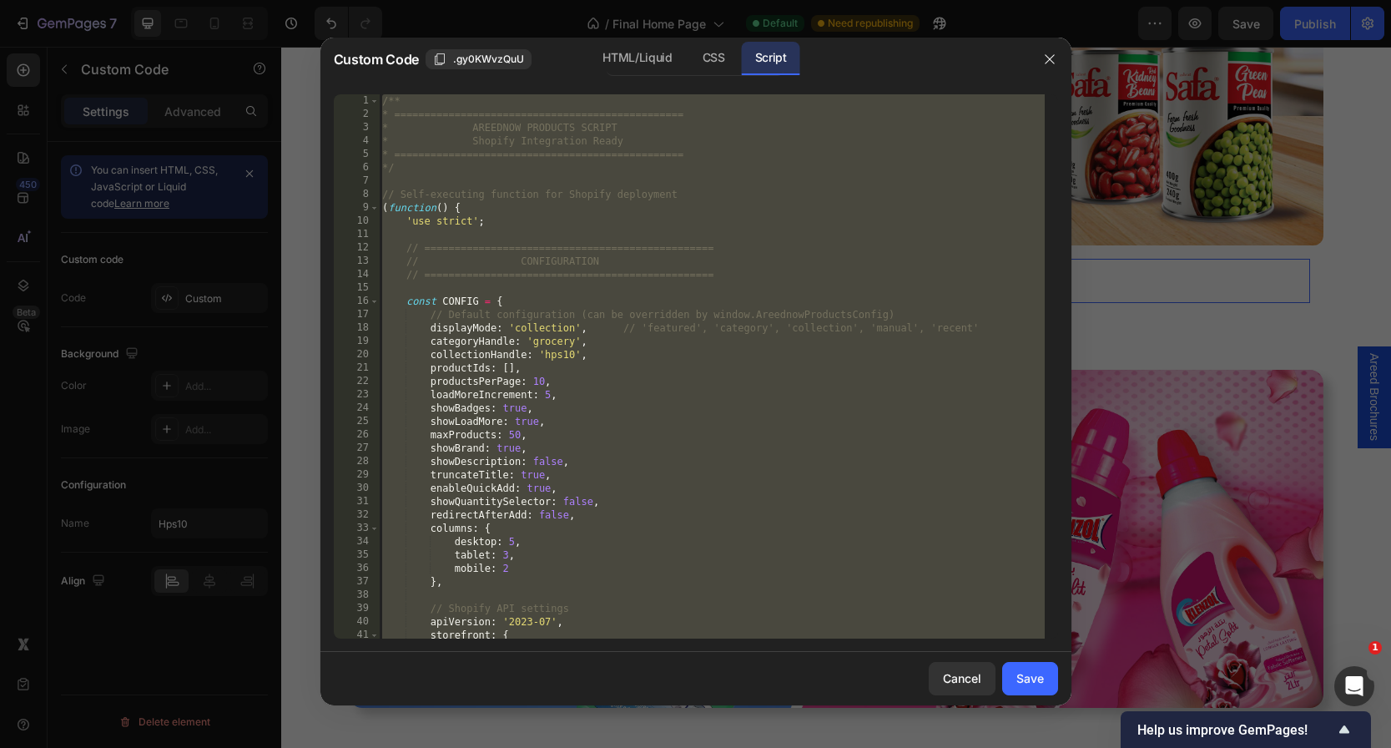
click at [646, 204] on div "/** * ================================================ * AREEDNOW PRODUCTS SCRI…" at bounding box center [712, 379] width 666 height 571
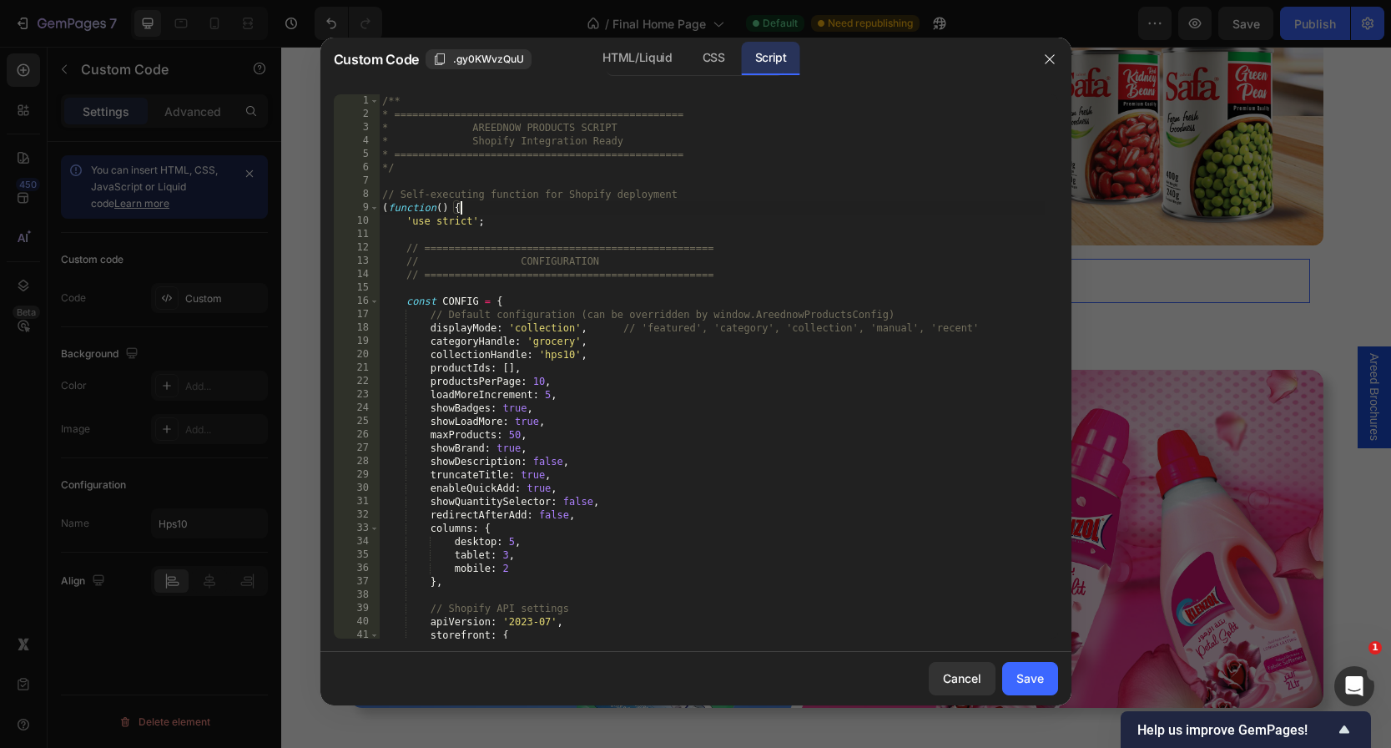
type textarea "* } */"
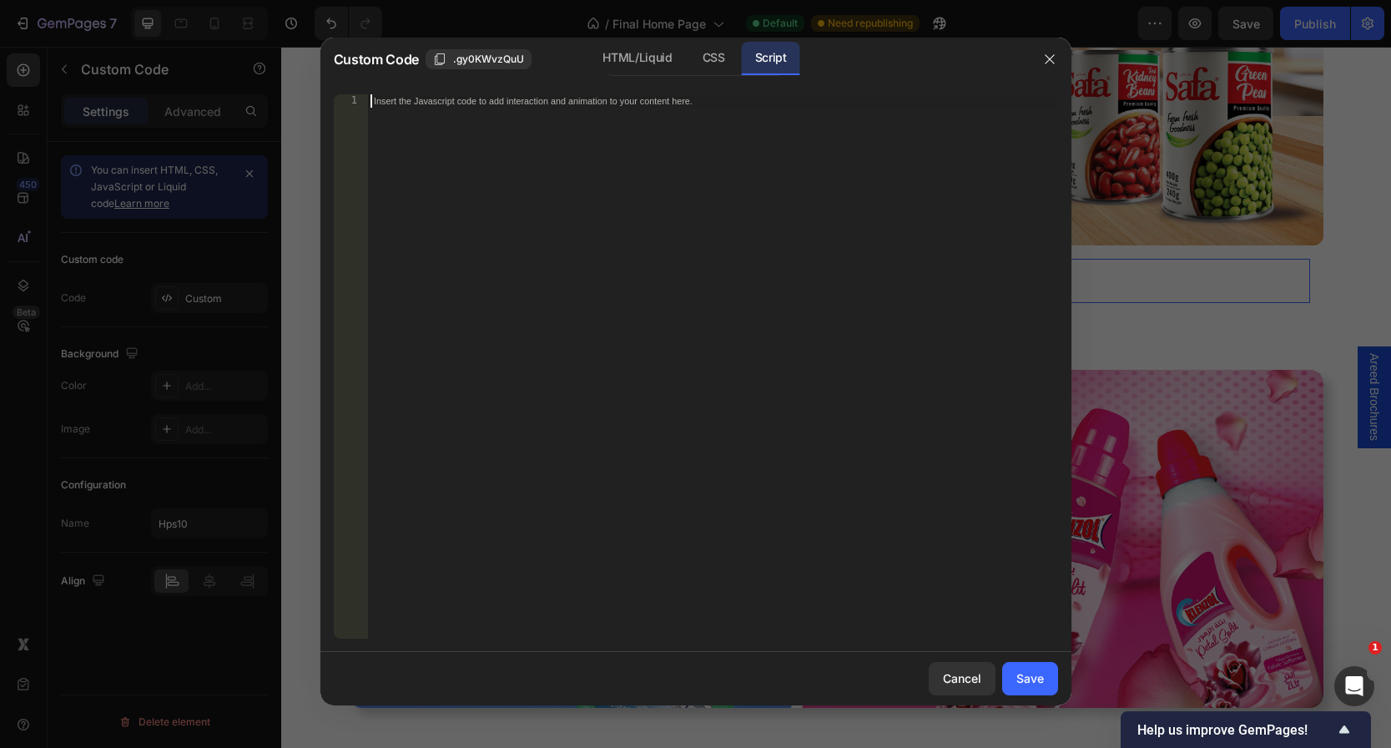
paste textarea "*/"
type textarea "*/"
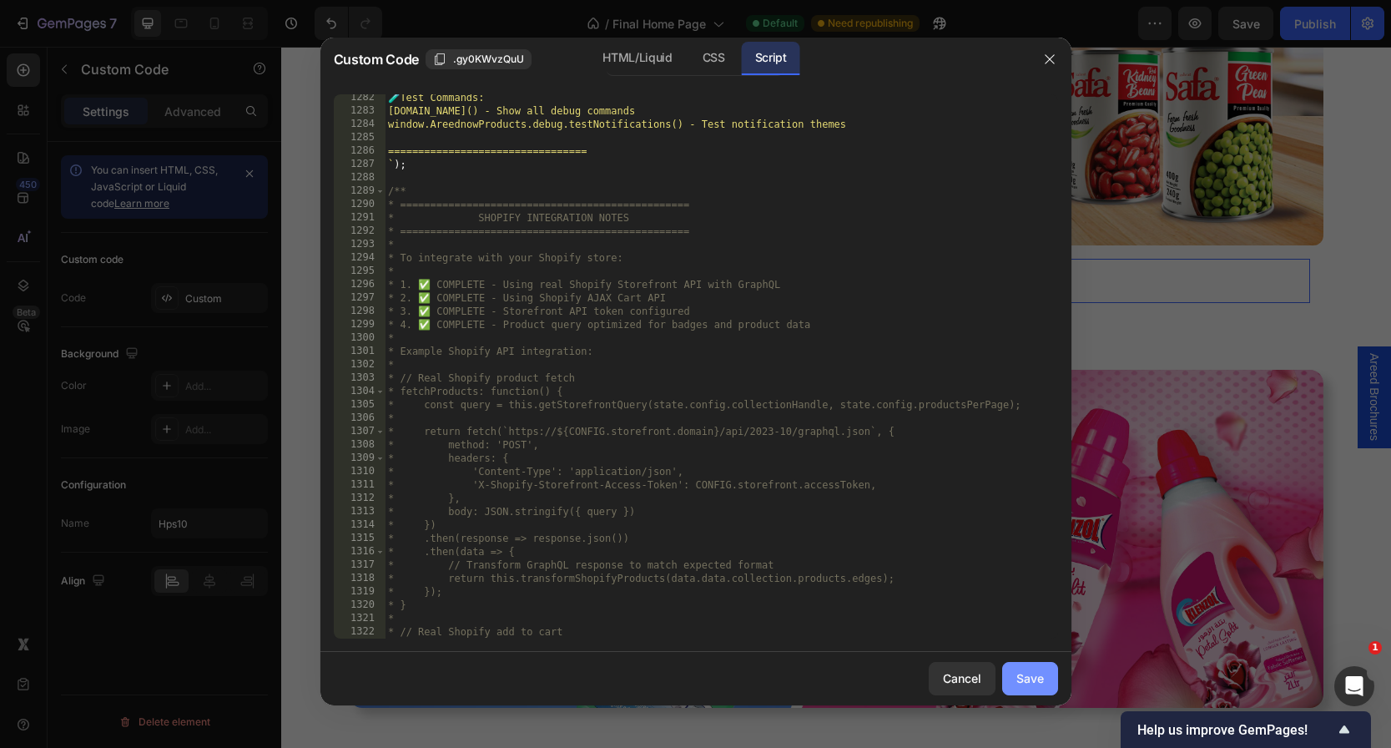
click at [1030, 678] on div "Save" at bounding box center [1030, 678] width 28 height 18
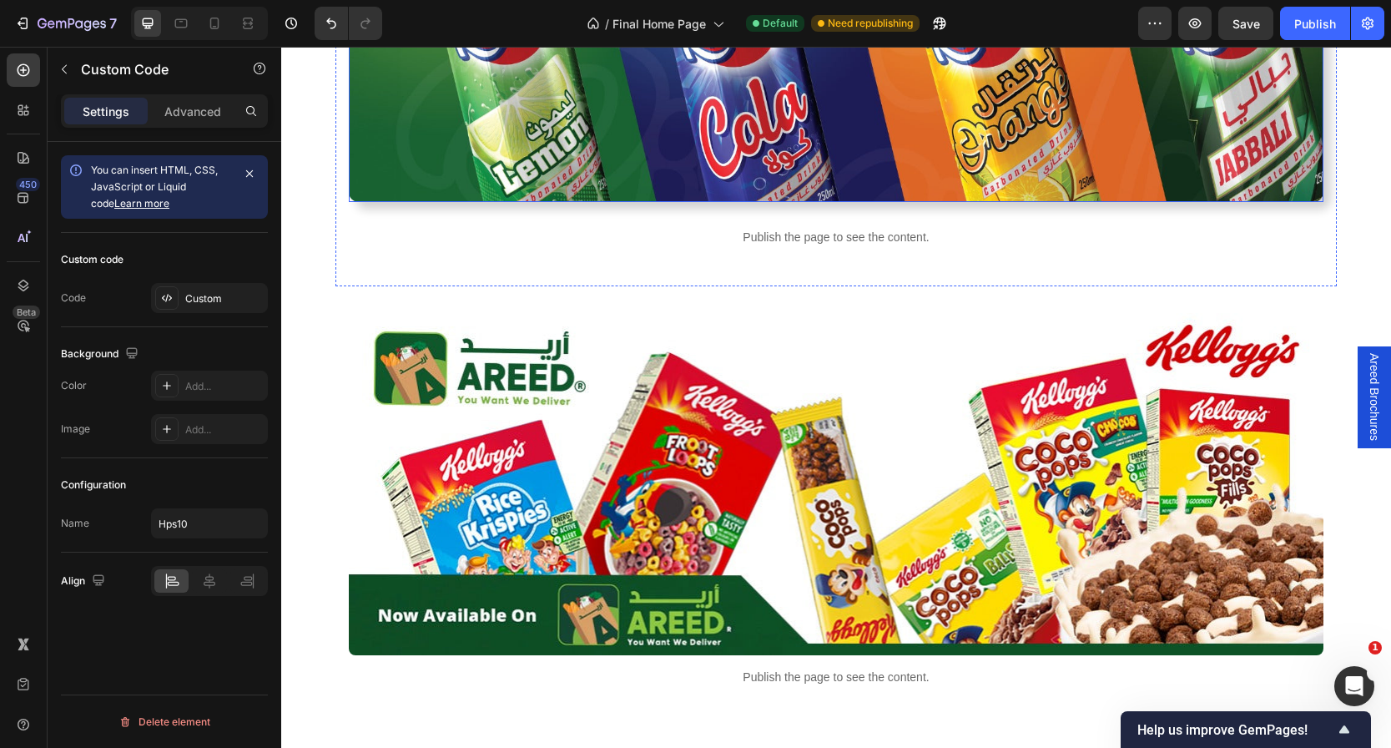
scroll to position [2336, 0]
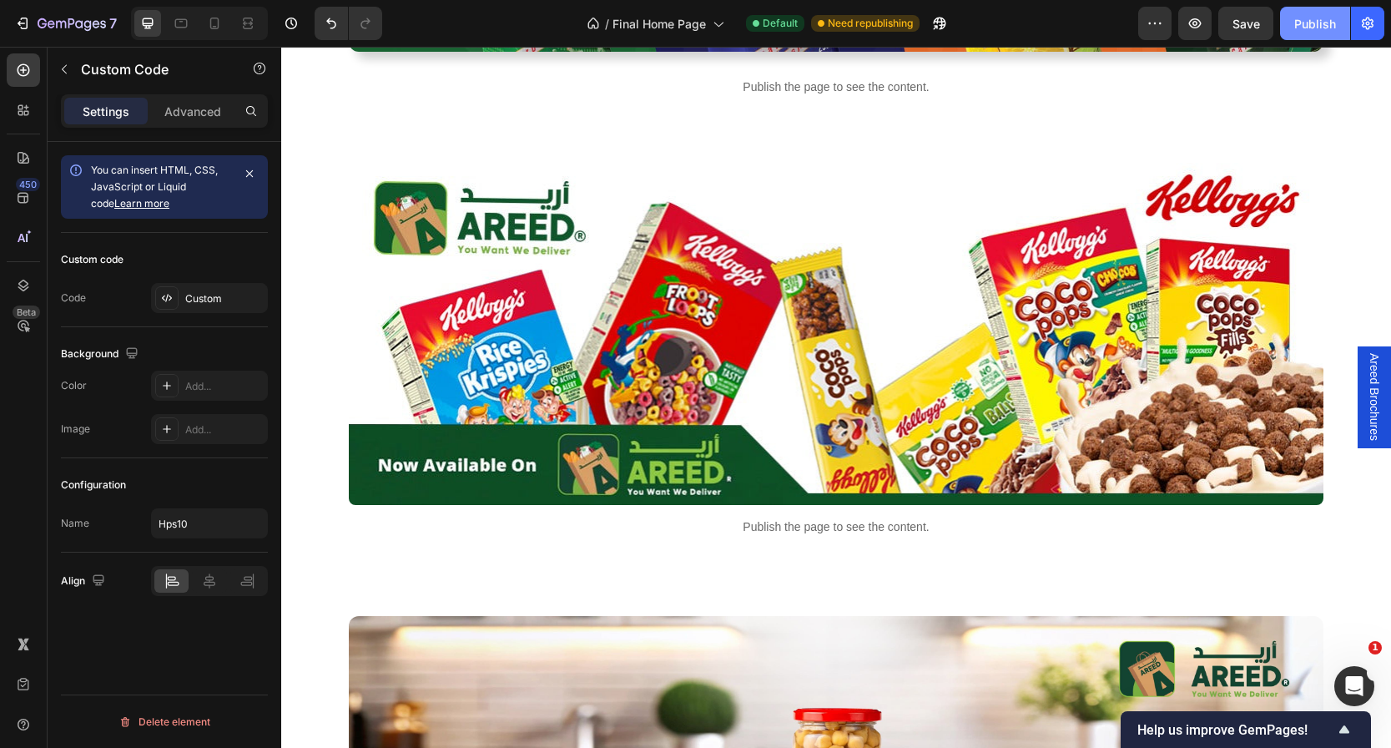
click at [1308, 18] on div "Publish" at bounding box center [1315, 24] width 42 height 18
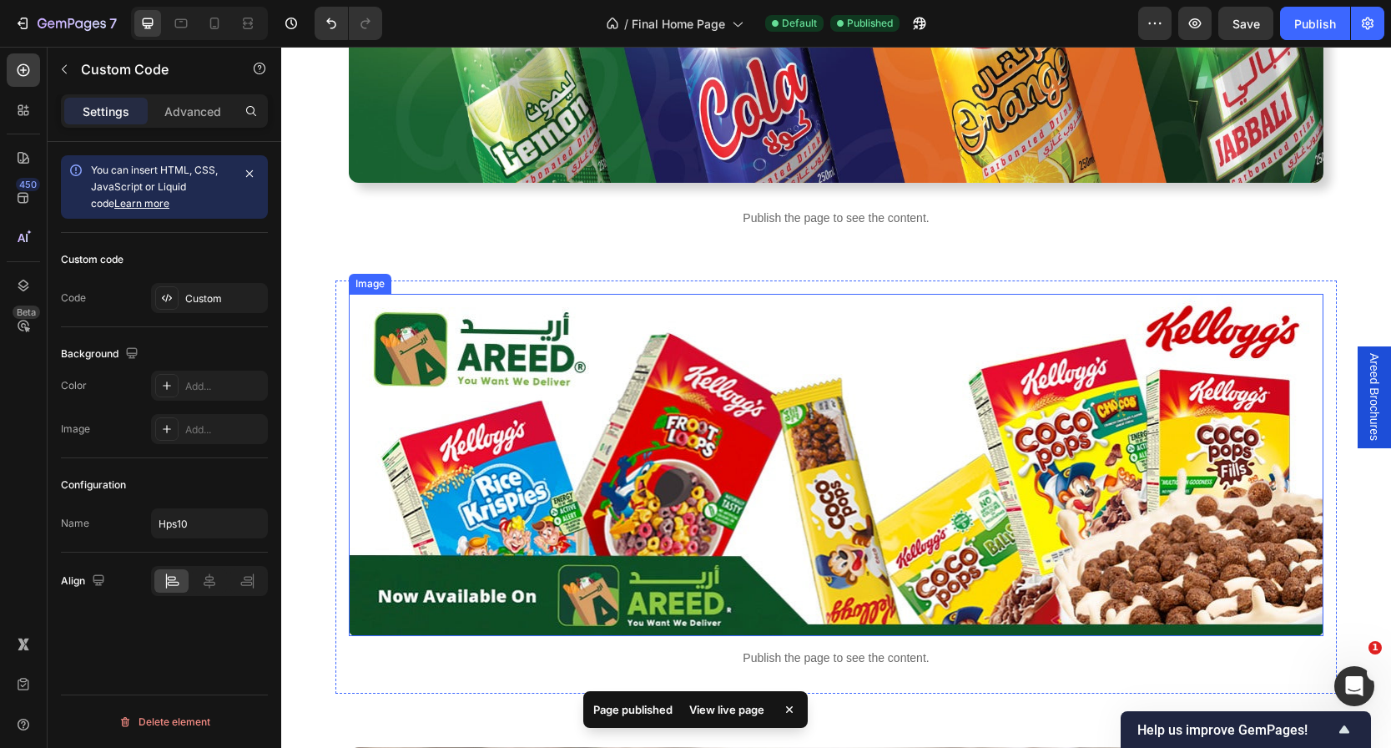
scroll to position [2236, 0]
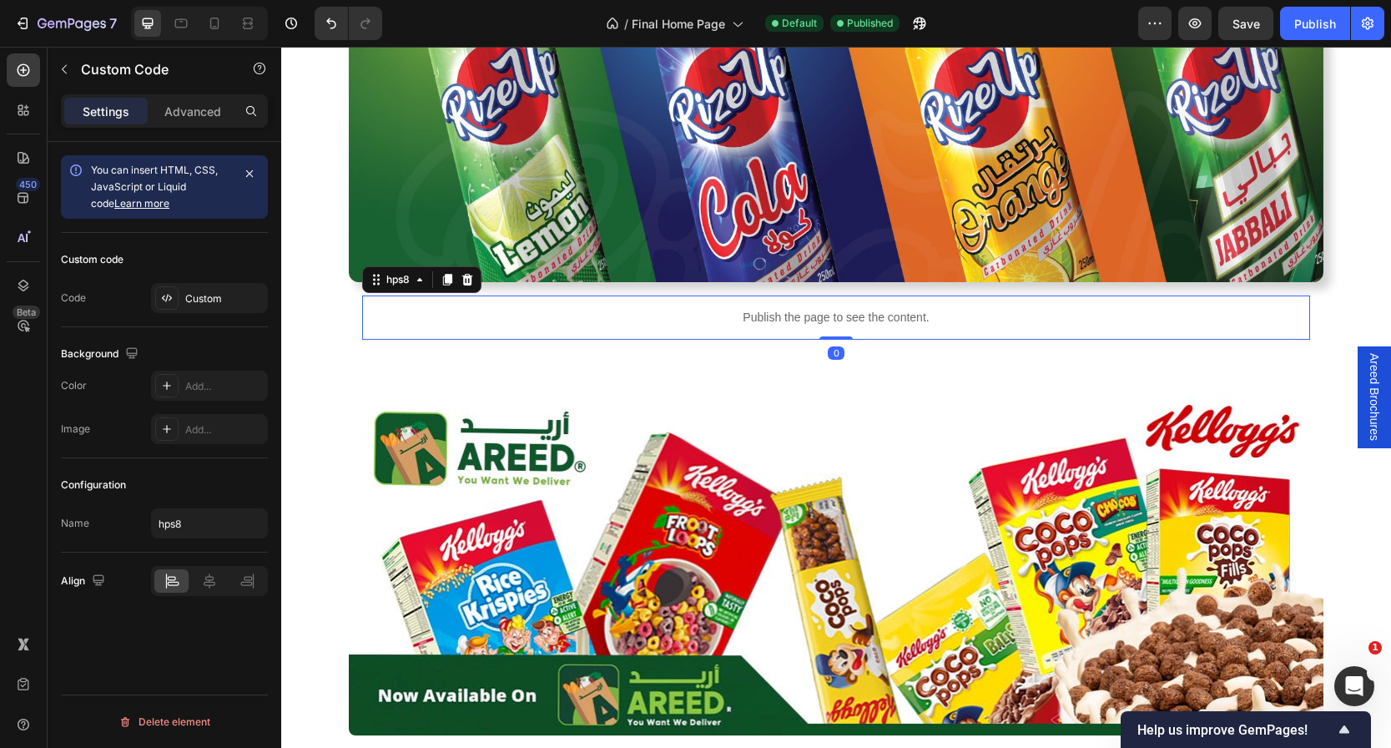
click at [757, 320] on p "Publish the page to see the content." at bounding box center [836, 318] width 948 height 18
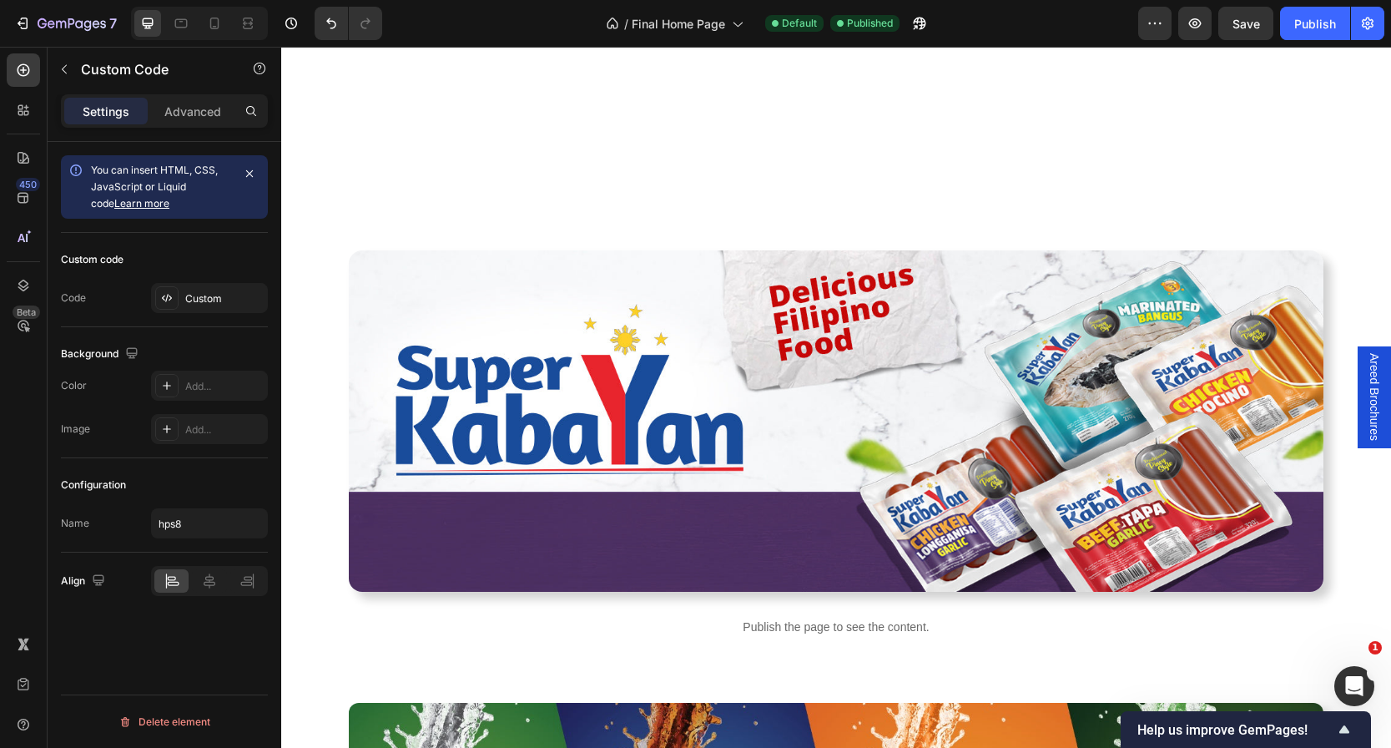
scroll to position [1601, 0]
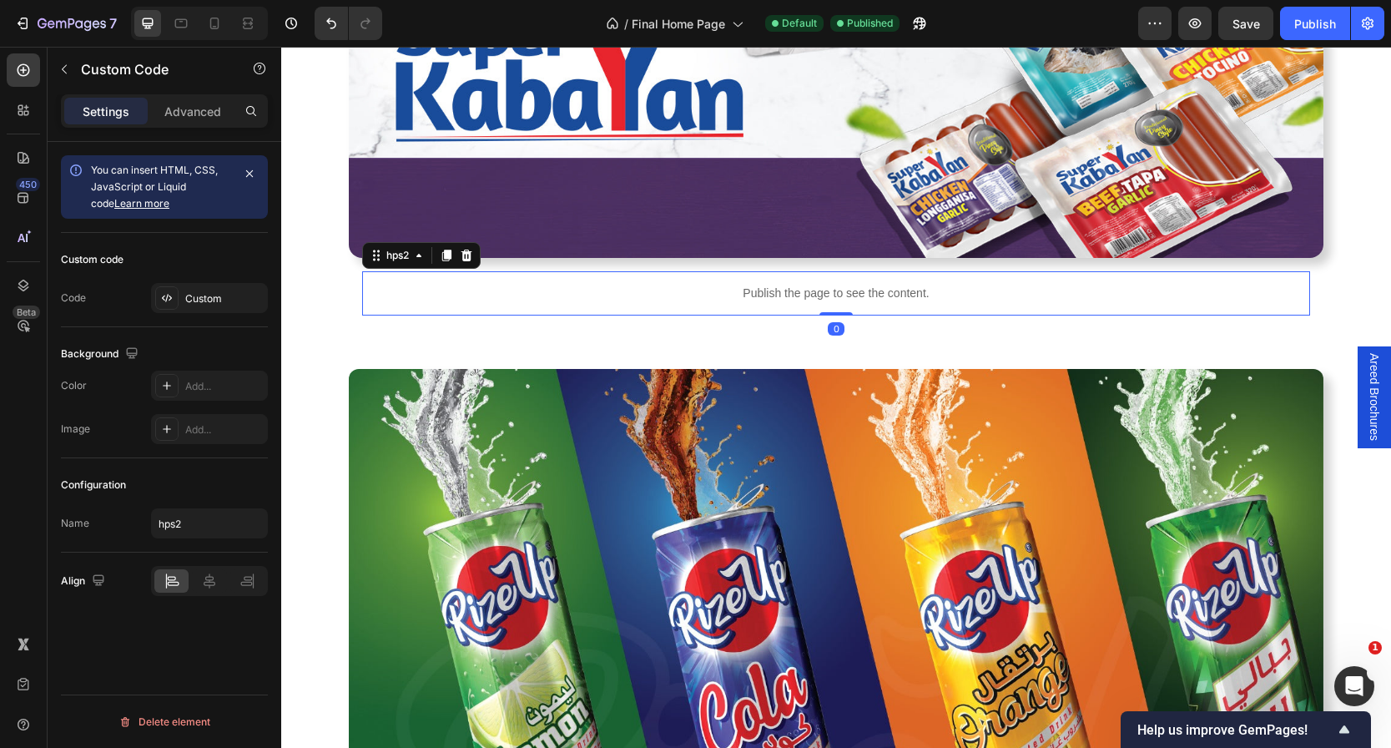
click at [755, 294] on p "Publish the page to see the content." at bounding box center [836, 294] width 948 height 18
click at [180, 298] on div "Custom" at bounding box center [209, 298] width 117 height 30
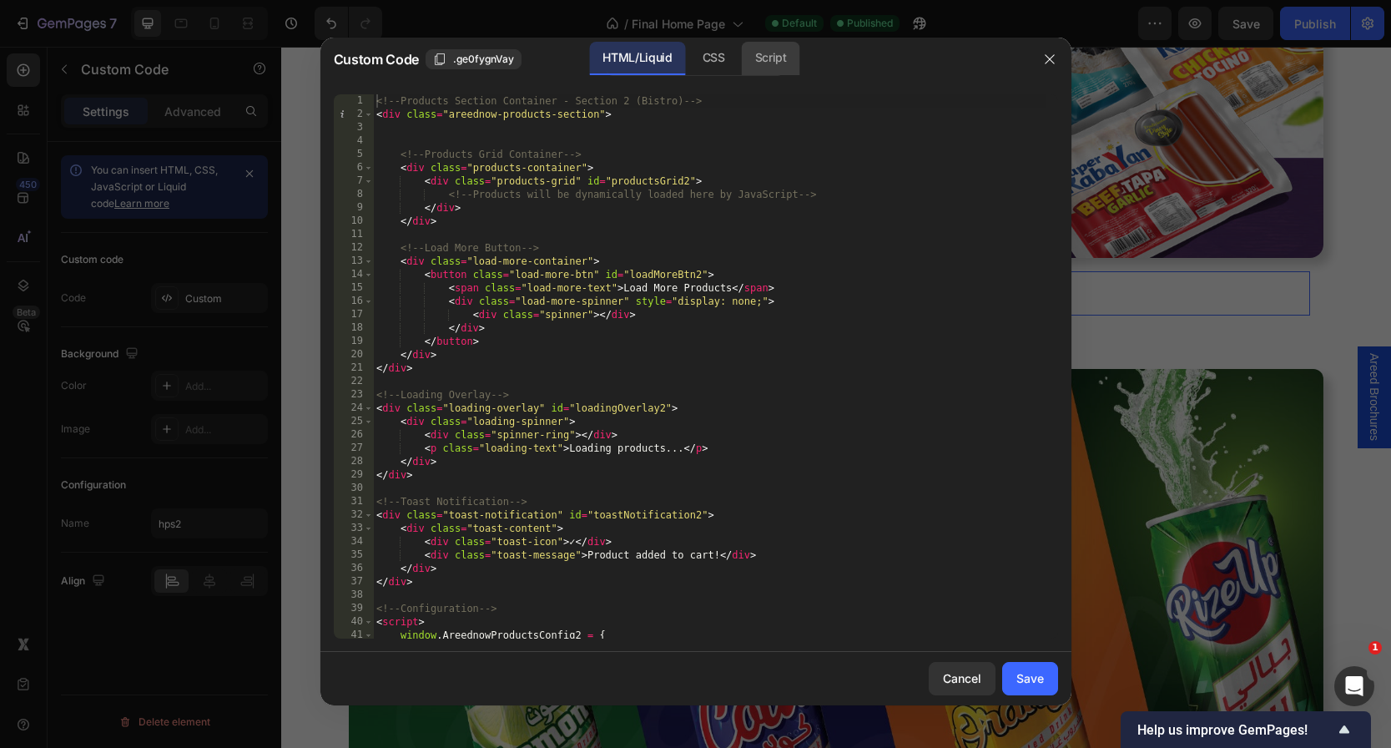
click at [778, 50] on div "Script" at bounding box center [771, 58] width 58 height 33
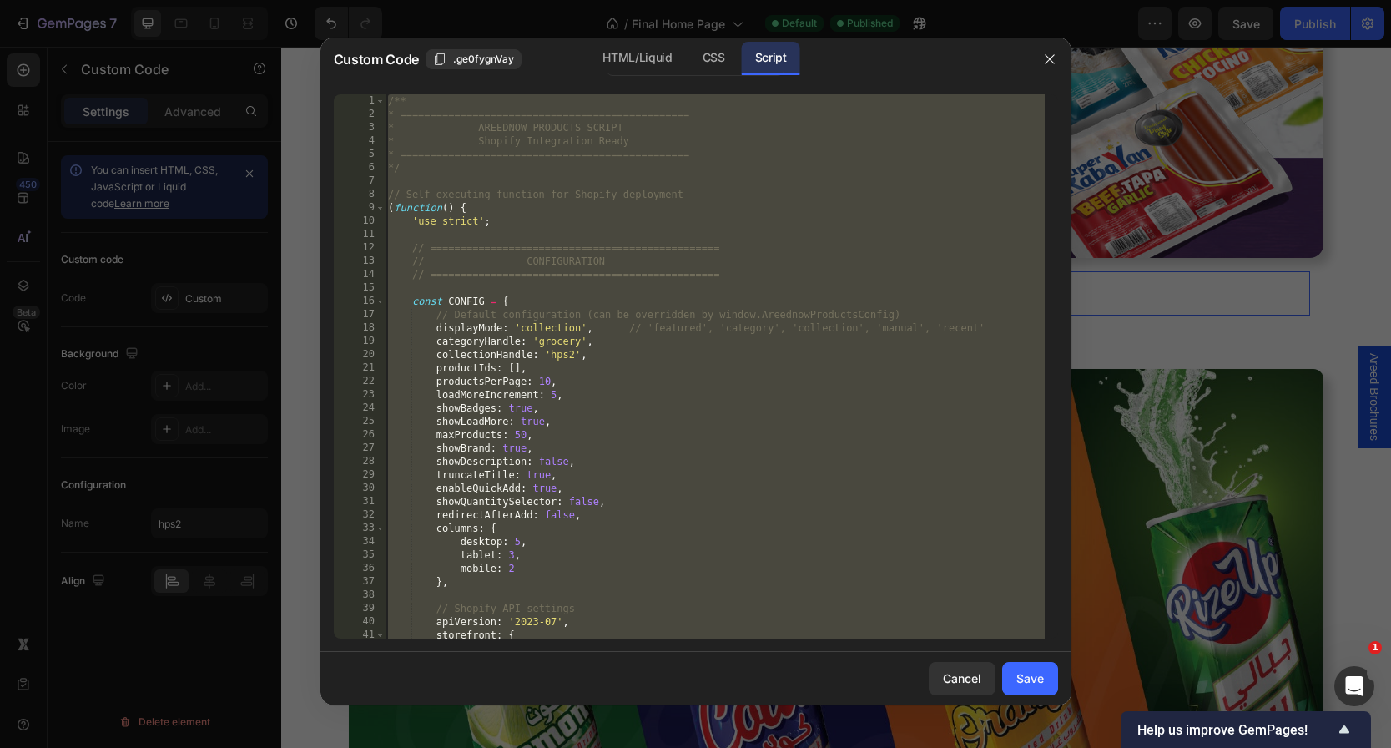
click at [628, 280] on div "/** * ================================================ * AREEDNOW PRODUCTS SCRI…" at bounding box center [715, 379] width 660 height 571
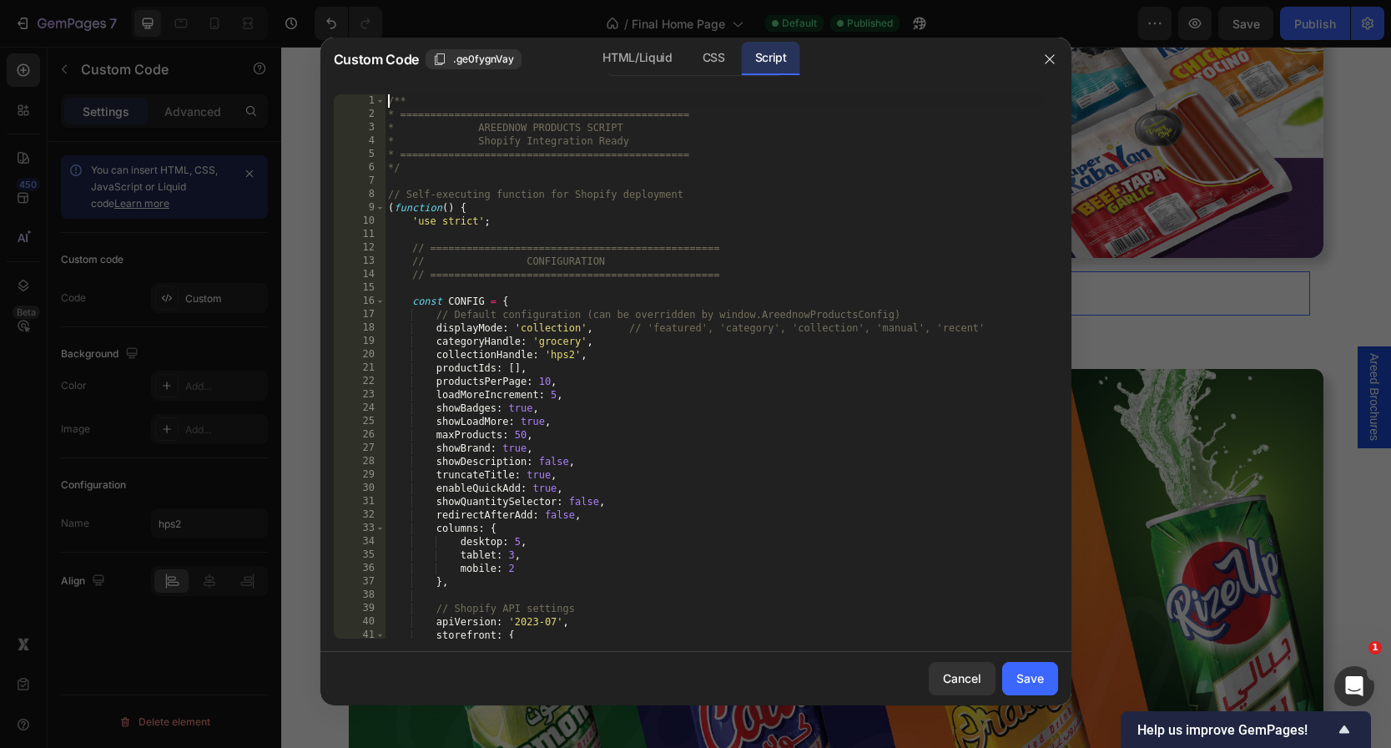
type textarea "})();"
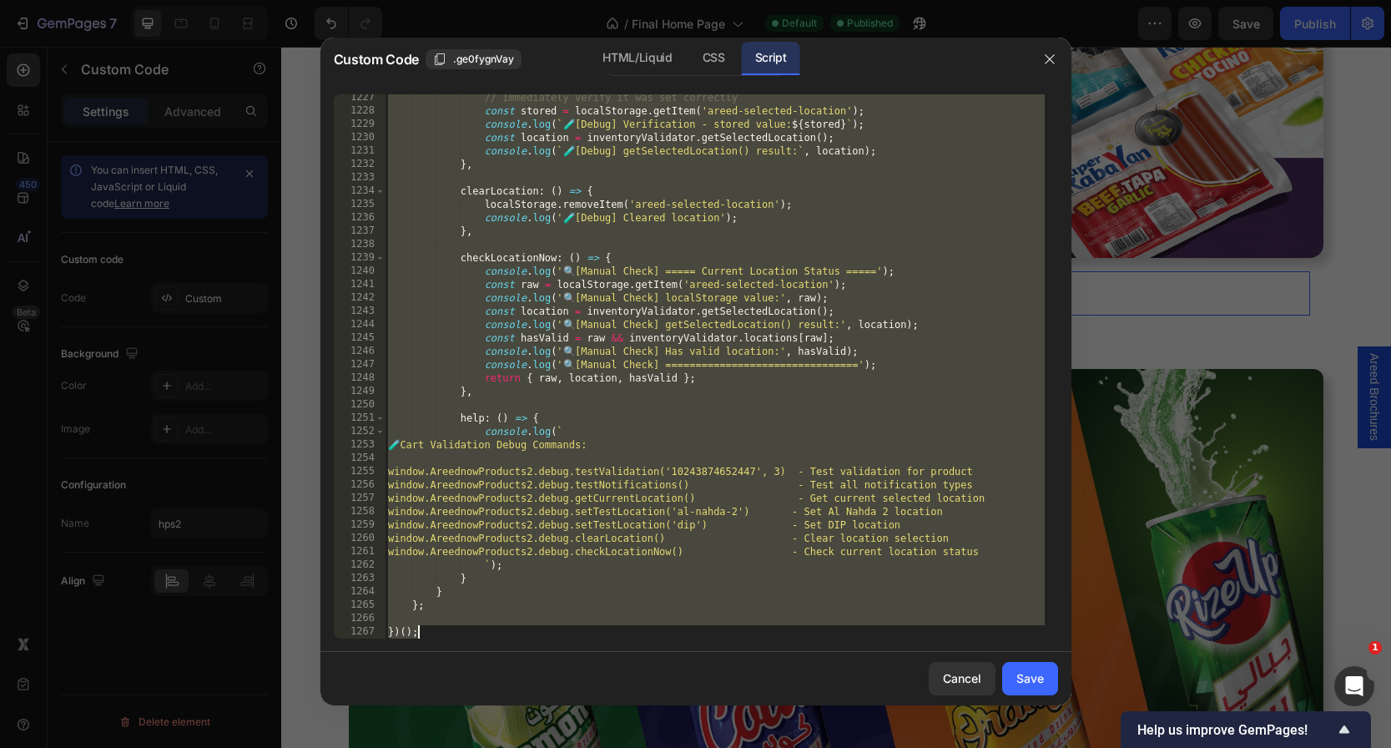
paste textarea "*/"
type textarea "*/"
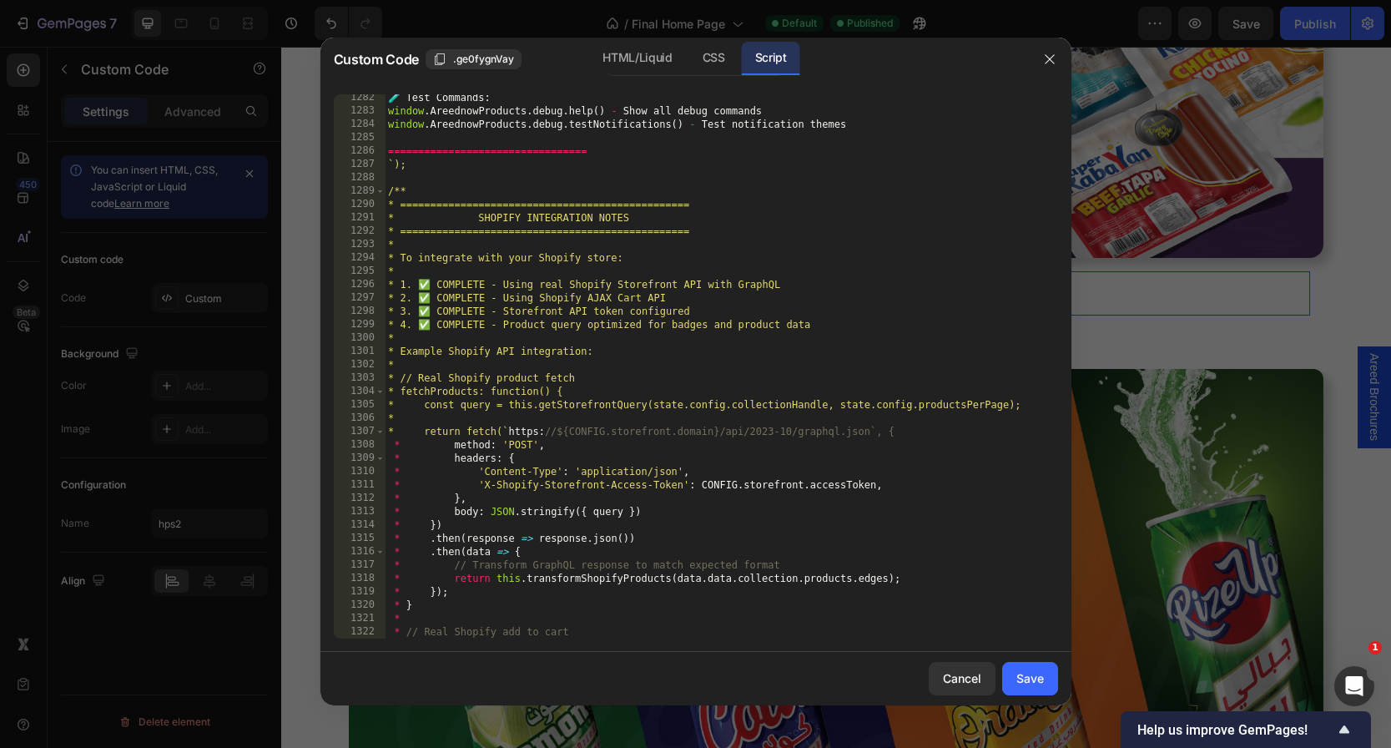
scroll to position [17868, 0]
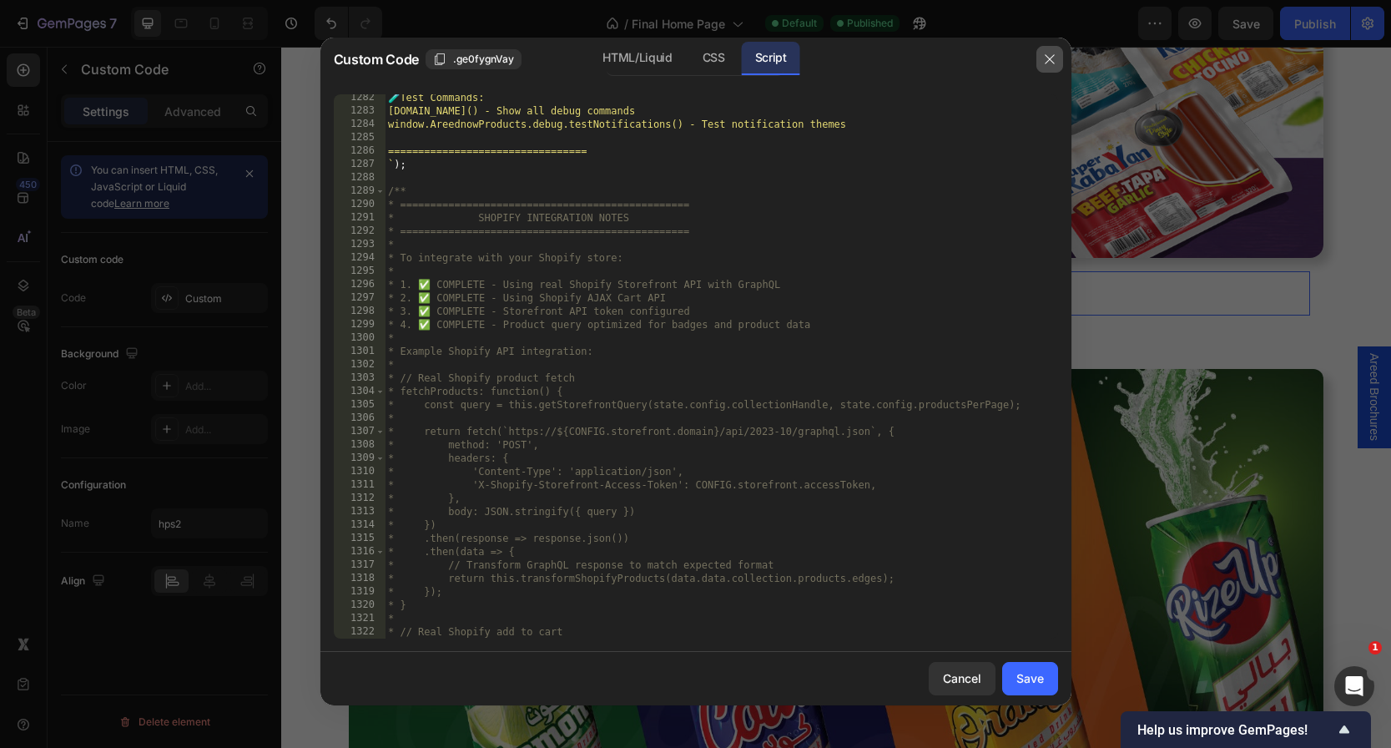
click at [1046, 48] on button "button" at bounding box center [1049, 59] width 27 height 27
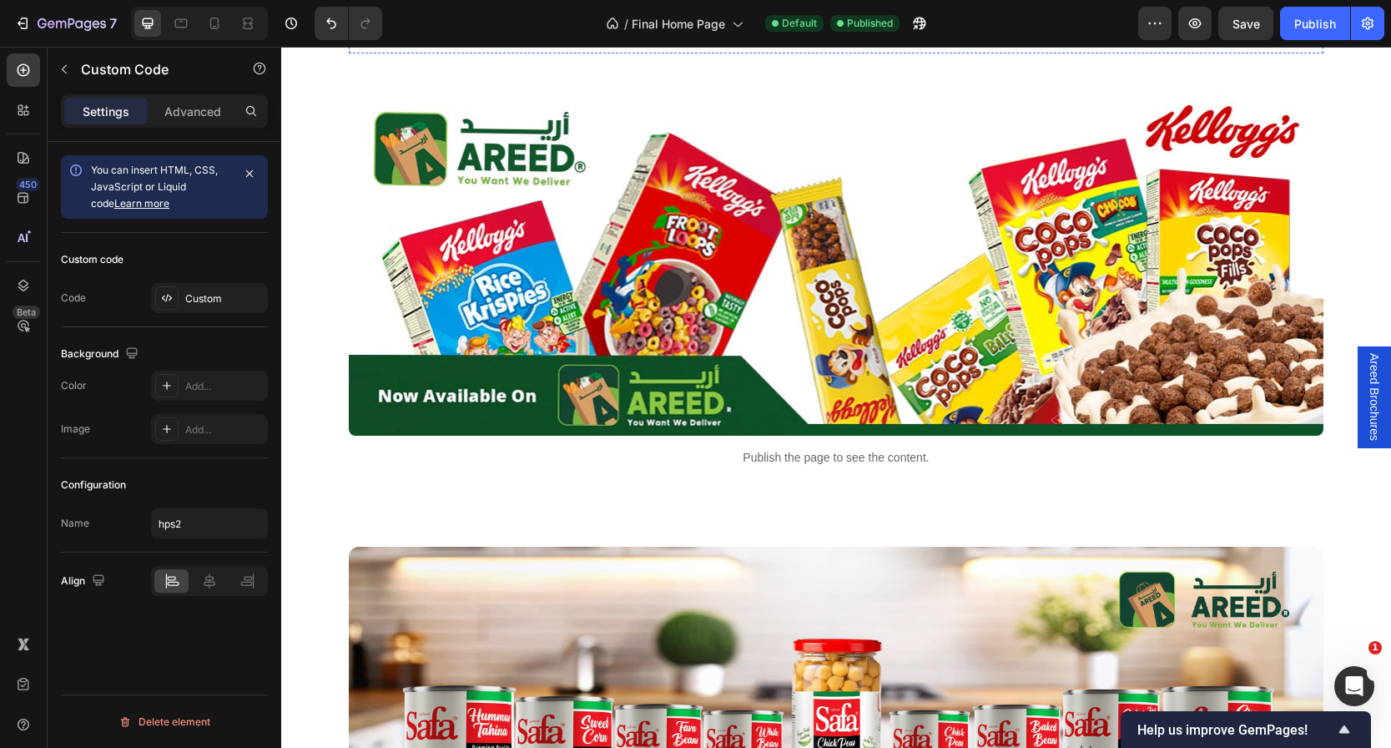
scroll to position [2465, 0]
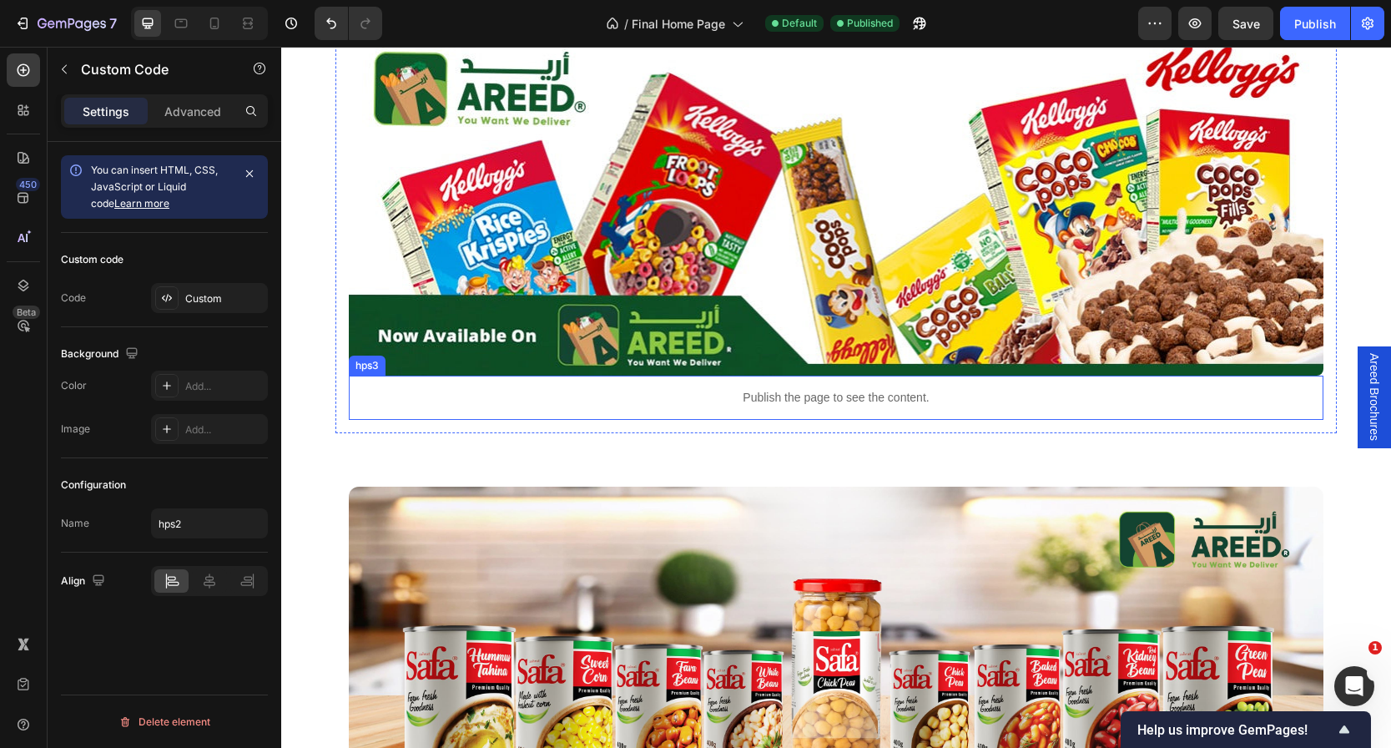
click at [804, 409] on div "Publish the page to see the content." at bounding box center [836, 398] width 975 height 44
click at [183, 307] on div "Custom" at bounding box center [209, 298] width 117 height 30
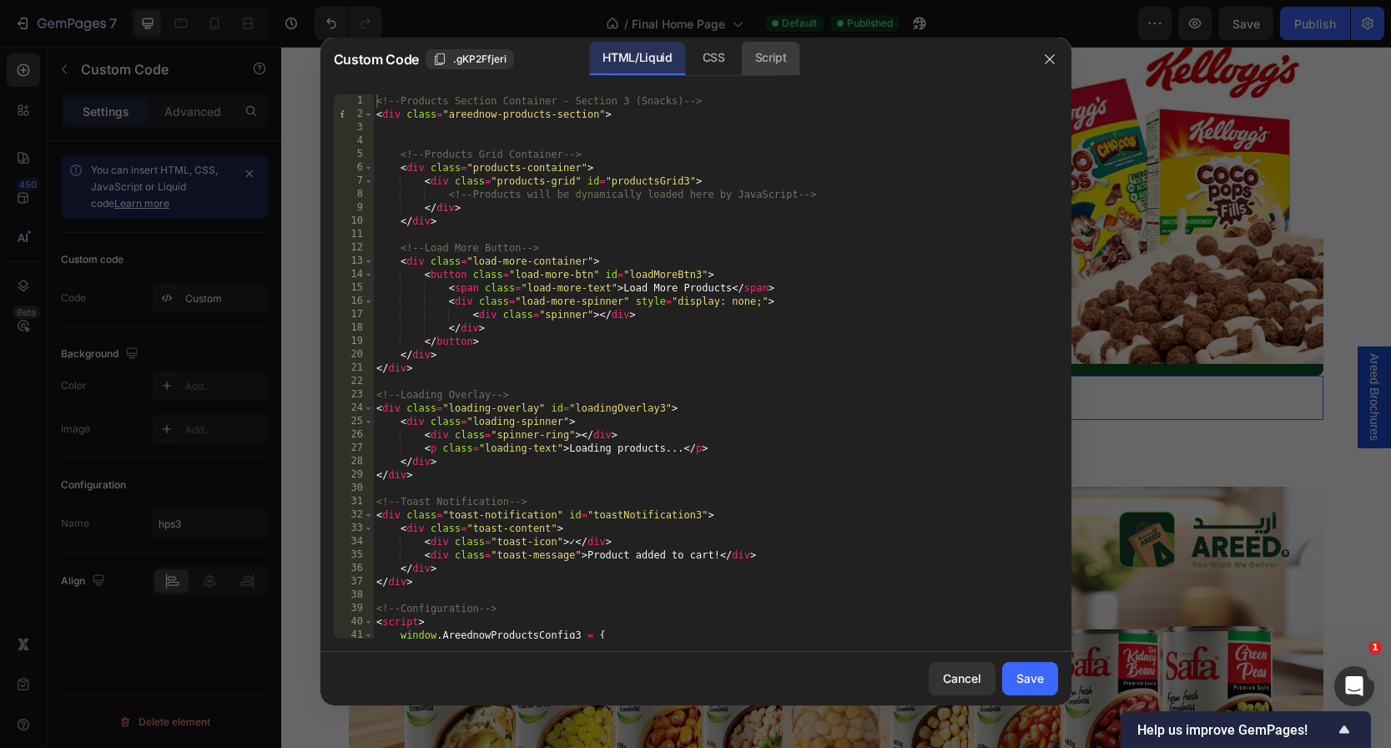
click at [743, 57] on div "Script" at bounding box center [771, 58] width 58 height 33
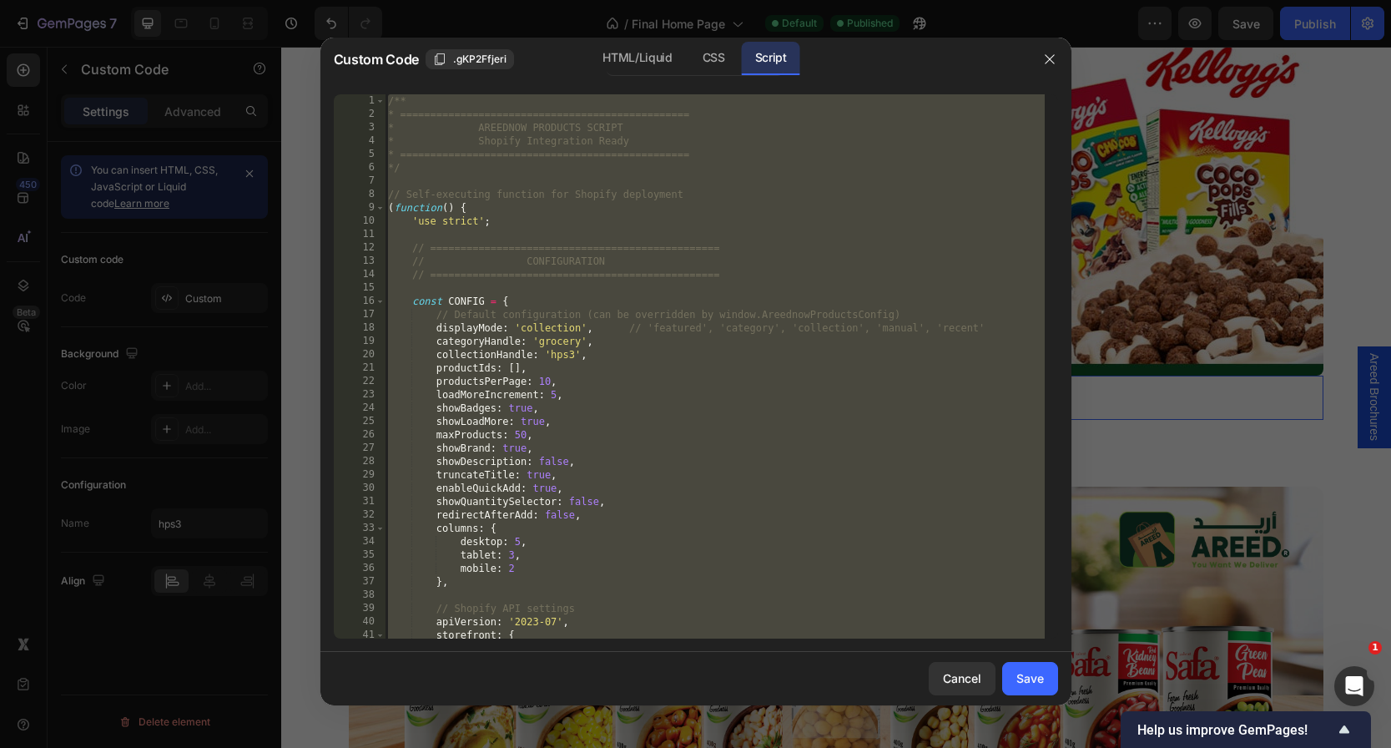
click at [678, 144] on div "/** * ================================================ * AREEDNOW PRODUCTS SCRI…" at bounding box center [715, 379] width 660 height 571
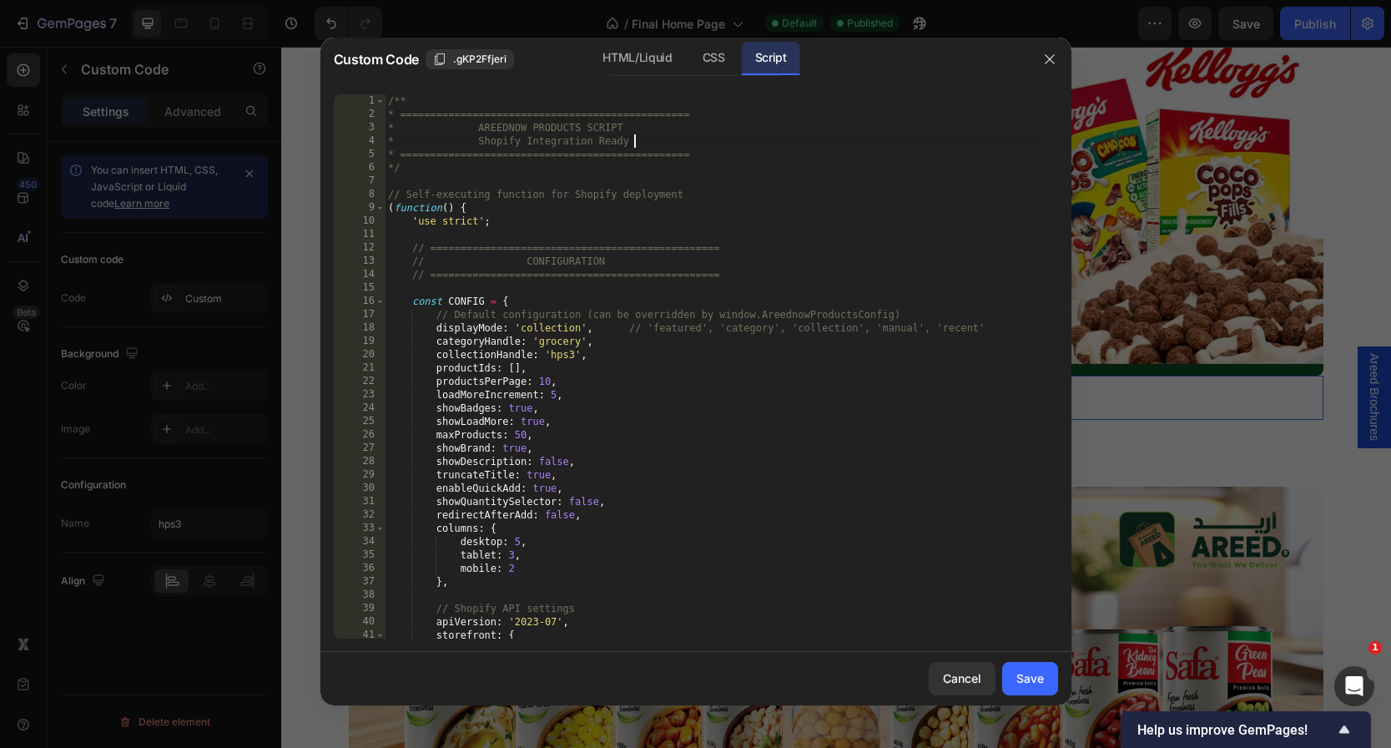
type textarea "})();"
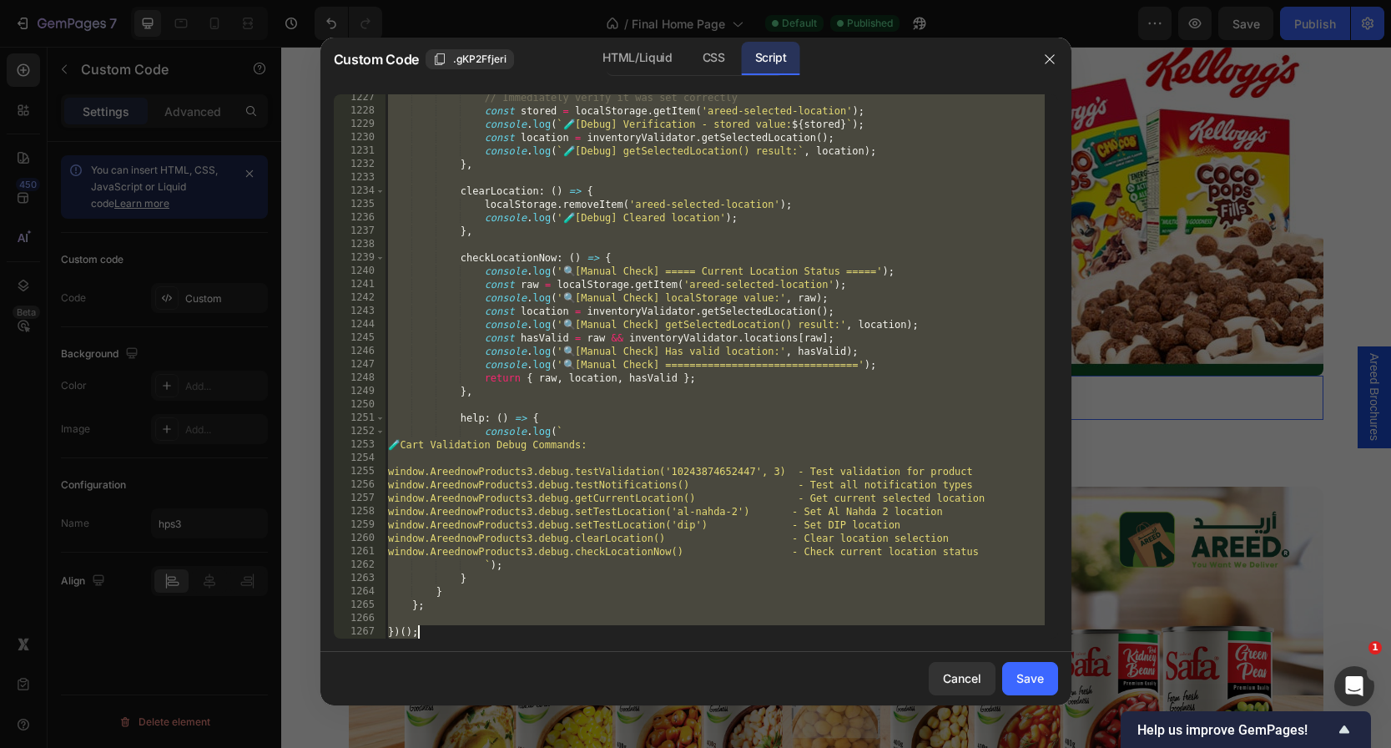
scroll to position [17134, 0]
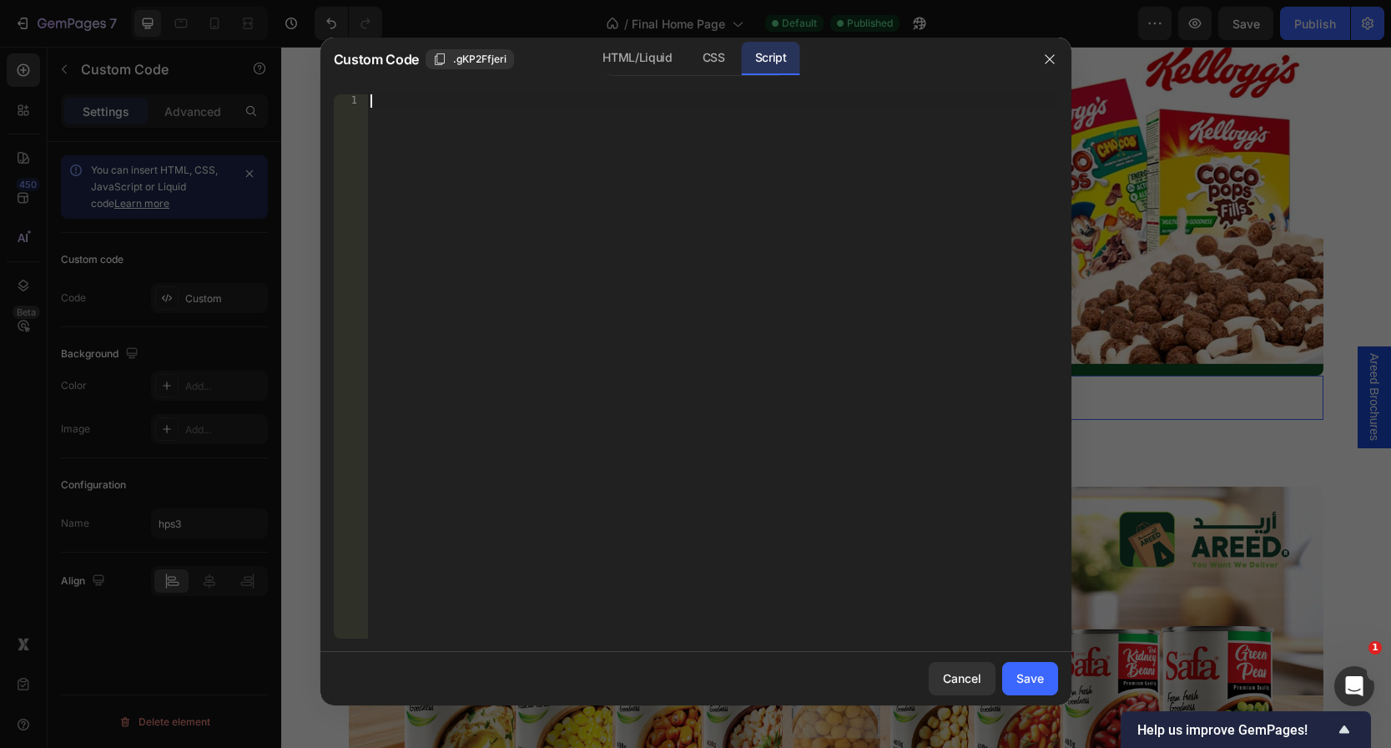
paste textarea "*/"
type textarea "*/"
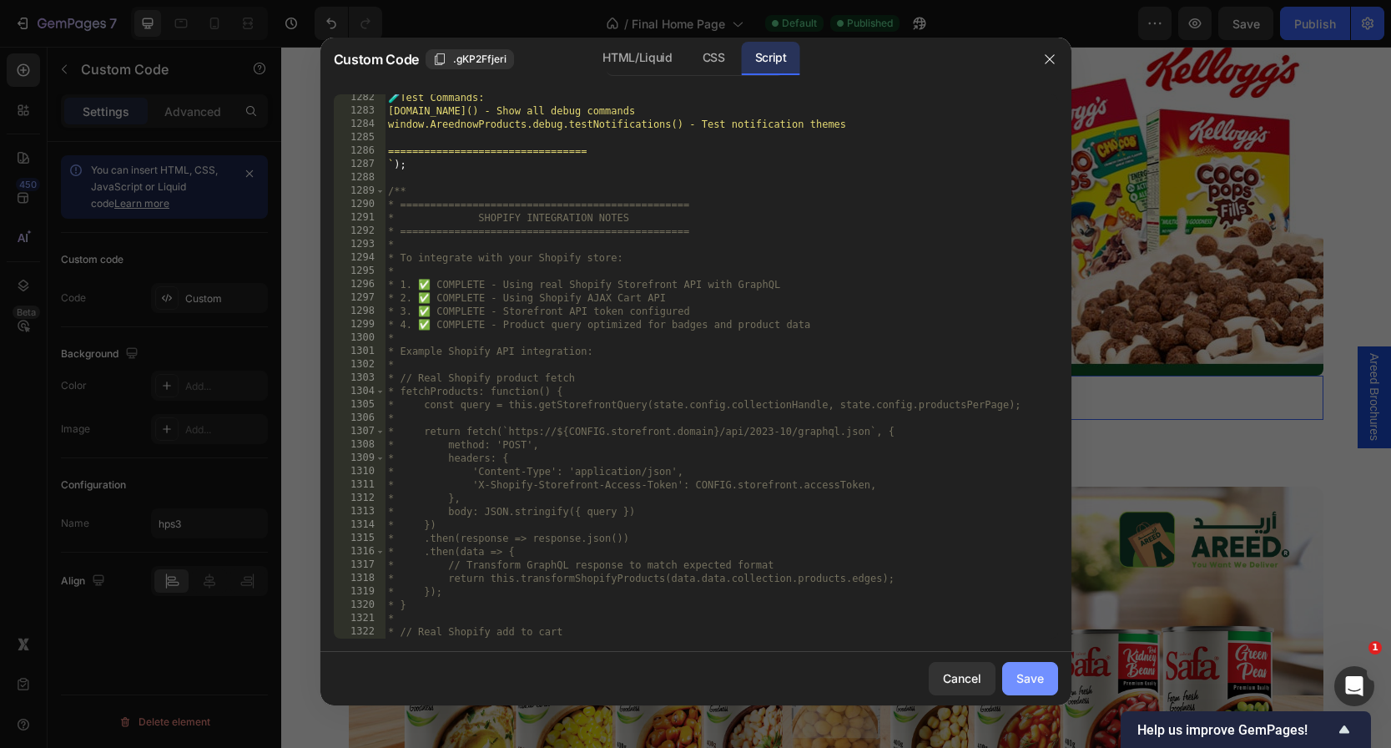
click at [1022, 680] on div "Save" at bounding box center [1030, 678] width 28 height 18
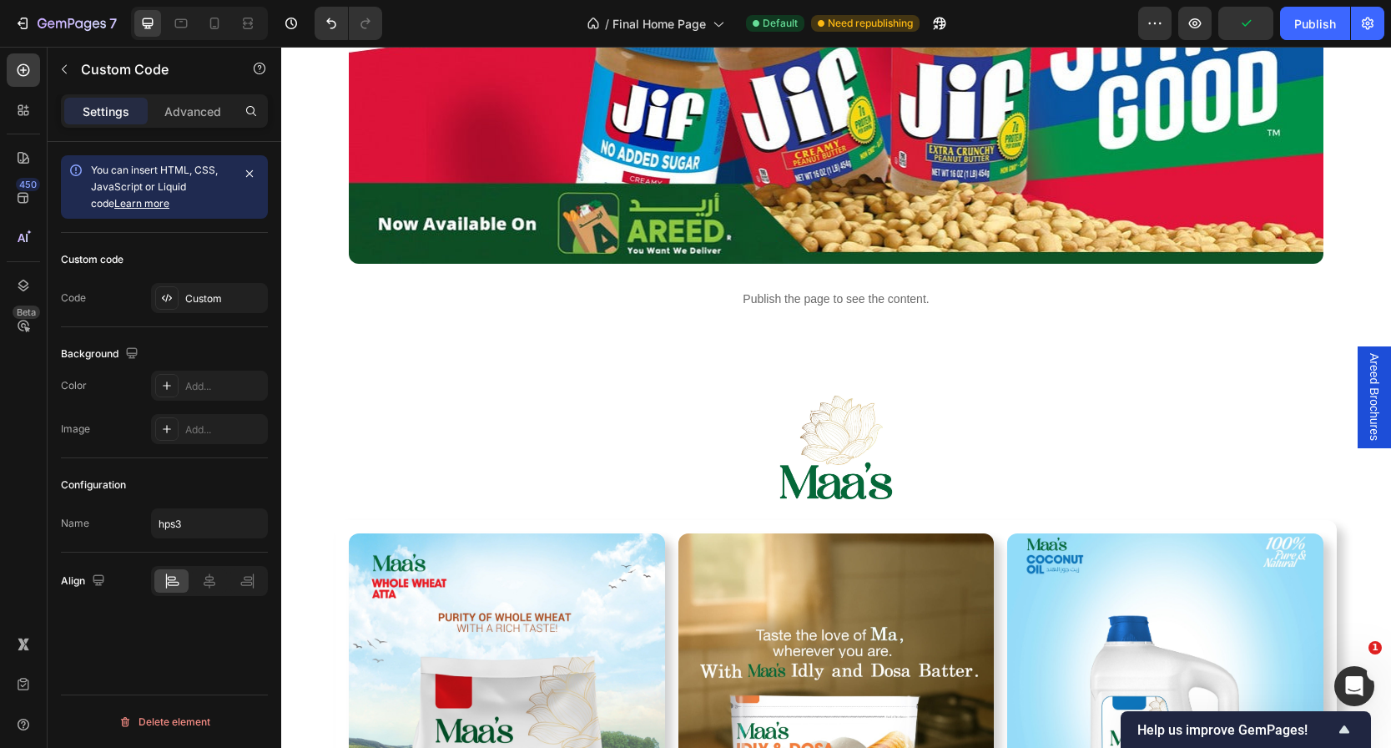
scroll to position [4359, 0]
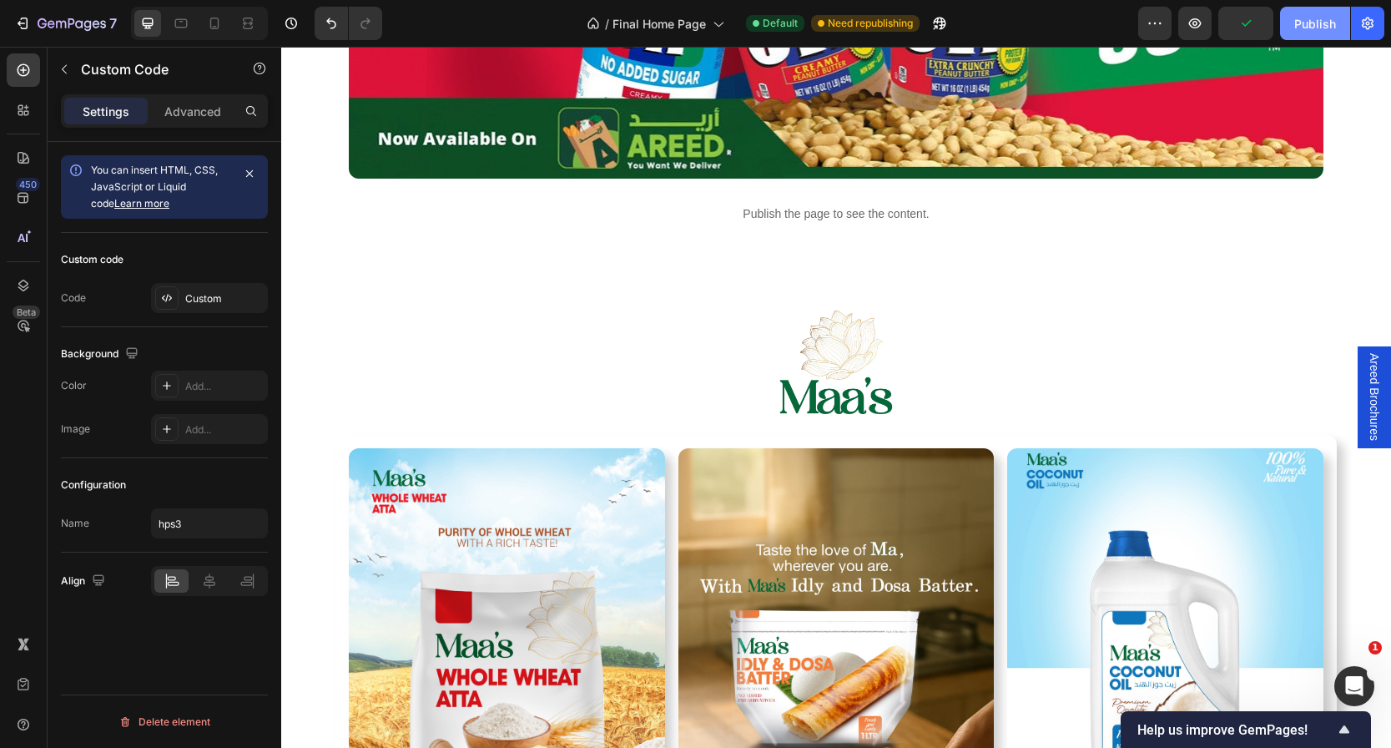
click at [1324, 13] on button "Publish" at bounding box center [1315, 23] width 70 height 33
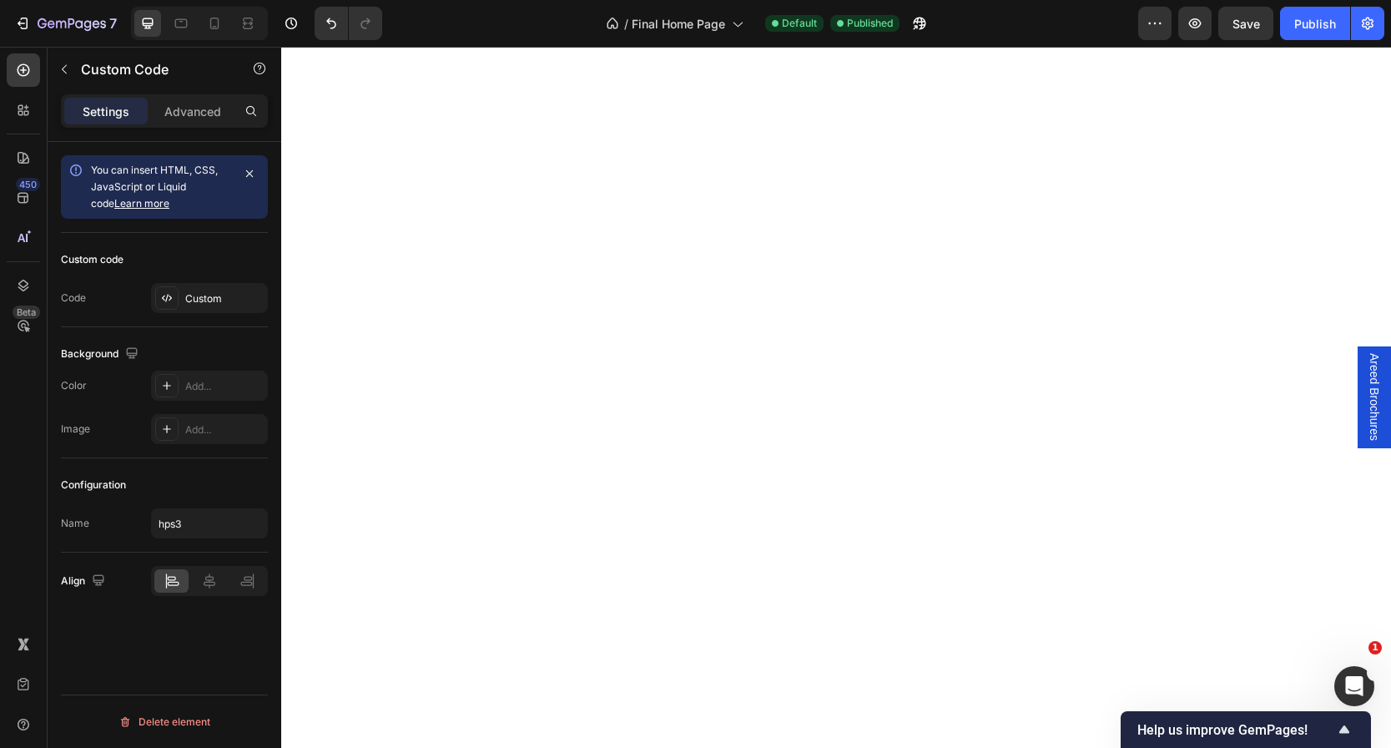
scroll to position [976, 0]
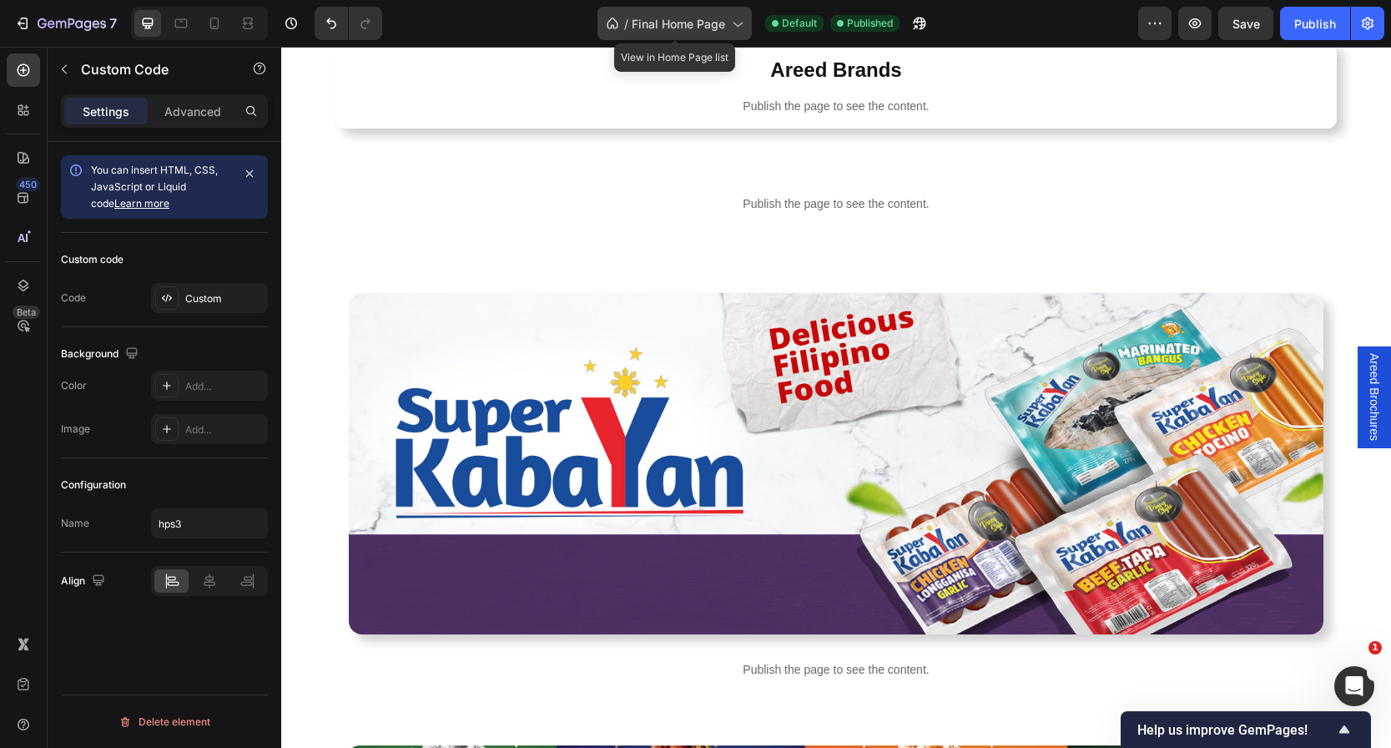
click at [681, 13] on div "/ Final Home Page" at bounding box center [675, 23] width 154 height 33
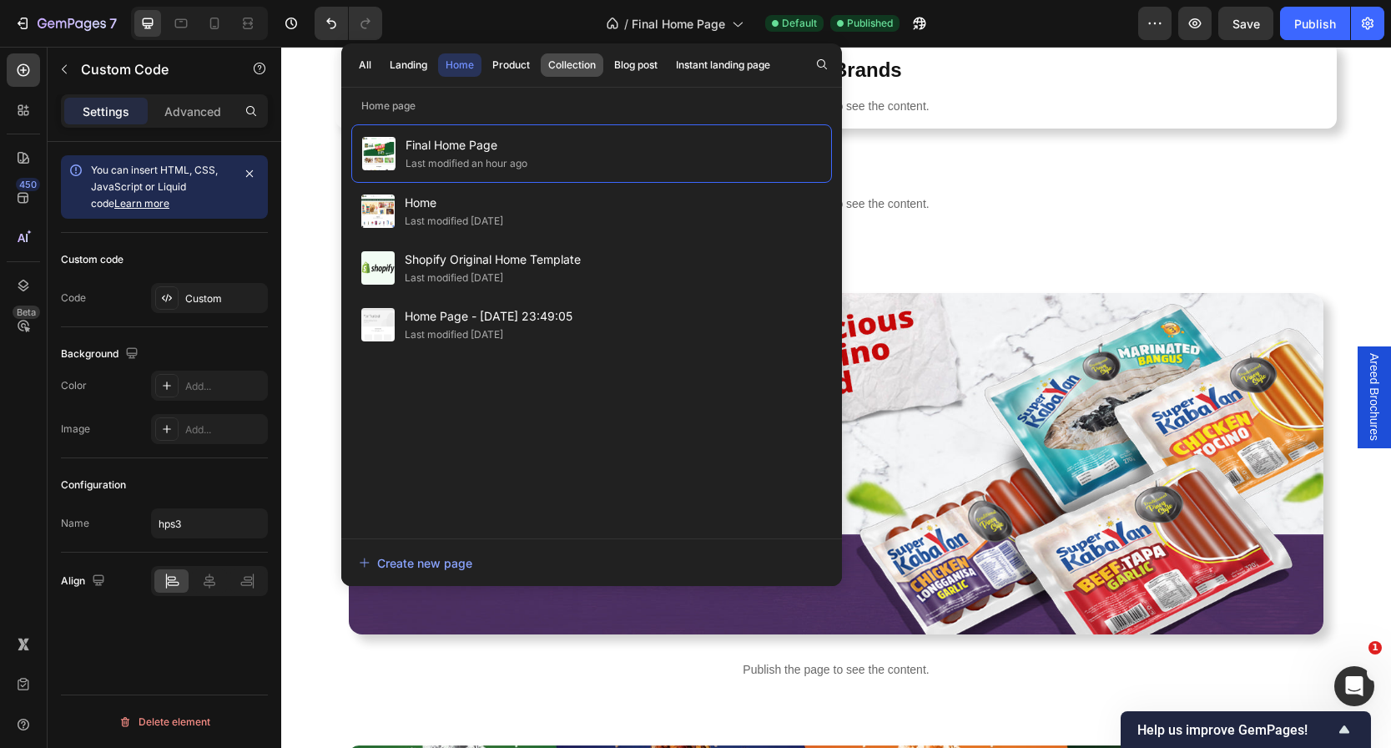
click at [565, 58] on div "Collection" at bounding box center [572, 65] width 48 height 15
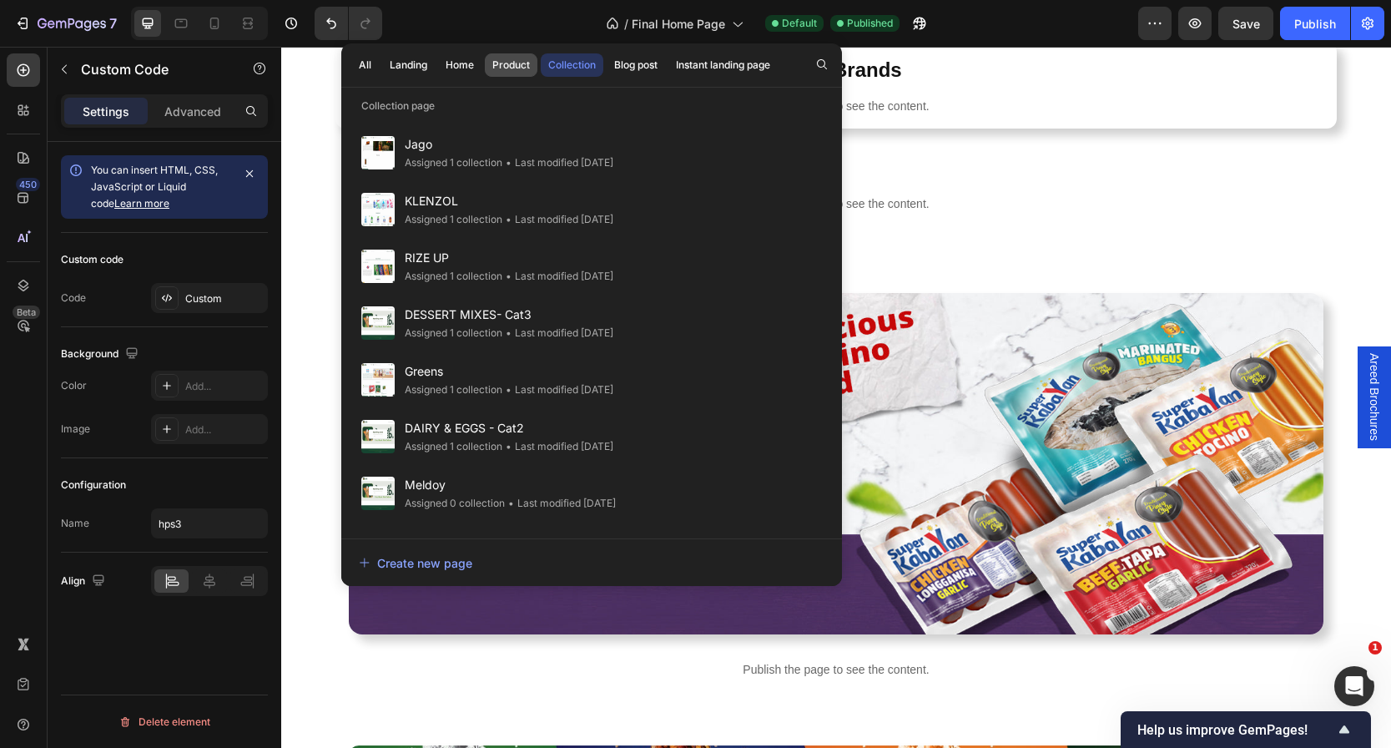
click at [517, 63] on div "Product" at bounding box center [511, 65] width 38 height 15
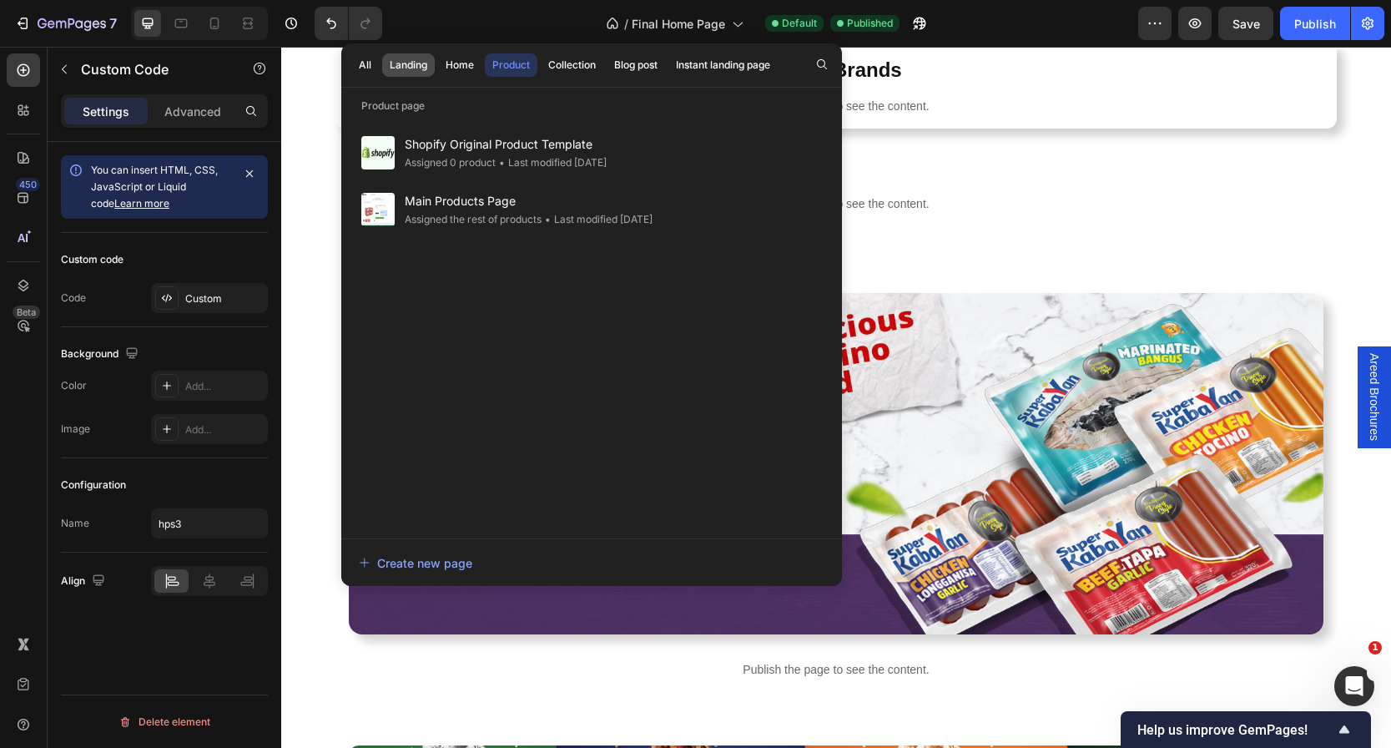
click at [402, 62] on div "Landing" at bounding box center [409, 65] width 38 height 15
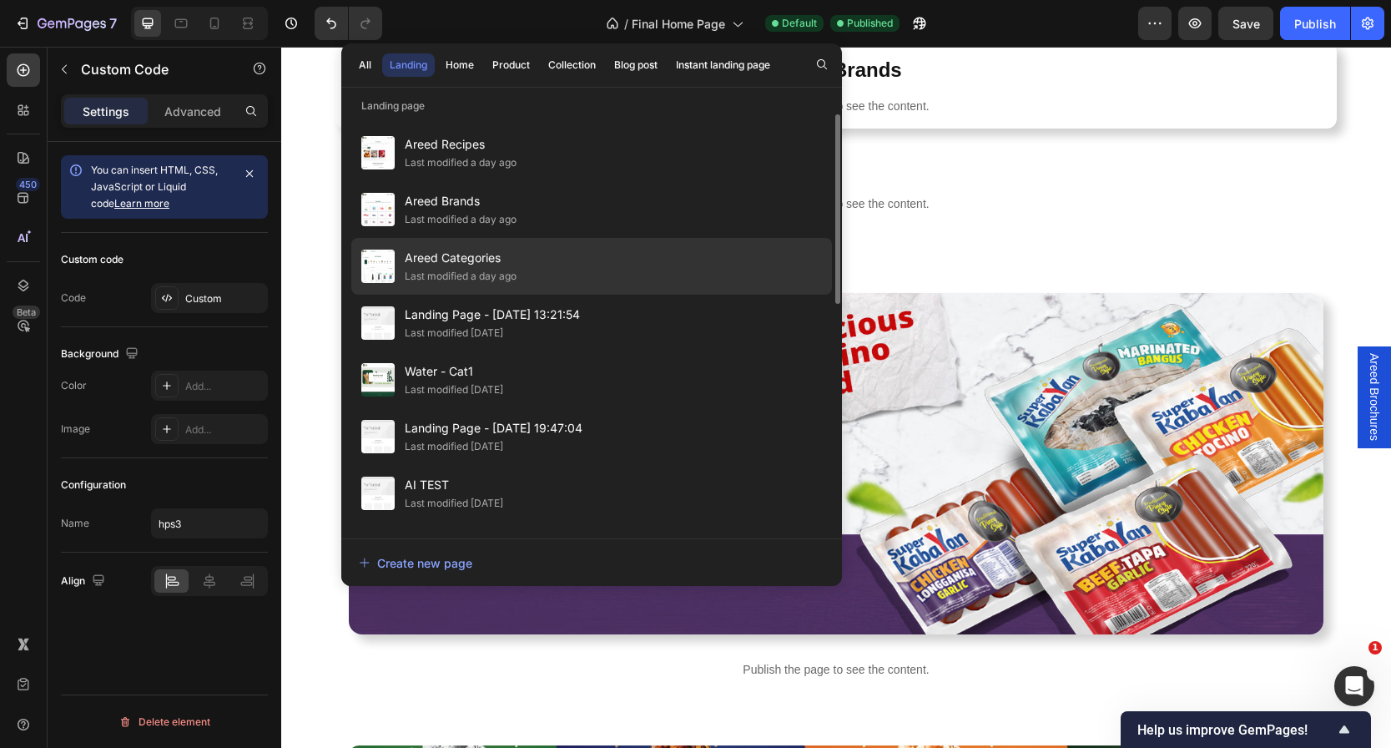
click at [594, 266] on div "Areed Categories Last modified a day ago" at bounding box center [591, 266] width 481 height 57
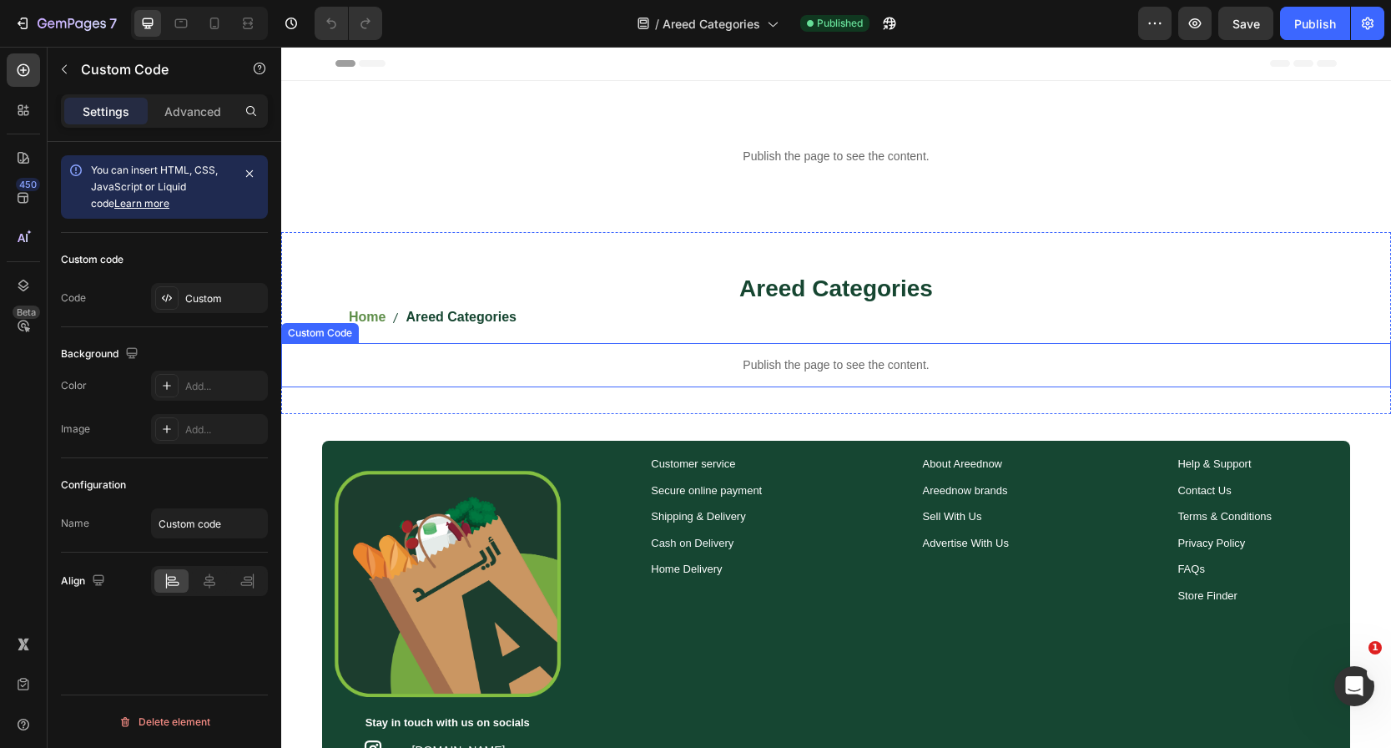
click at [754, 367] on p "Publish the page to see the content." at bounding box center [836, 365] width 1110 height 18
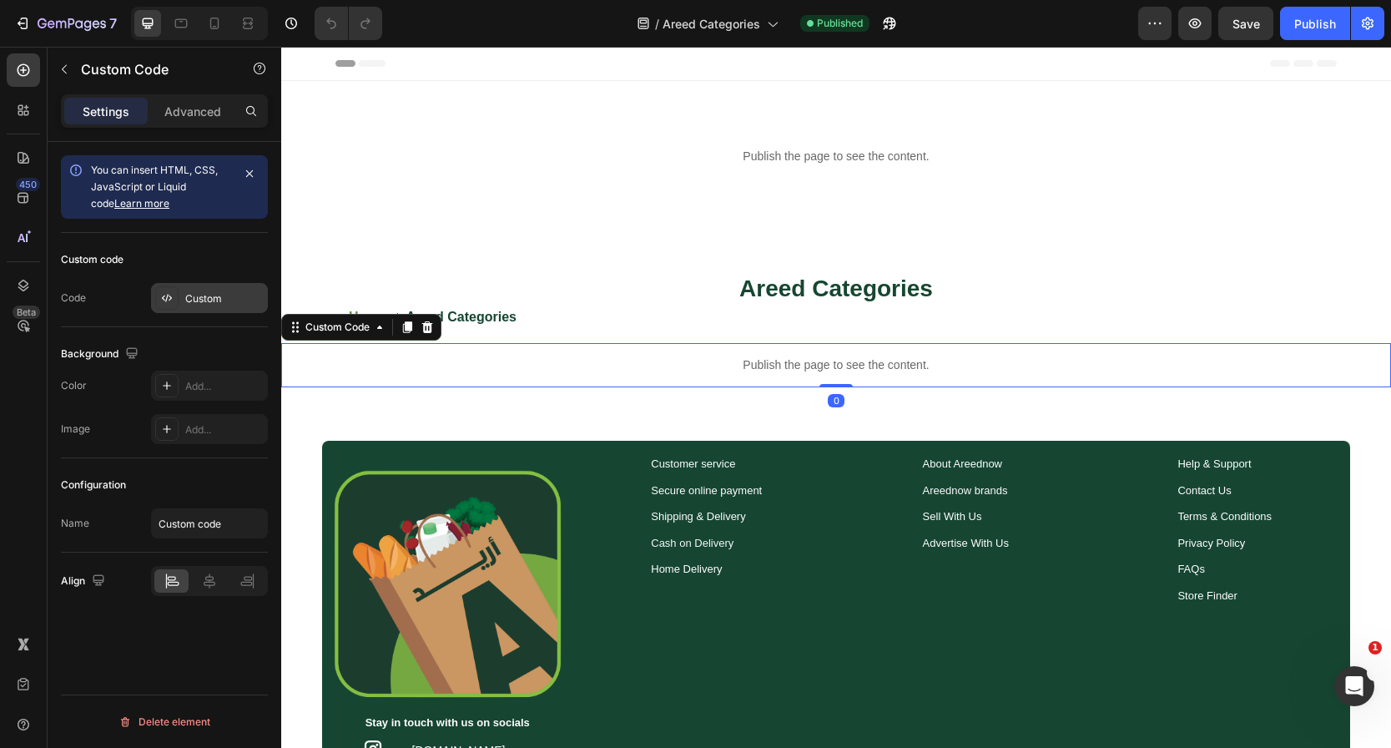
click at [222, 298] on div "Custom" at bounding box center [224, 298] width 78 height 15
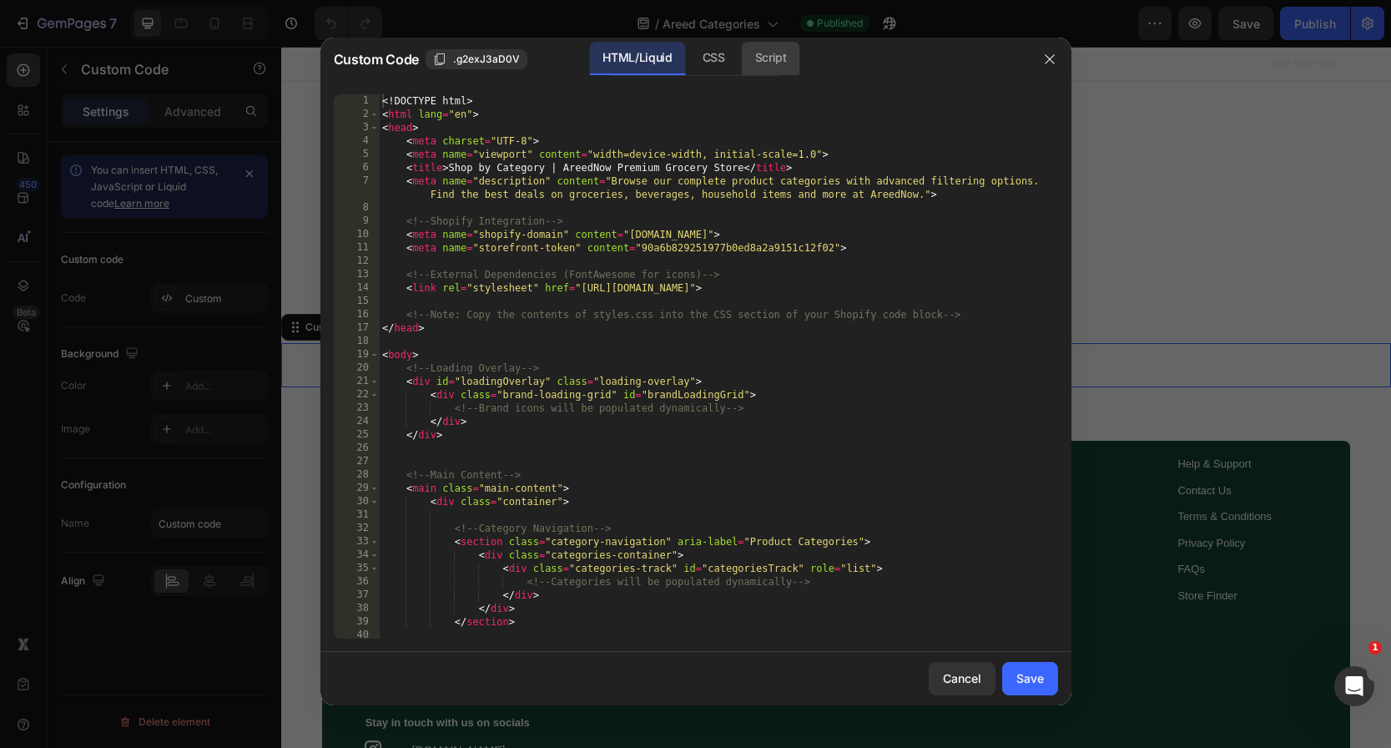
click at [774, 67] on div "Script" at bounding box center [771, 58] width 58 height 33
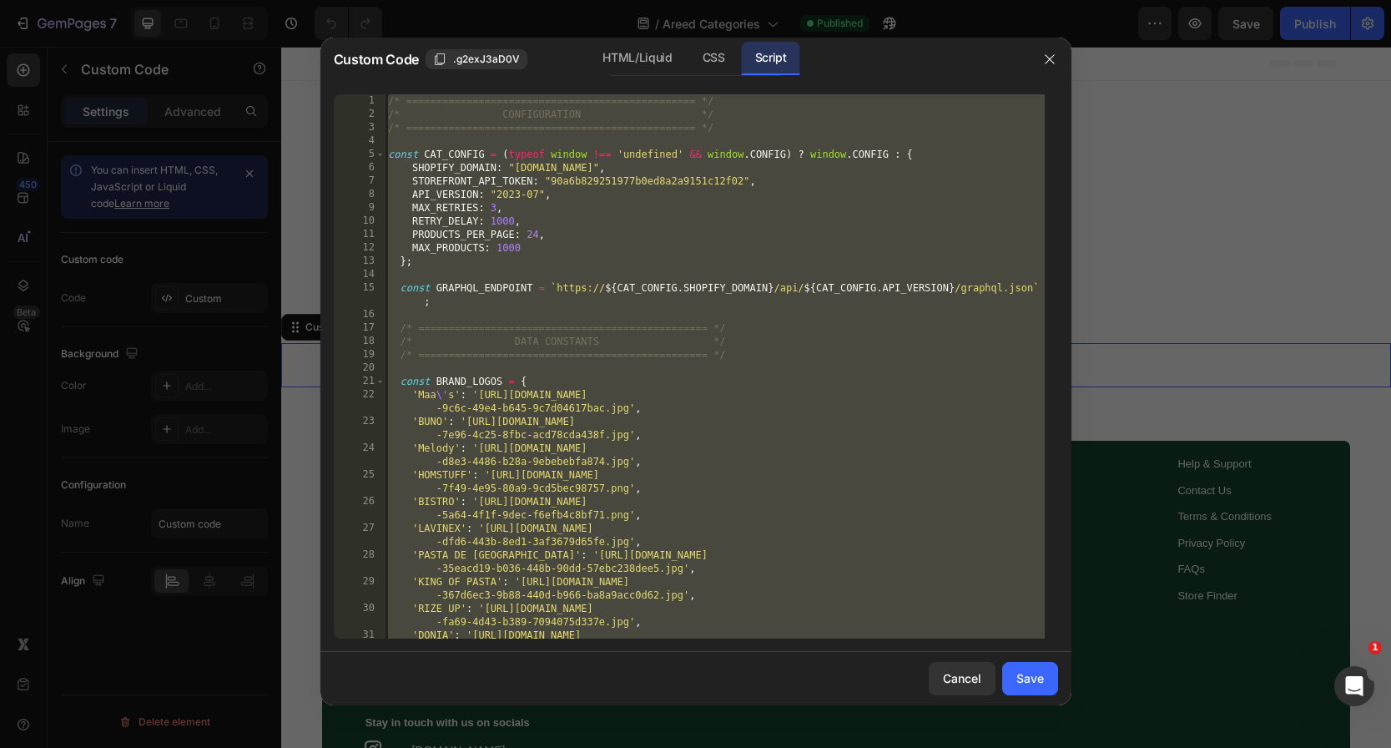
click at [698, 197] on div "/* ================================================ */ /* CONFIGURATION */ /* =…" at bounding box center [715, 386] width 660 height 584
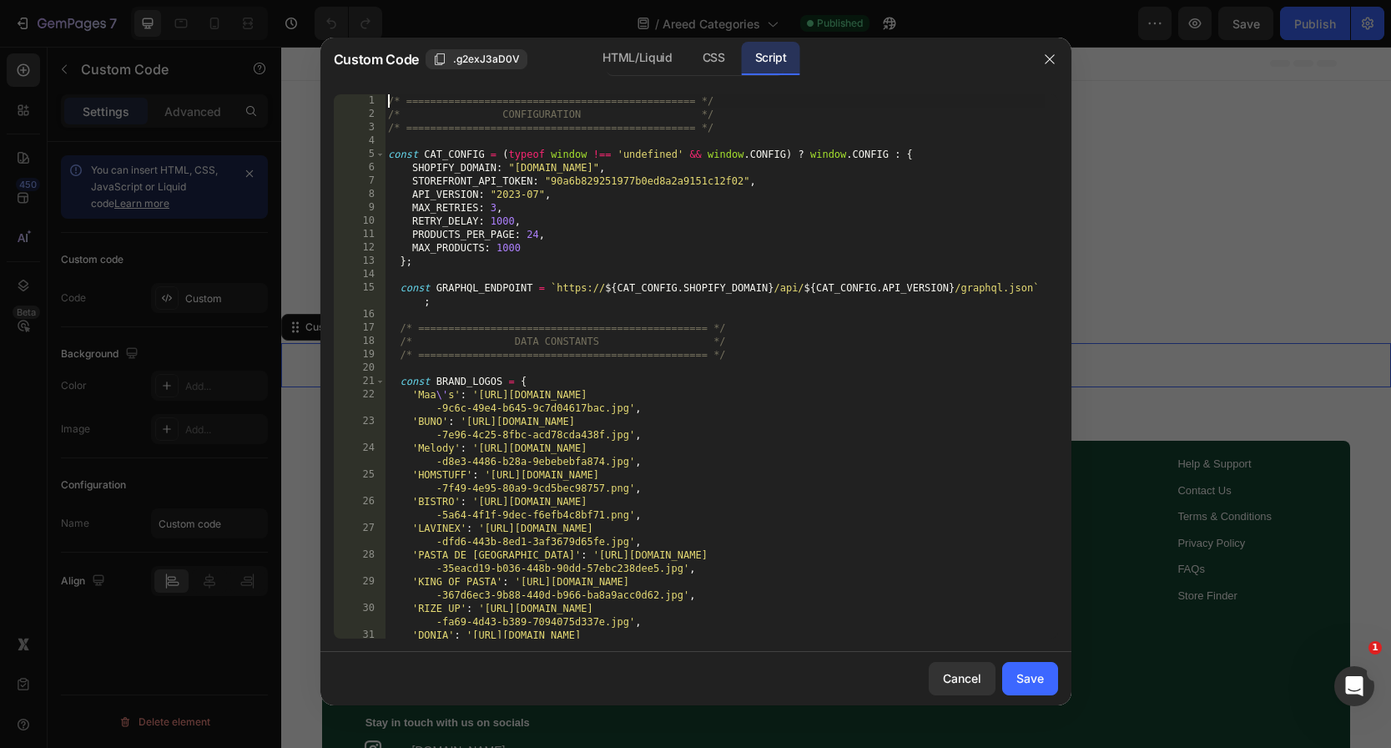
type textarea "console.log('📱 Categories Page JavaScript loaded and auto-initializing for Shop…"
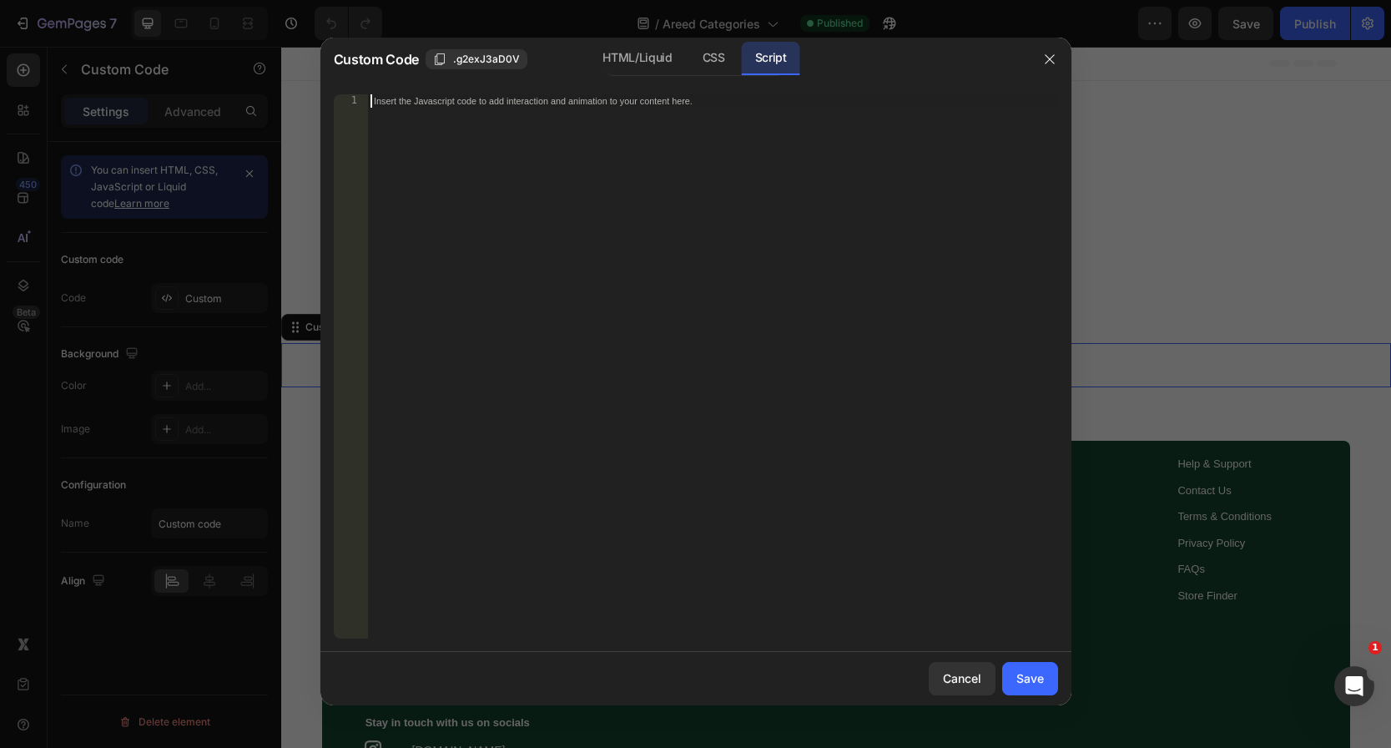
paste textarea "console.log('📱 Categories Page JavaScript loaded and auto-initializing for Shop…"
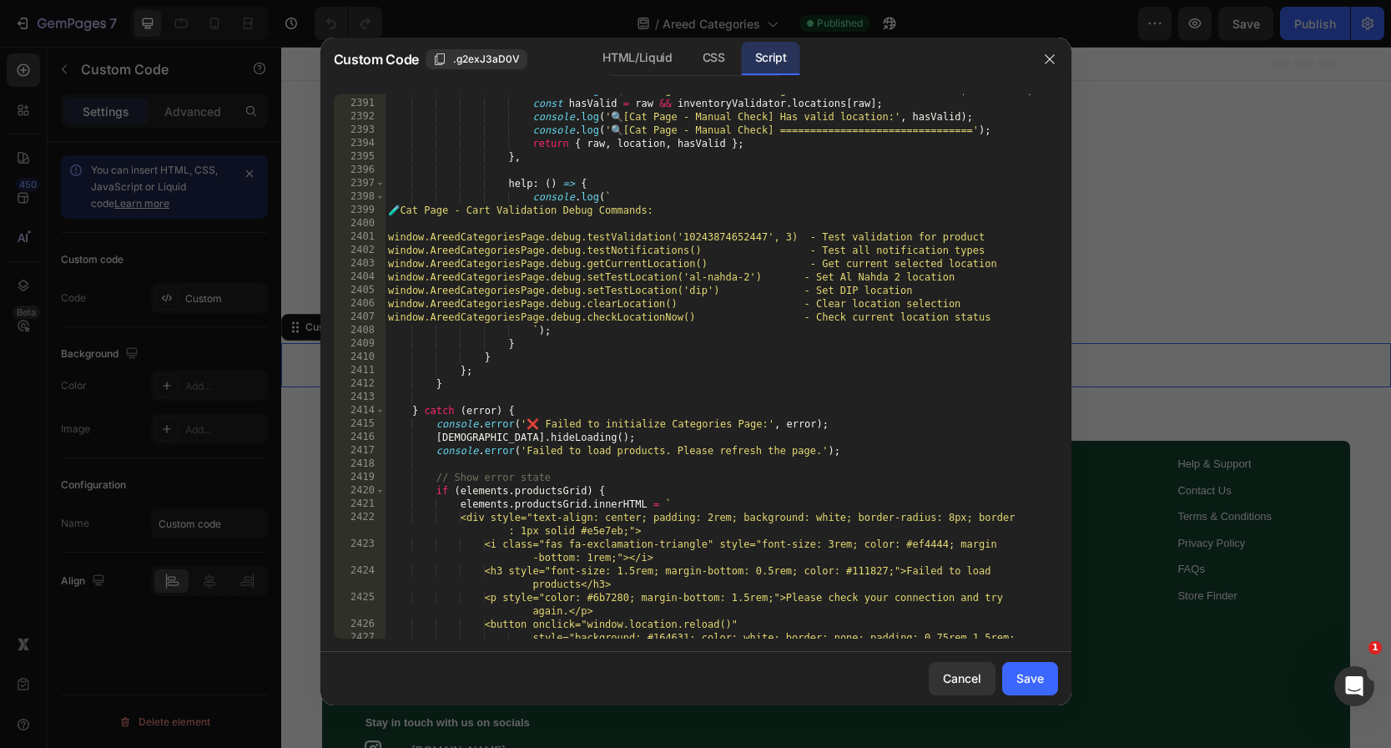
scroll to position [26801, 0]
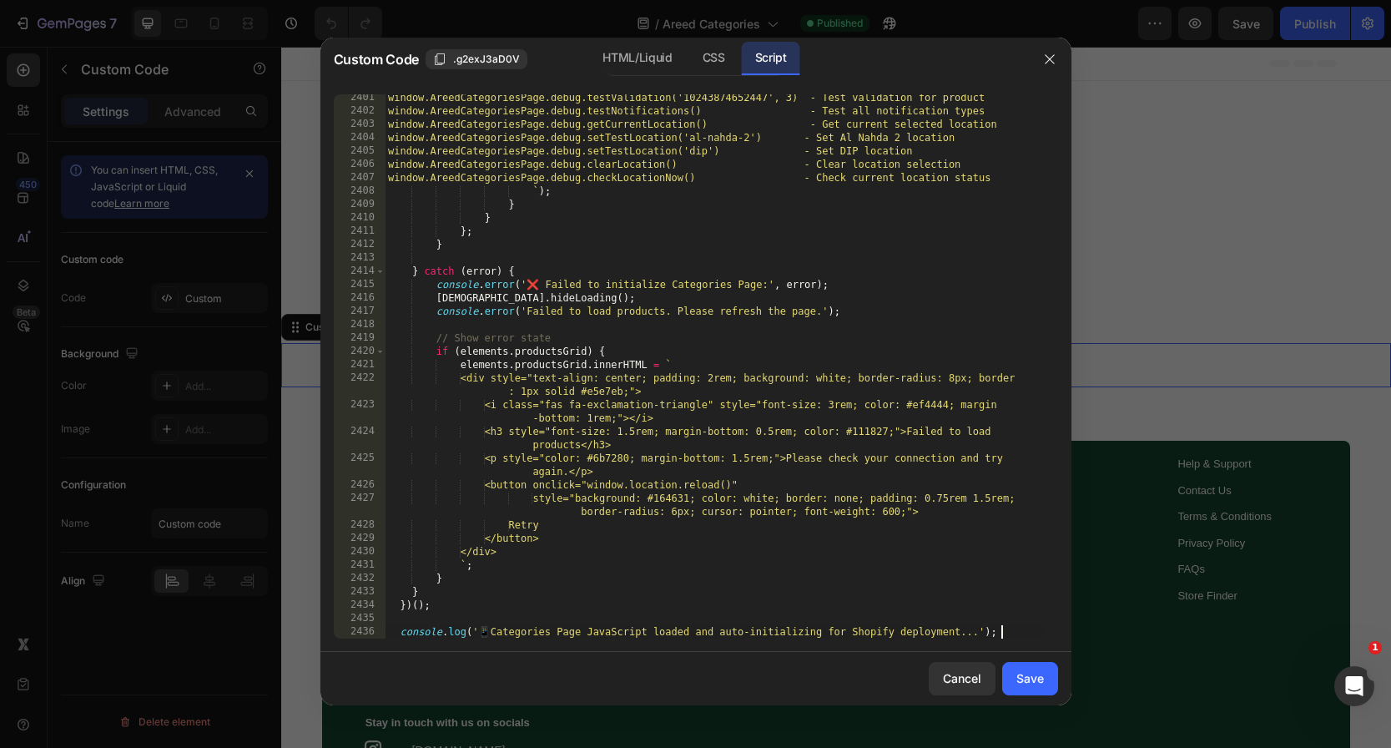
drag, startPoint x: 718, startPoint y: 63, endPoint x: 693, endPoint y: 203, distance: 141.4
click at [718, 63] on div "CSS" at bounding box center [713, 58] width 49 height 33
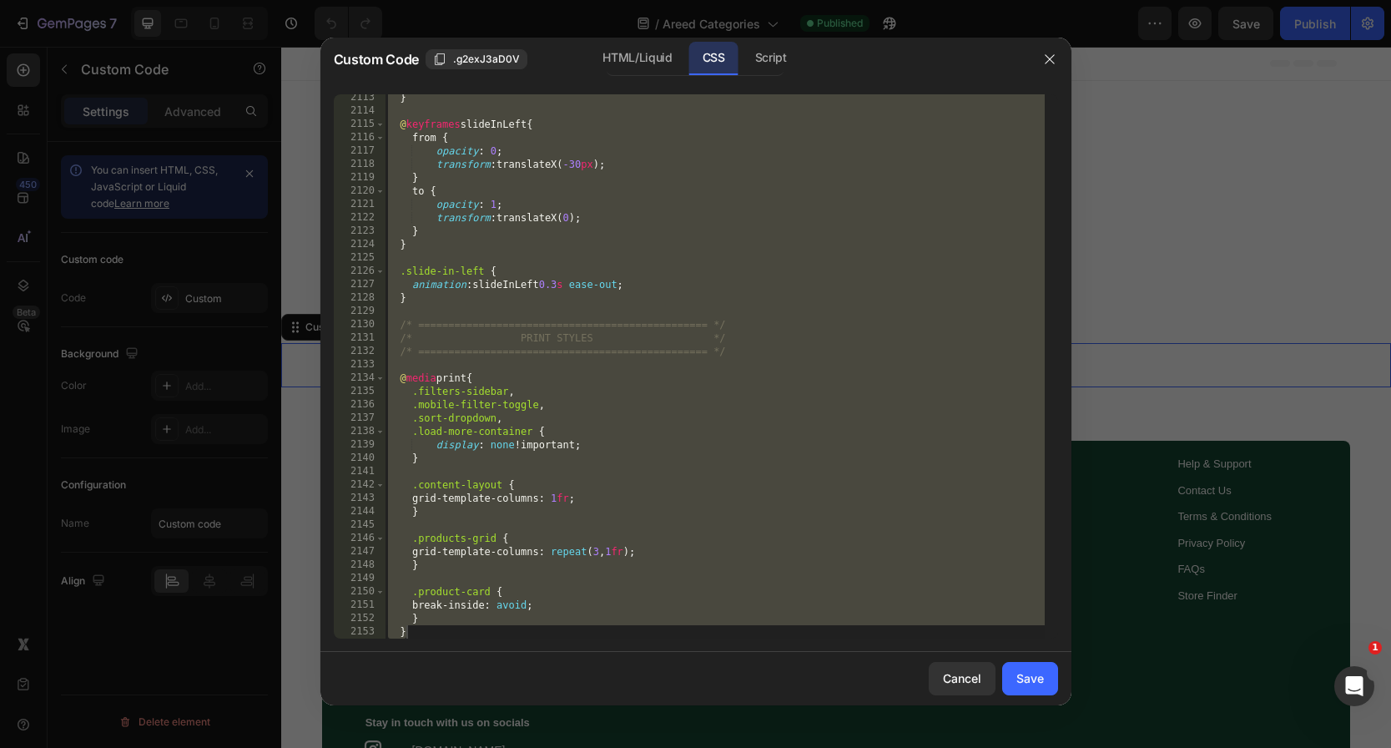
click at [685, 210] on div "} @ keyframes slideInLeft { from { opacity : 0 ; transform : translateX( -30 px…" at bounding box center [715, 376] width 660 height 571
type textarea "opacity: 1;"
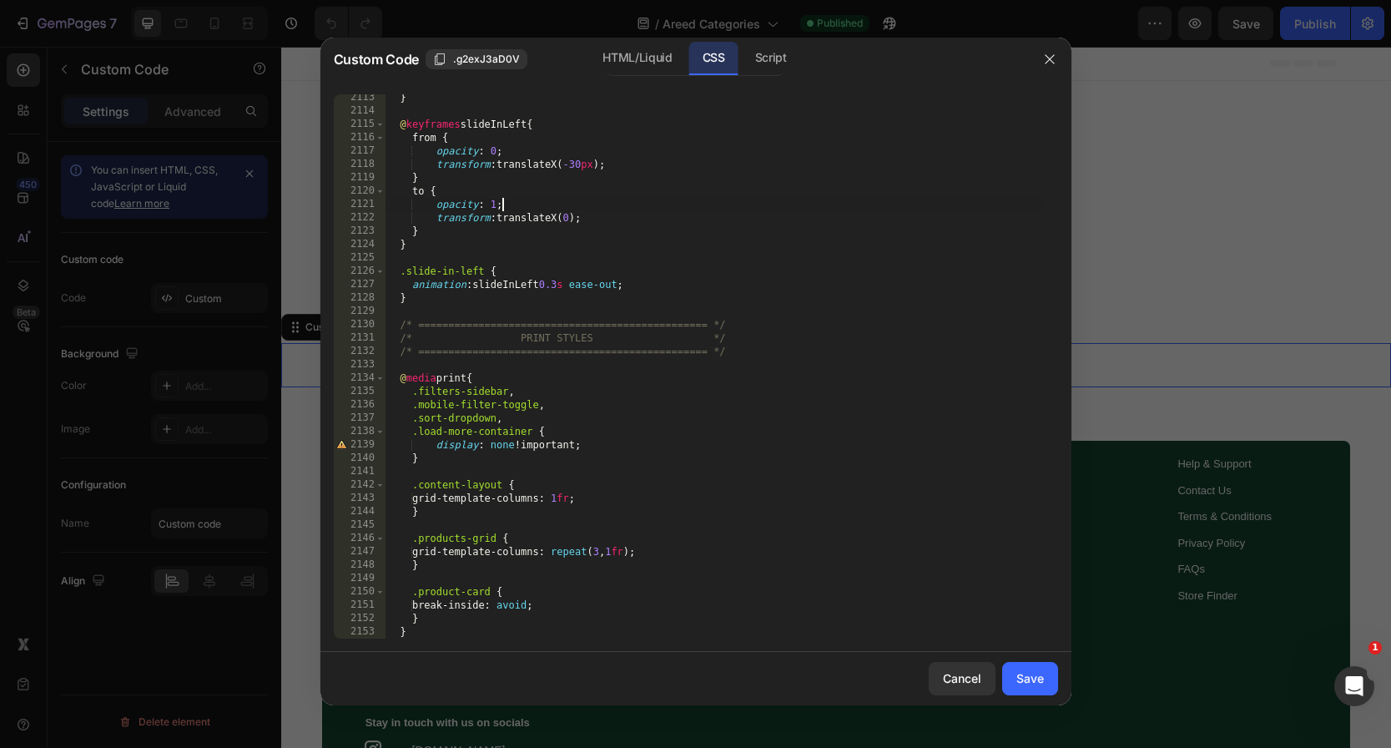
type textarea "} }"
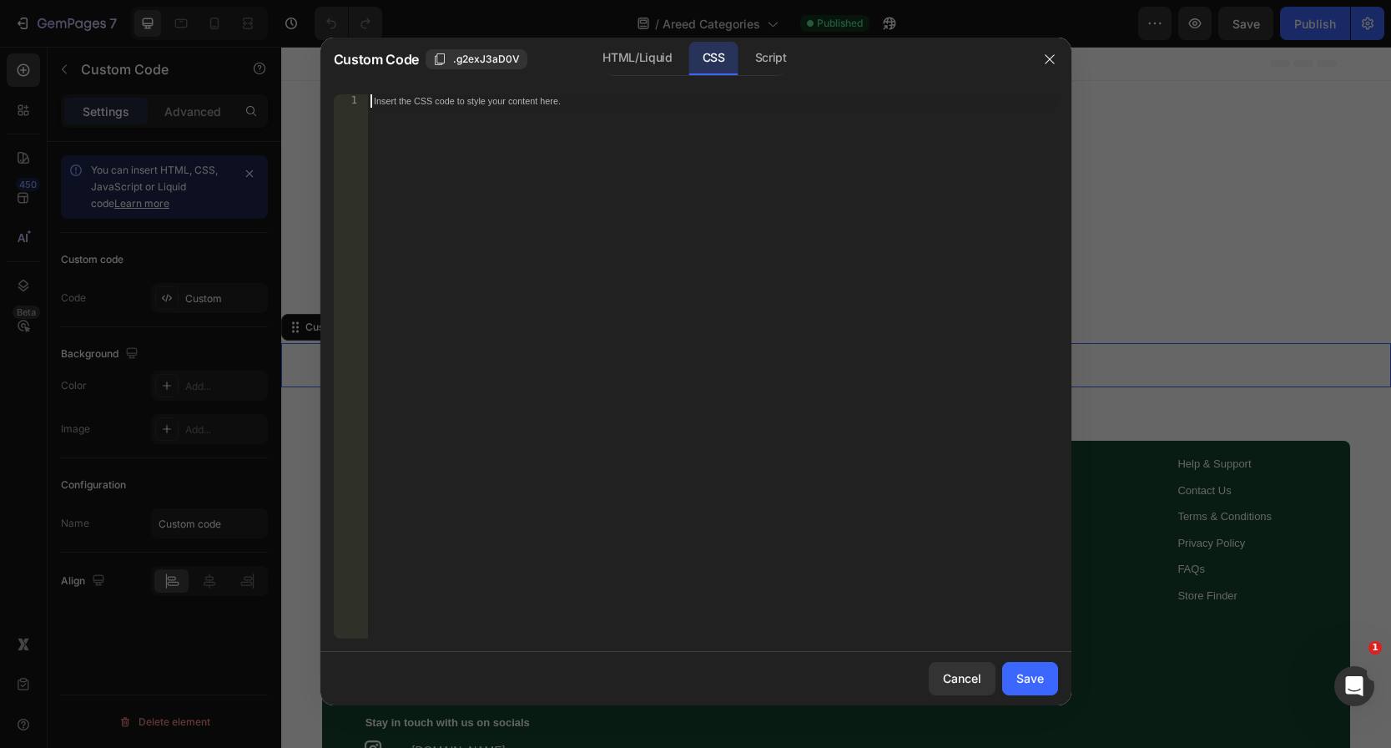
paste textarea "}"
type textarea "}"
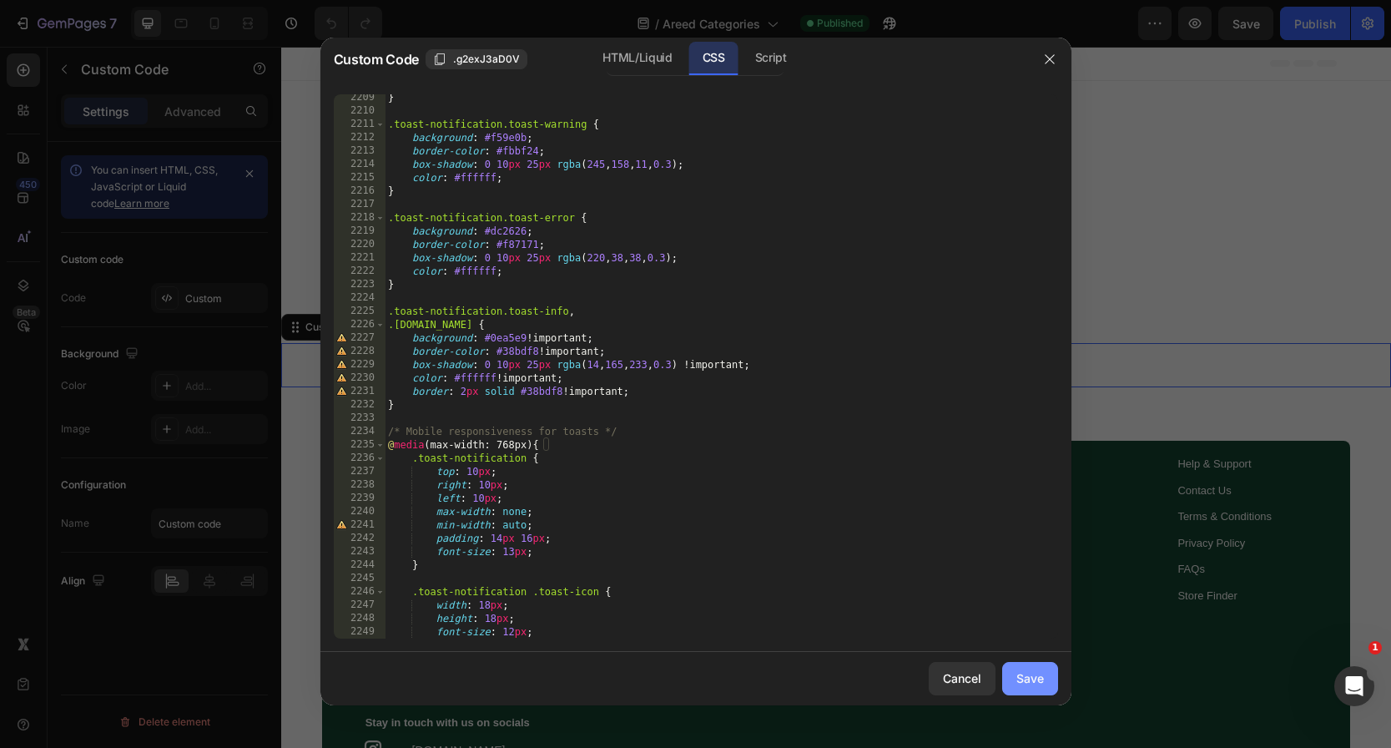
click at [1028, 676] on div "Save" at bounding box center [1030, 678] width 28 height 18
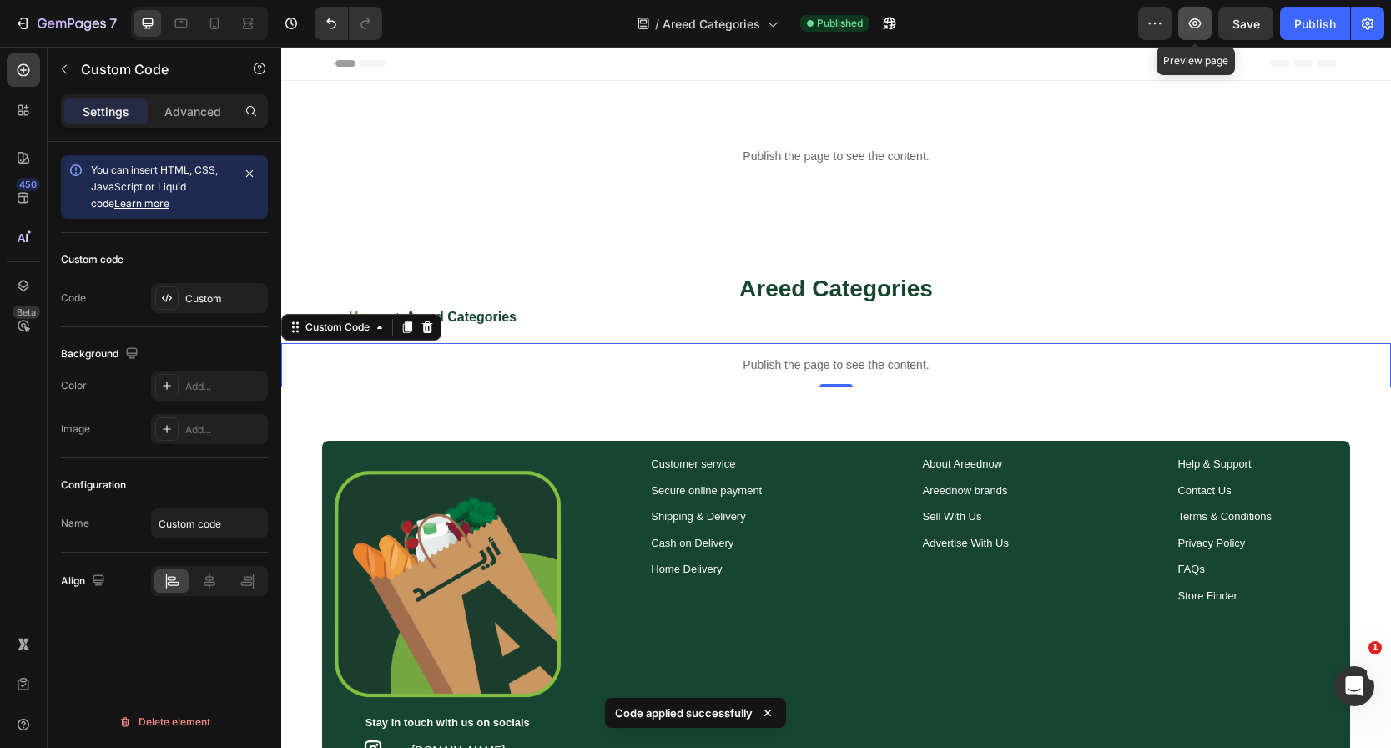
click at [1195, 20] on icon "button" at bounding box center [1195, 23] width 17 height 17
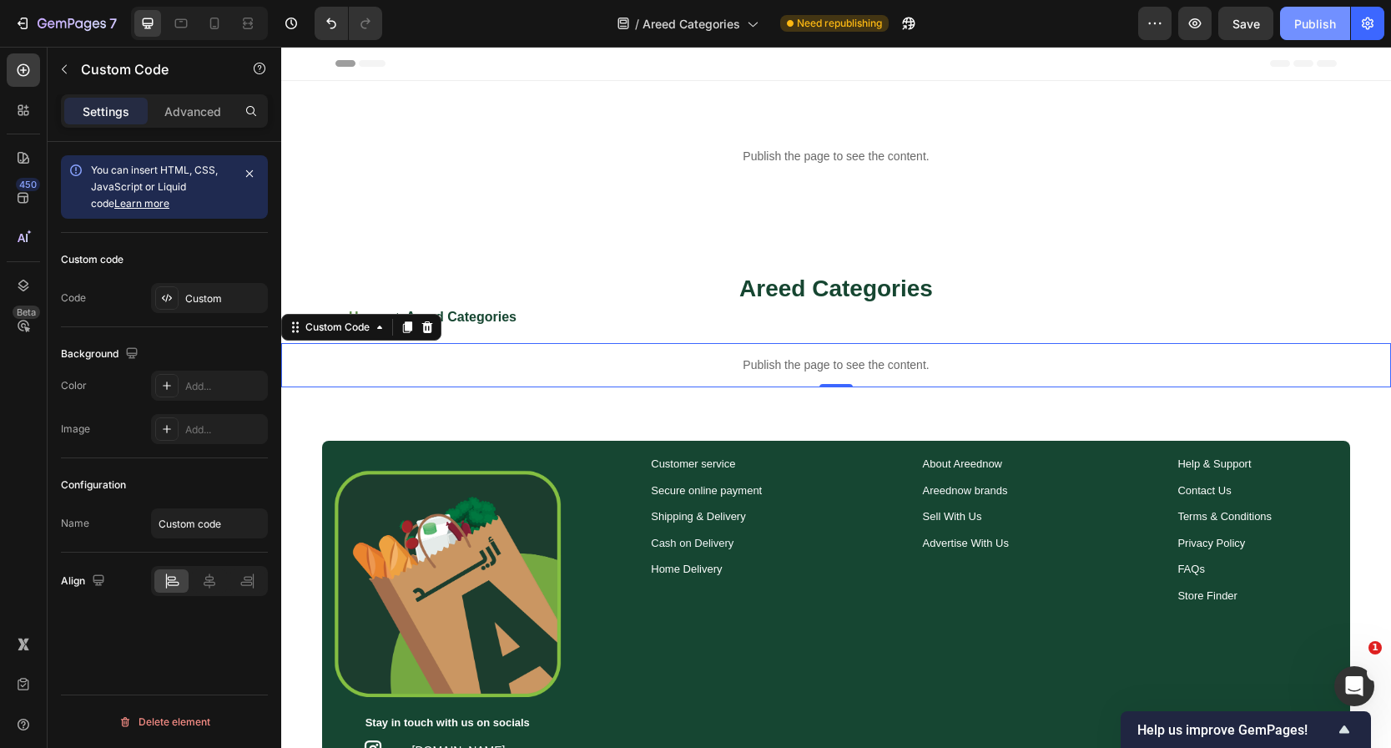
click at [1321, 26] on div "Publish" at bounding box center [1315, 24] width 42 height 18
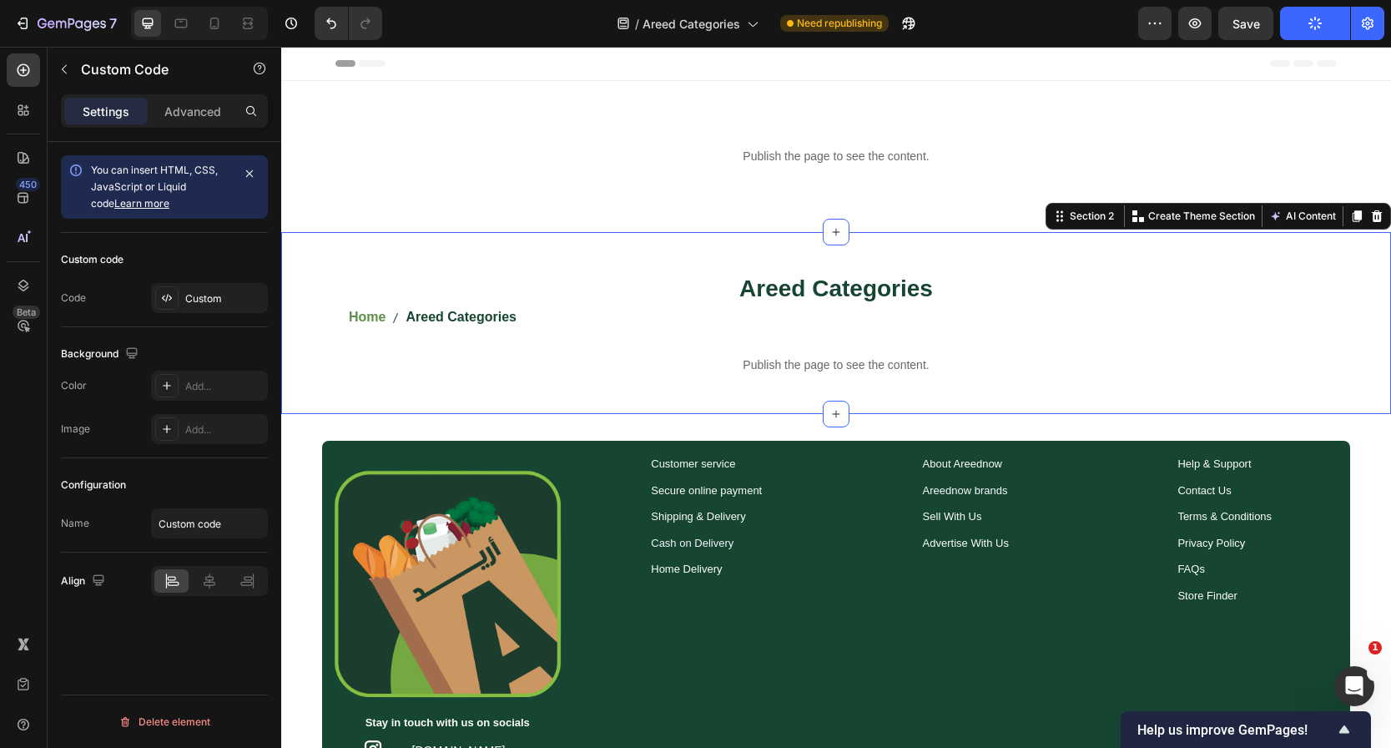
click at [795, 239] on div "Areed Categories Heading Home Areed Categories Breadcrumb Row Publish the page …" at bounding box center [836, 323] width 1110 height 182
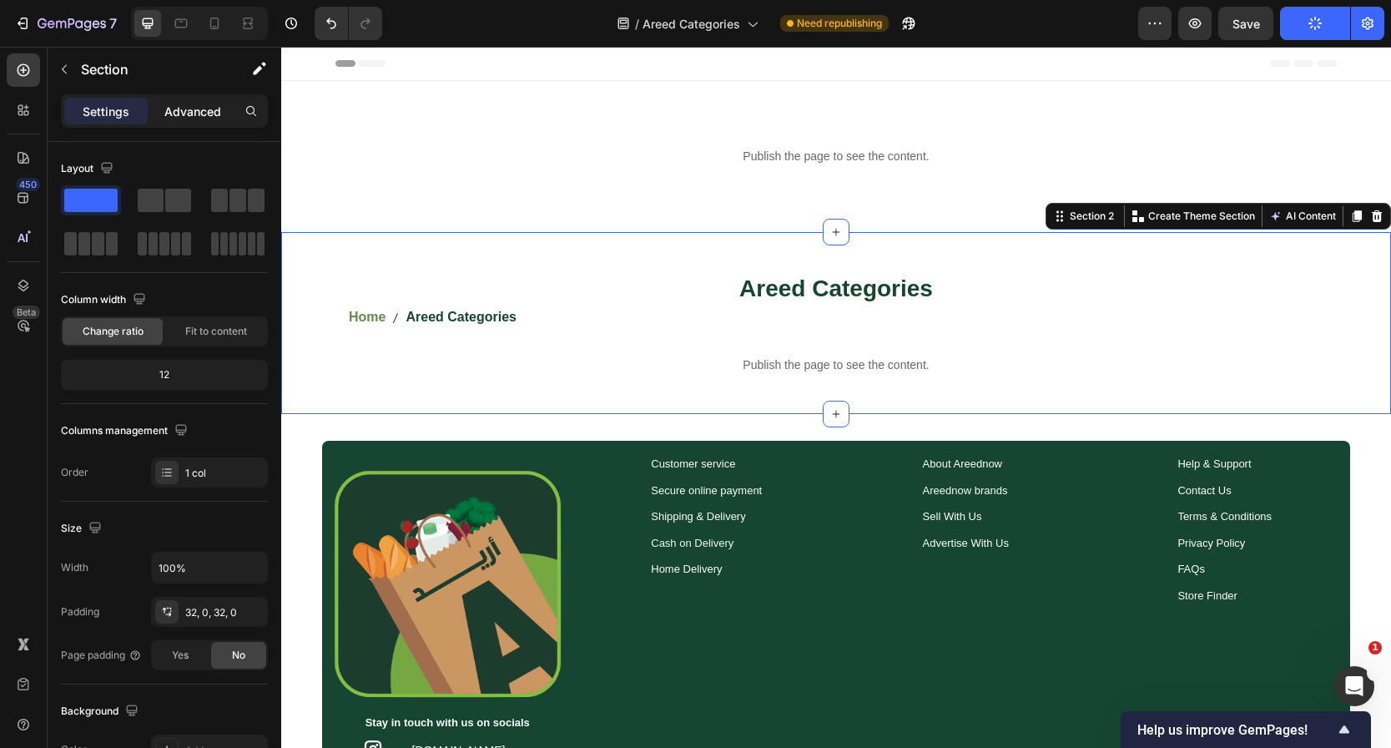
click at [198, 110] on p "Advanced" at bounding box center [192, 112] width 57 height 18
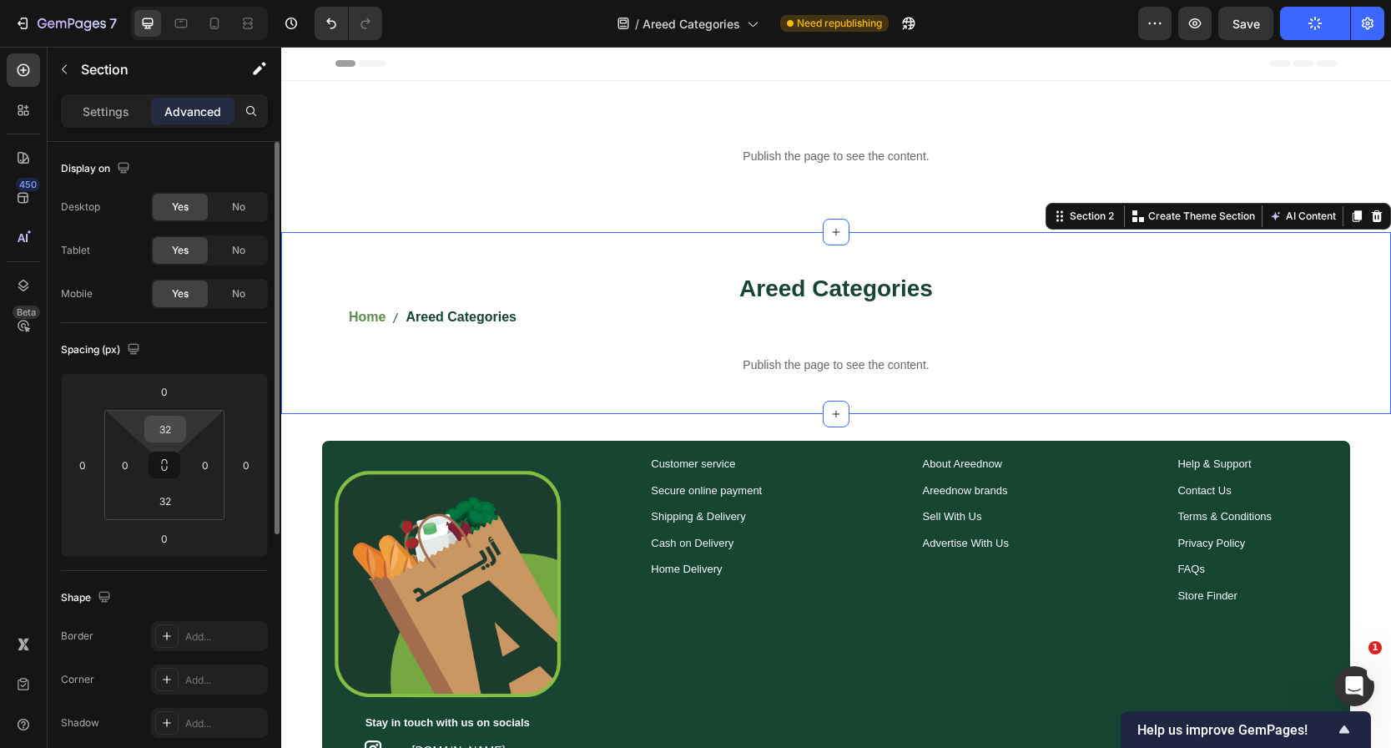
click at [172, 430] on input "32" at bounding box center [165, 428] width 33 height 25
type input "0"
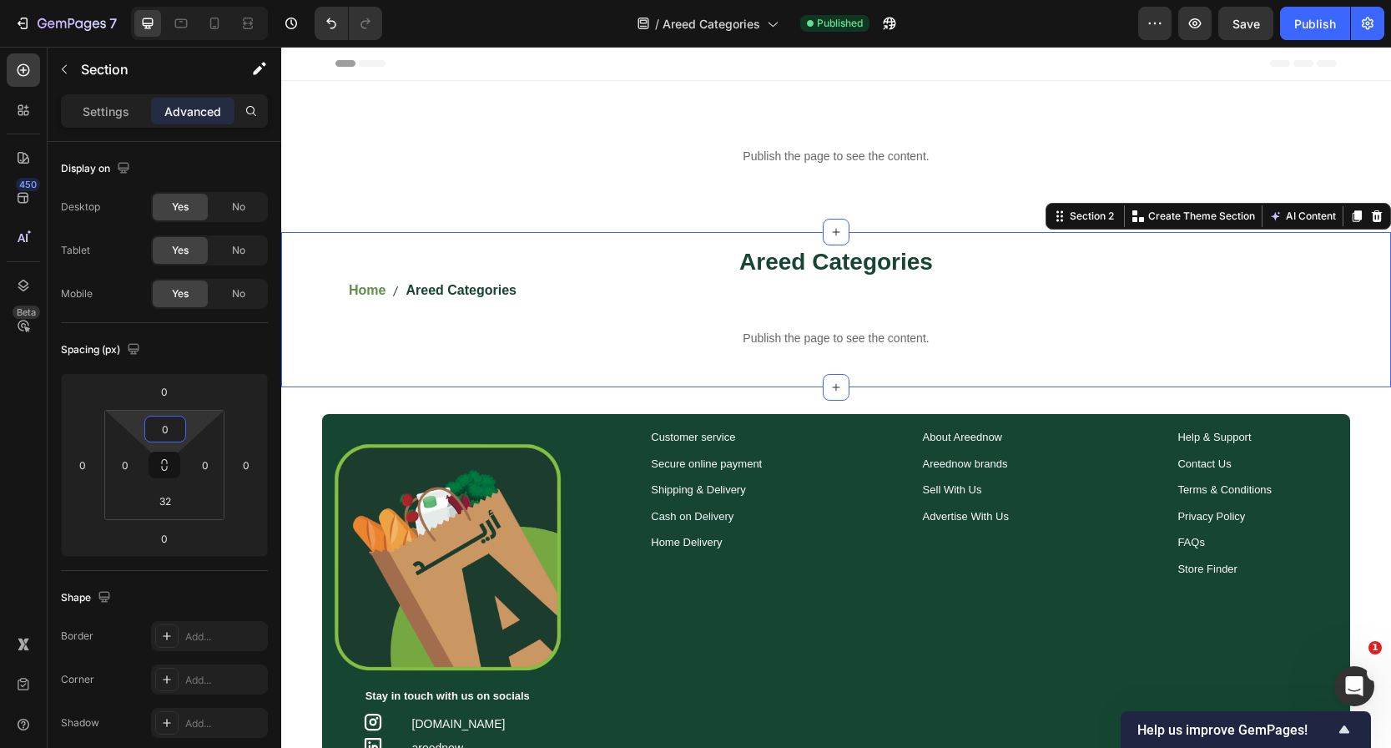
click at [727, 219] on div "Publish the page to see the content. Custom Code [GP] Areed header code Areed C…" at bounding box center [836, 534] width 1110 height 853
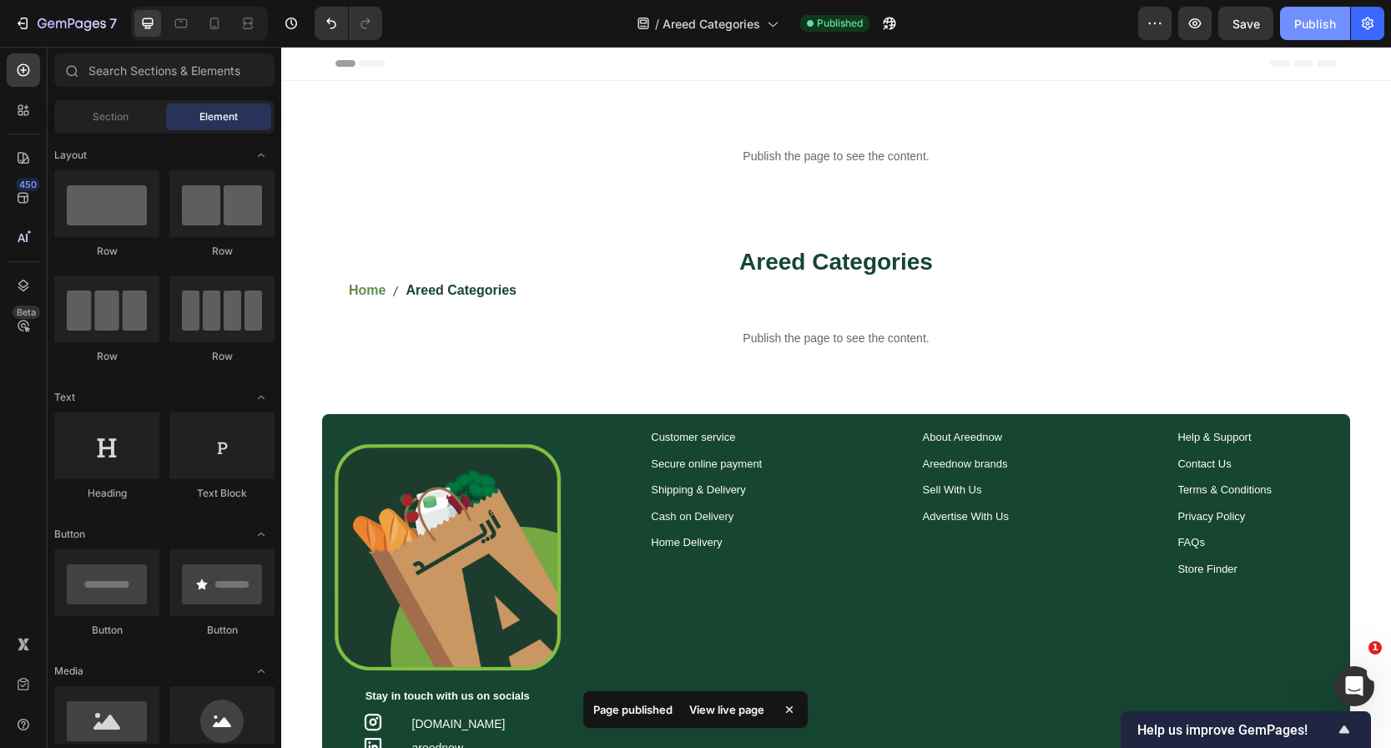
click at [1297, 8] on button "Publish" at bounding box center [1315, 23] width 70 height 33
click at [1303, 19] on button "Publish" at bounding box center [1315, 23] width 70 height 33
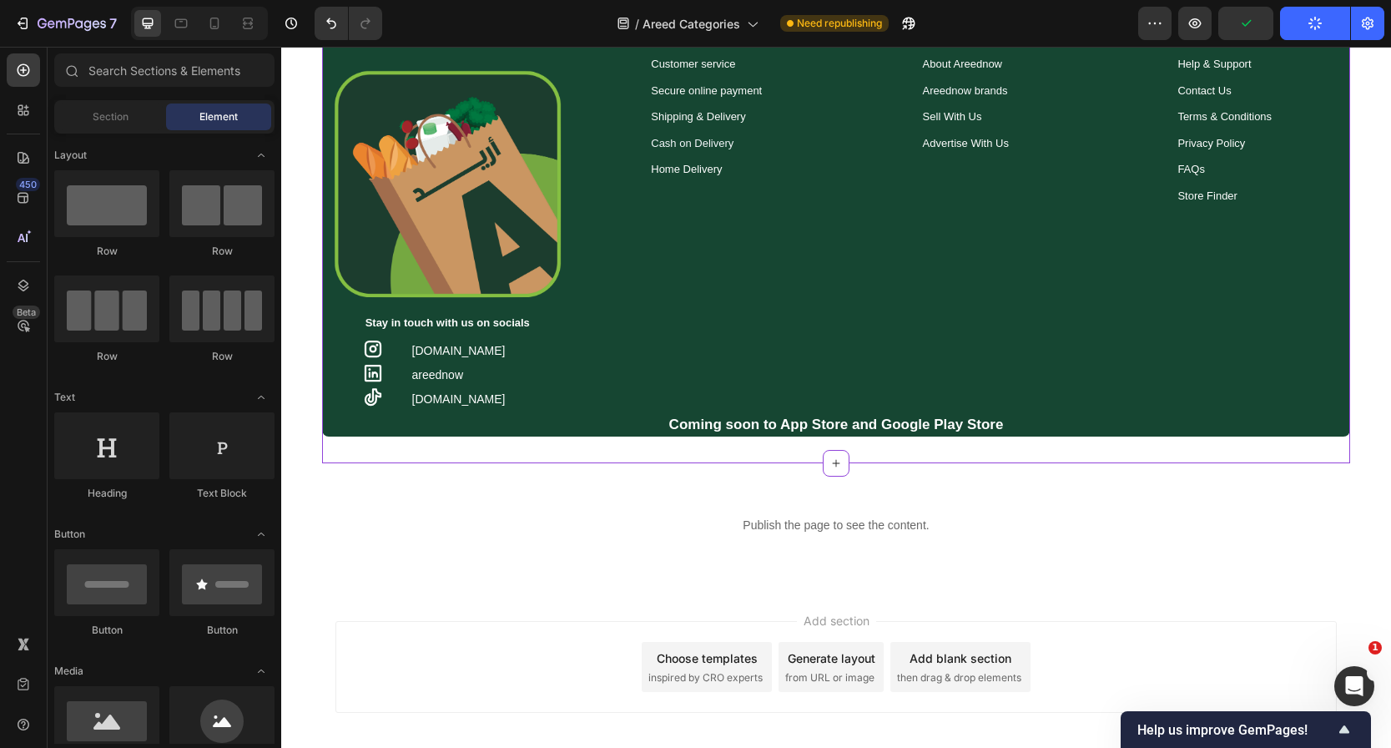
scroll to position [0, 0]
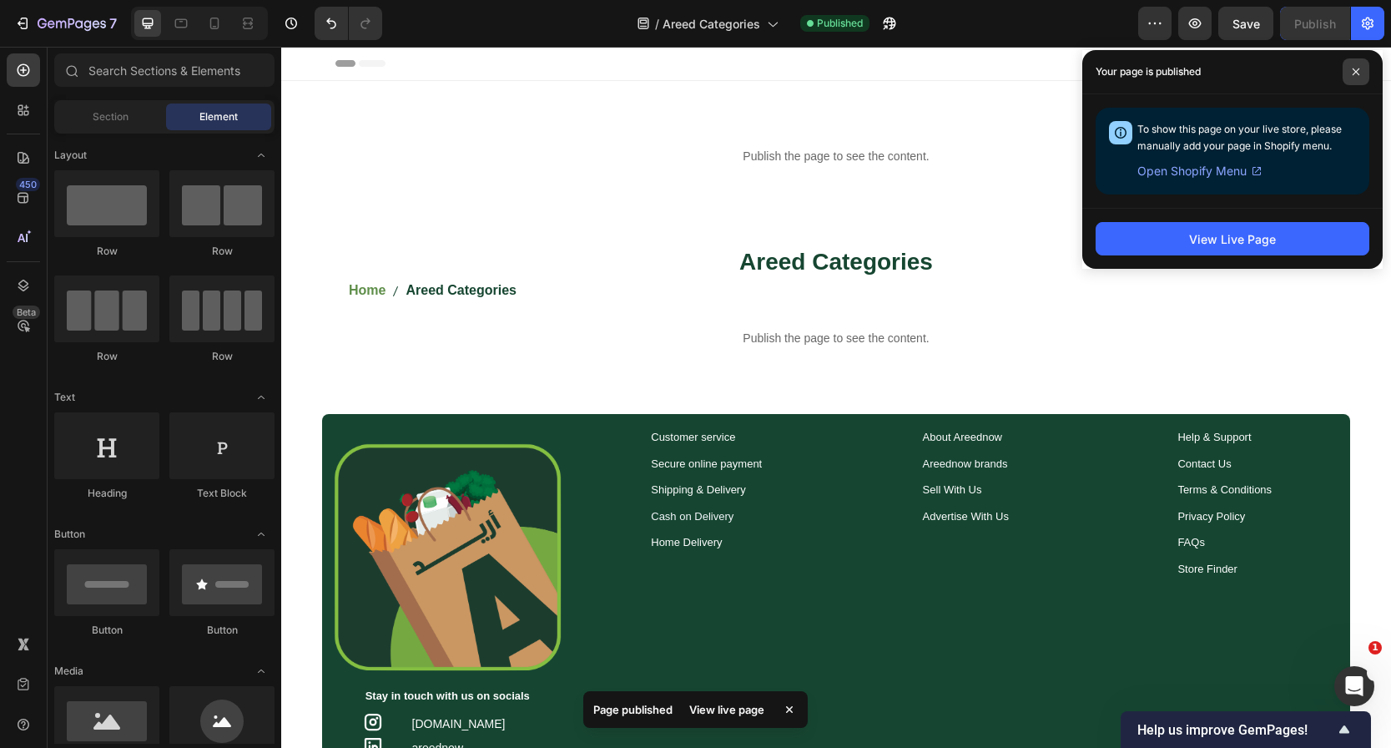
click at [1350, 67] on span at bounding box center [1356, 71] width 27 height 27
